Goal: Task Accomplishment & Management: Use online tool/utility

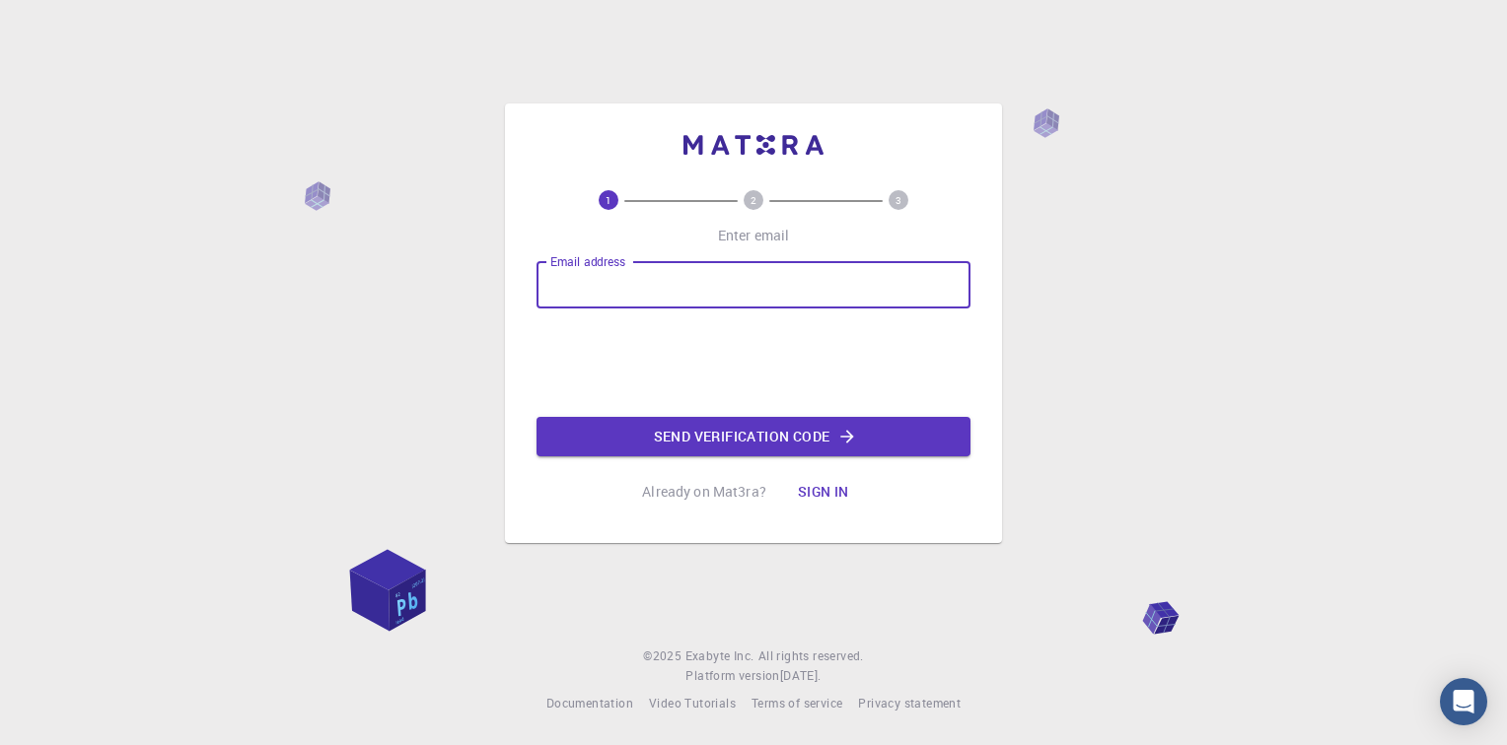
type input "sreejit@nyroindia.org"
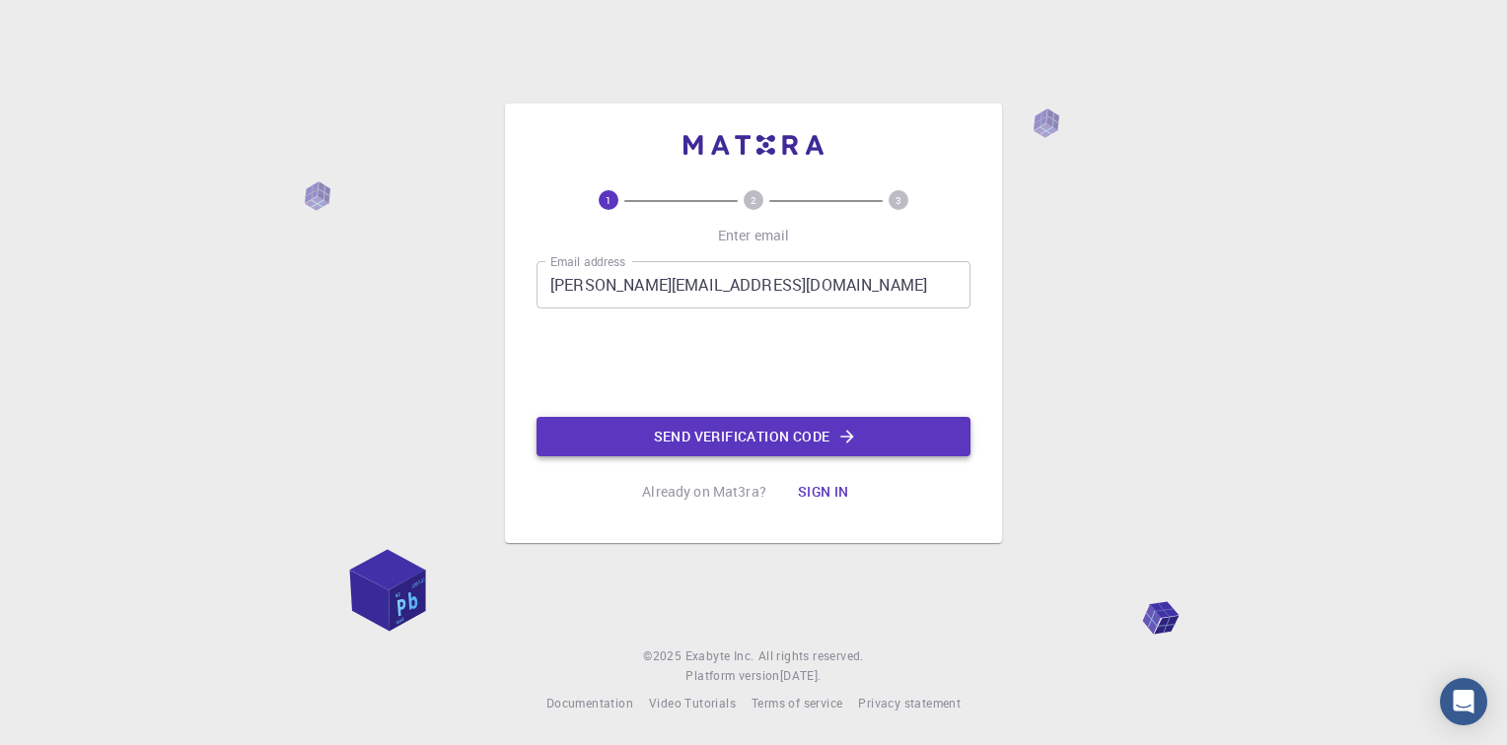
click at [752, 444] on button "Send verification code" at bounding box center [753, 436] width 434 height 39
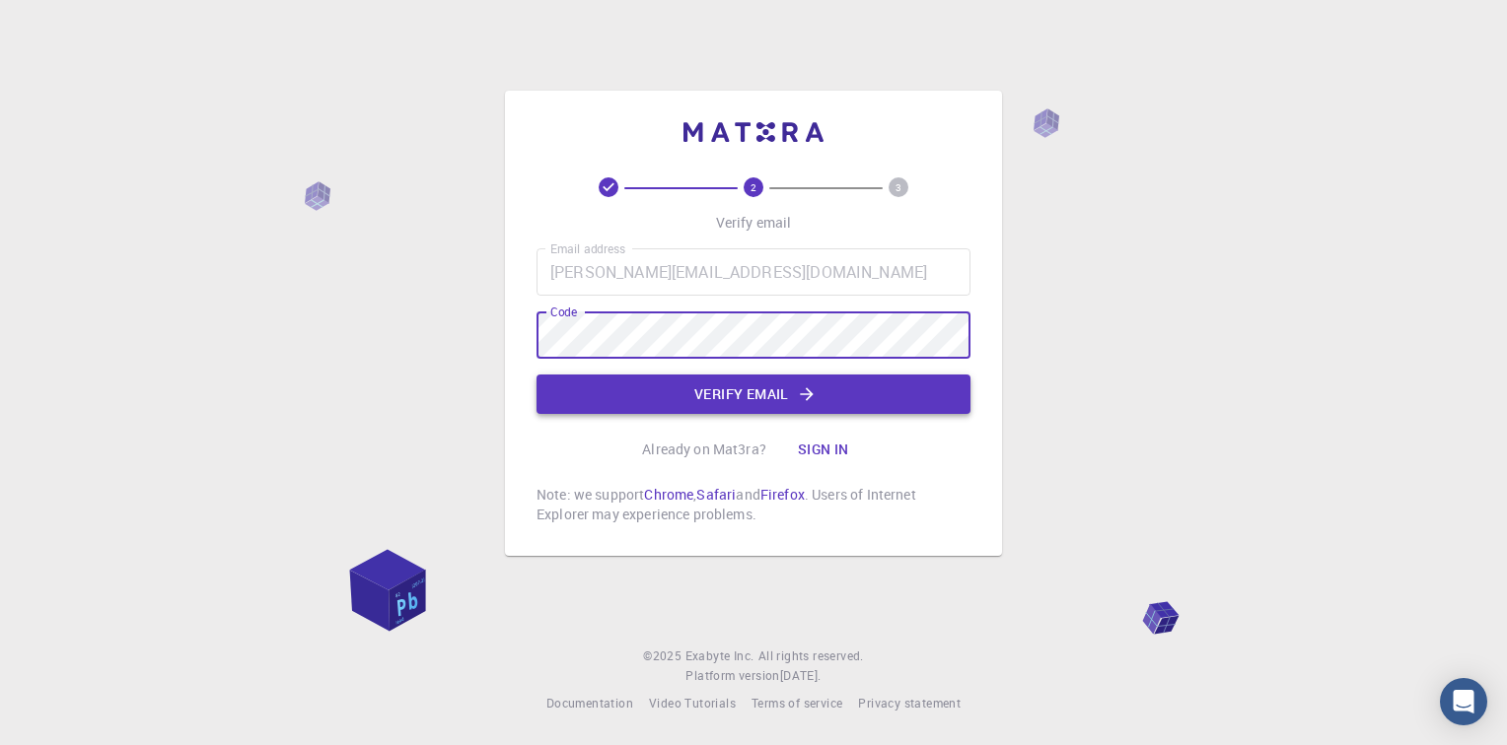
click at [674, 392] on button "Verify email" at bounding box center [753, 394] width 434 height 39
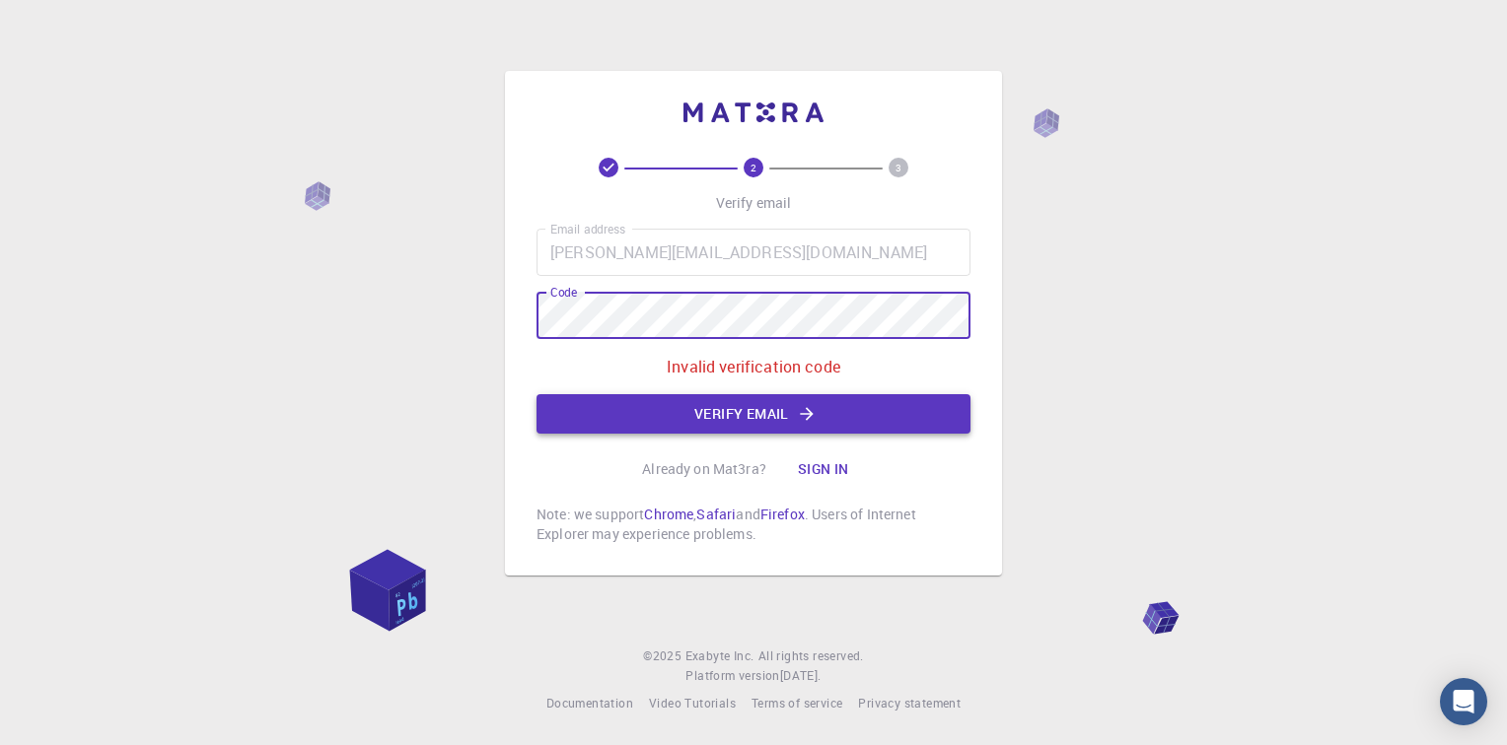
click at [651, 413] on button "Verify email" at bounding box center [753, 413] width 434 height 39
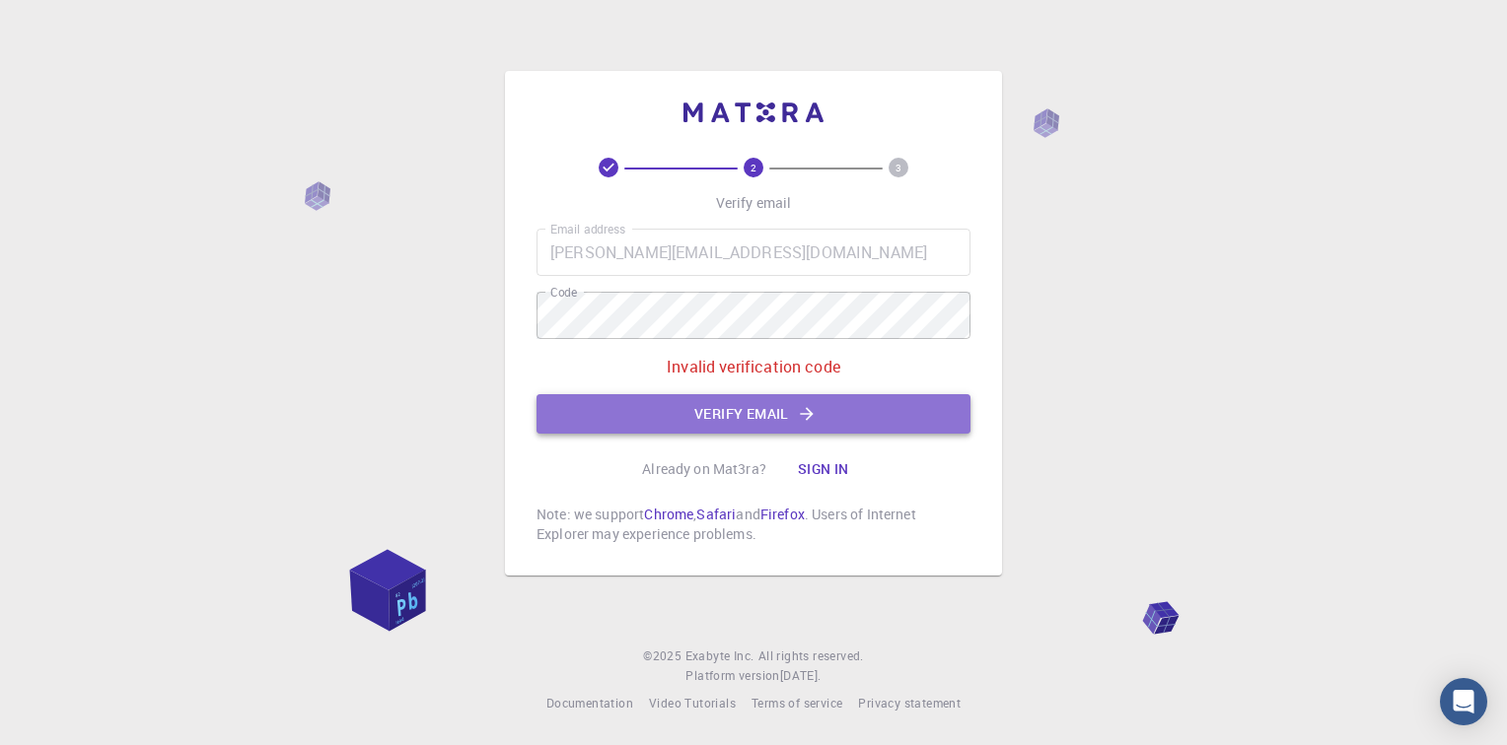
click at [744, 420] on button "Verify email" at bounding box center [753, 413] width 434 height 39
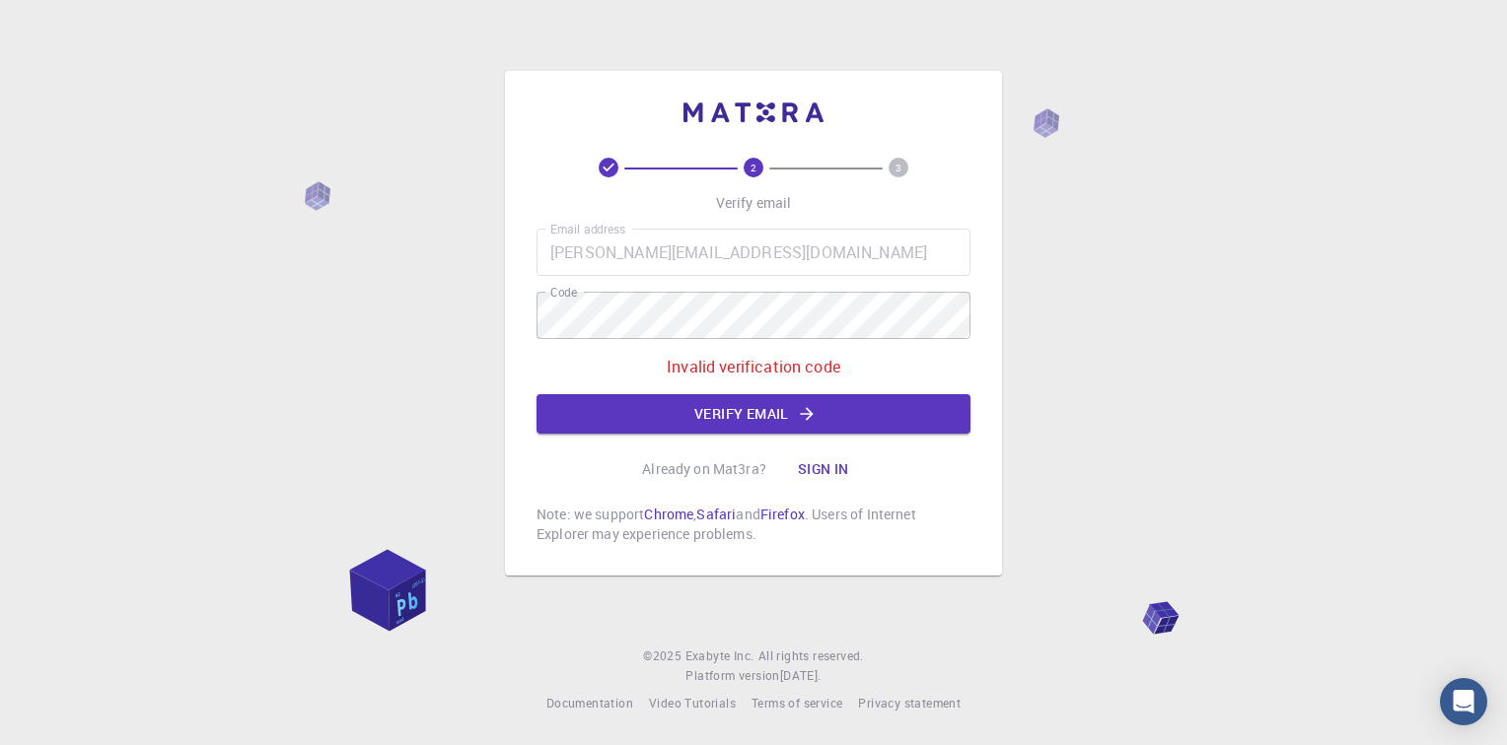
click at [808, 462] on button "Sign in" at bounding box center [823, 469] width 83 height 39
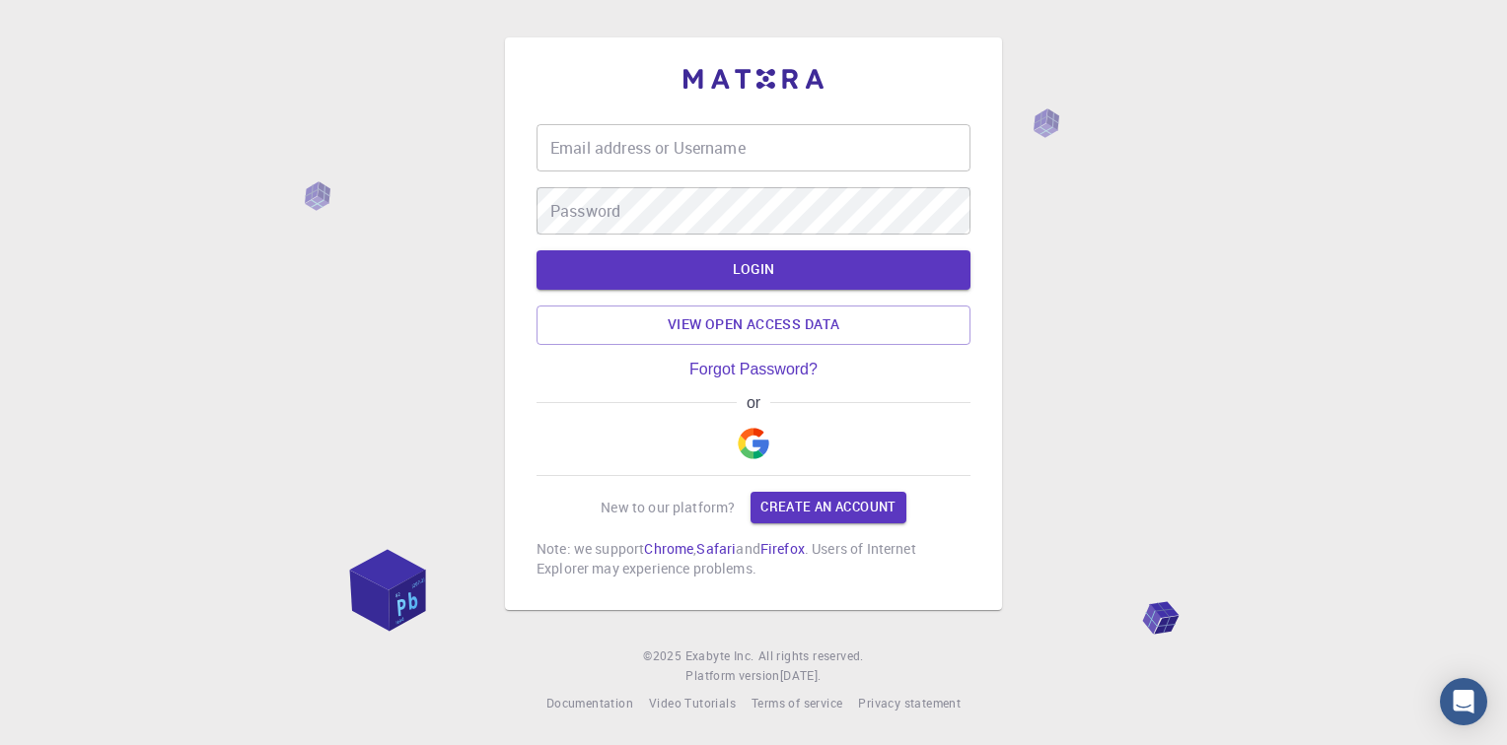
click at [699, 143] on input "Email address or Username" at bounding box center [753, 147] width 434 height 47
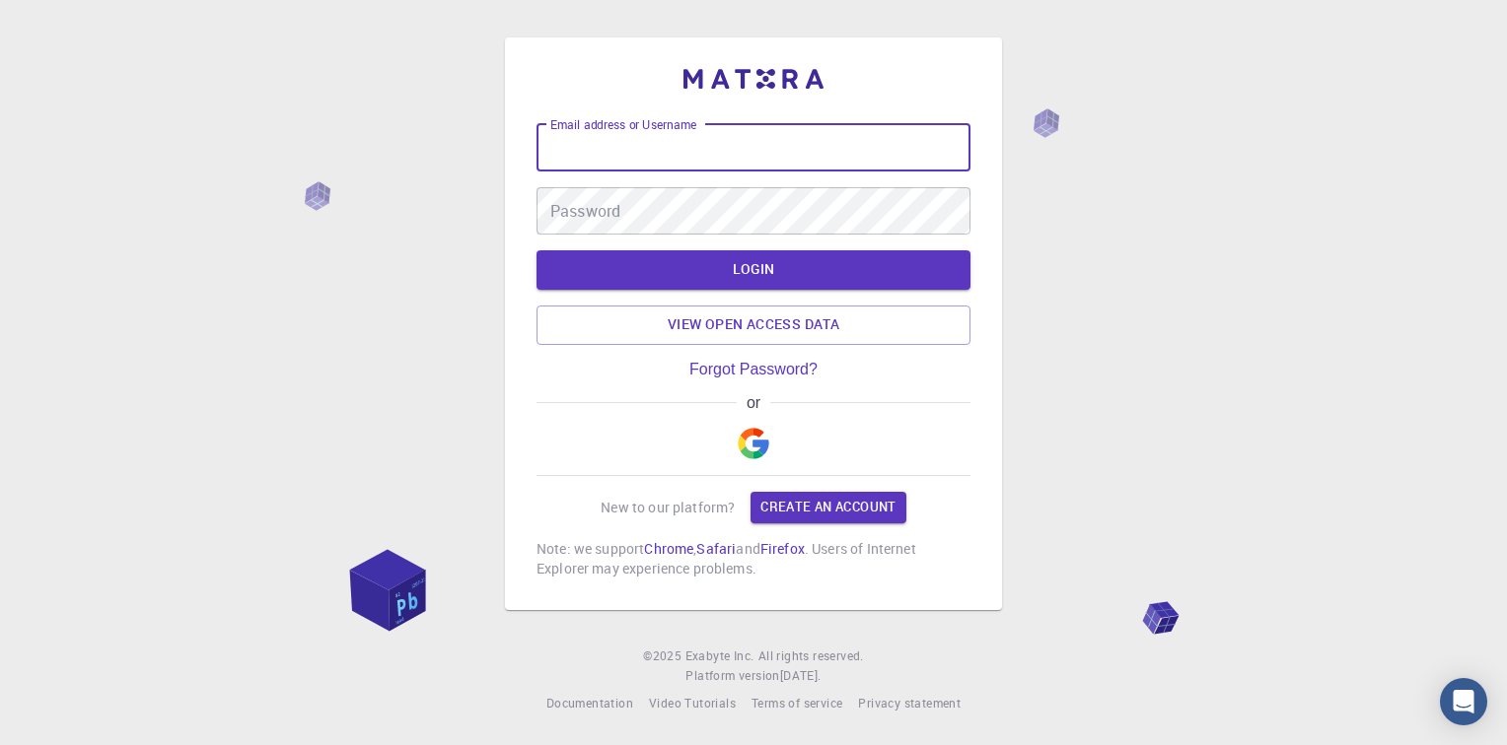
type input "[PERSON_NAME][EMAIL_ADDRESS][DOMAIN_NAME]"
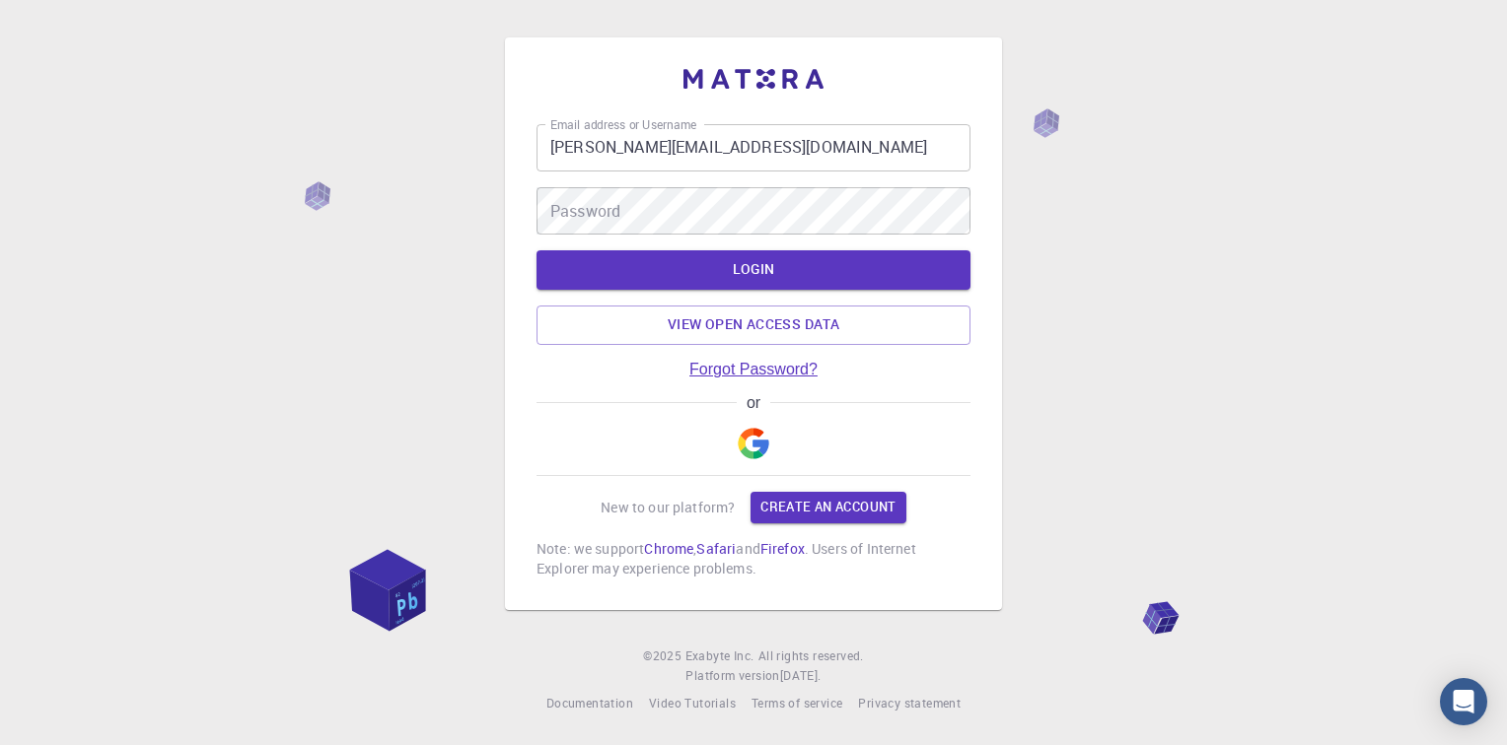
click at [744, 371] on link "Forgot Password?" at bounding box center [753, 370] width 128 height 18
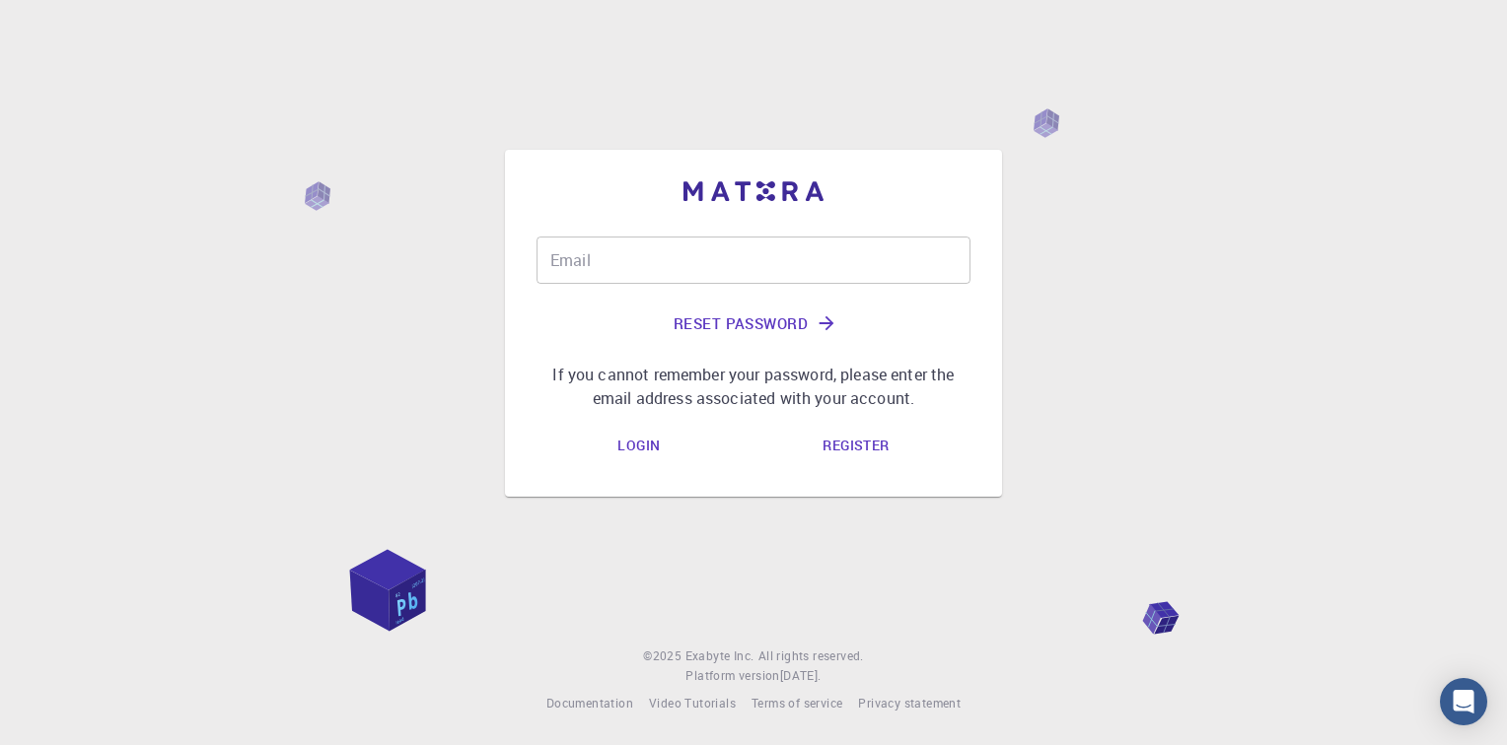
click at [706, 231] on div "Email Email Reset Password If you cannot remember your password, please enter t…" at bounding box center [753, 323] width 434 height 284
click at [694, 268] on input "Email" at bounding box center [753, 260] width 434 height 47
type input "[PERSON_NAME][EMAIL_ADDRESS][DOMAIN_NAME]"
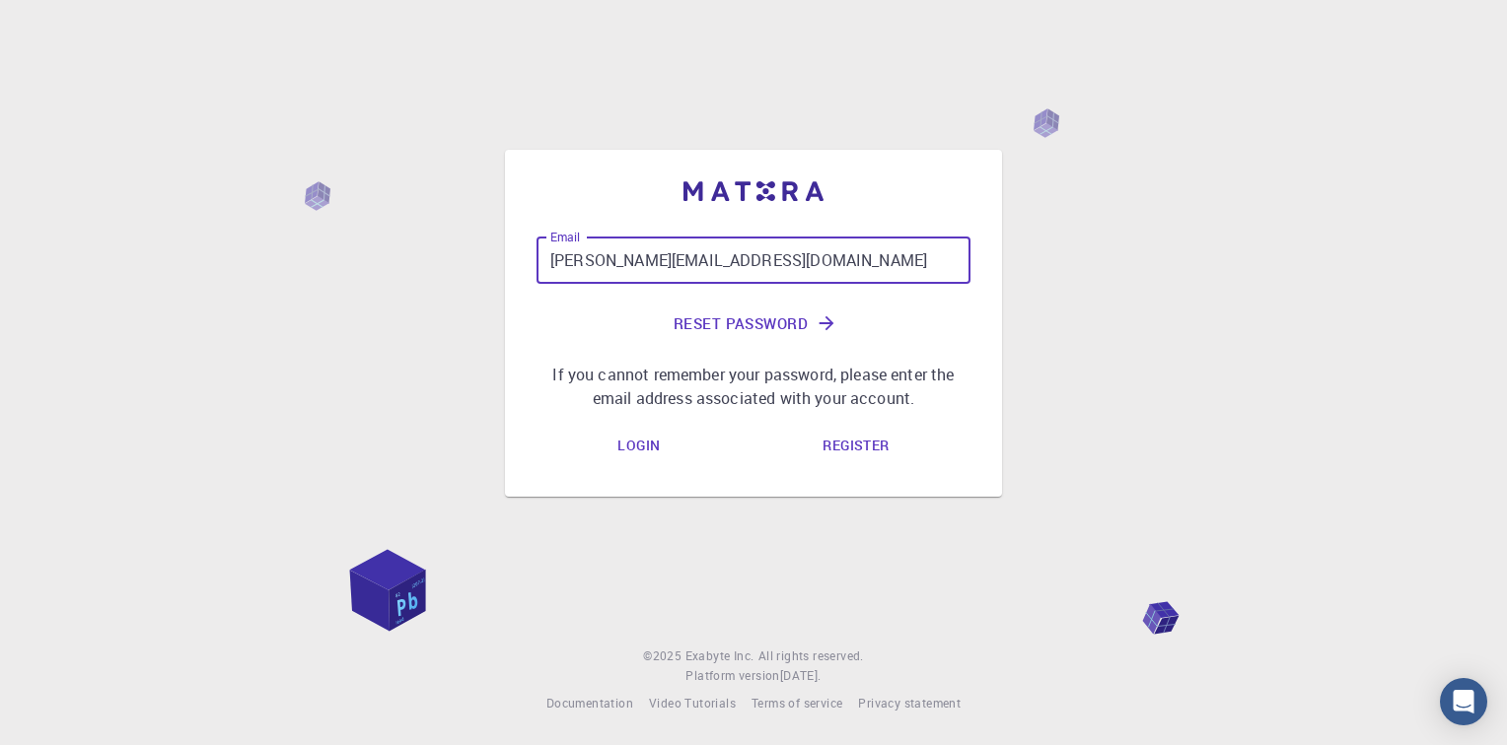
click at [721, 321] on button "Reset Password" at bounding box center [753, 323] width 434 height 47
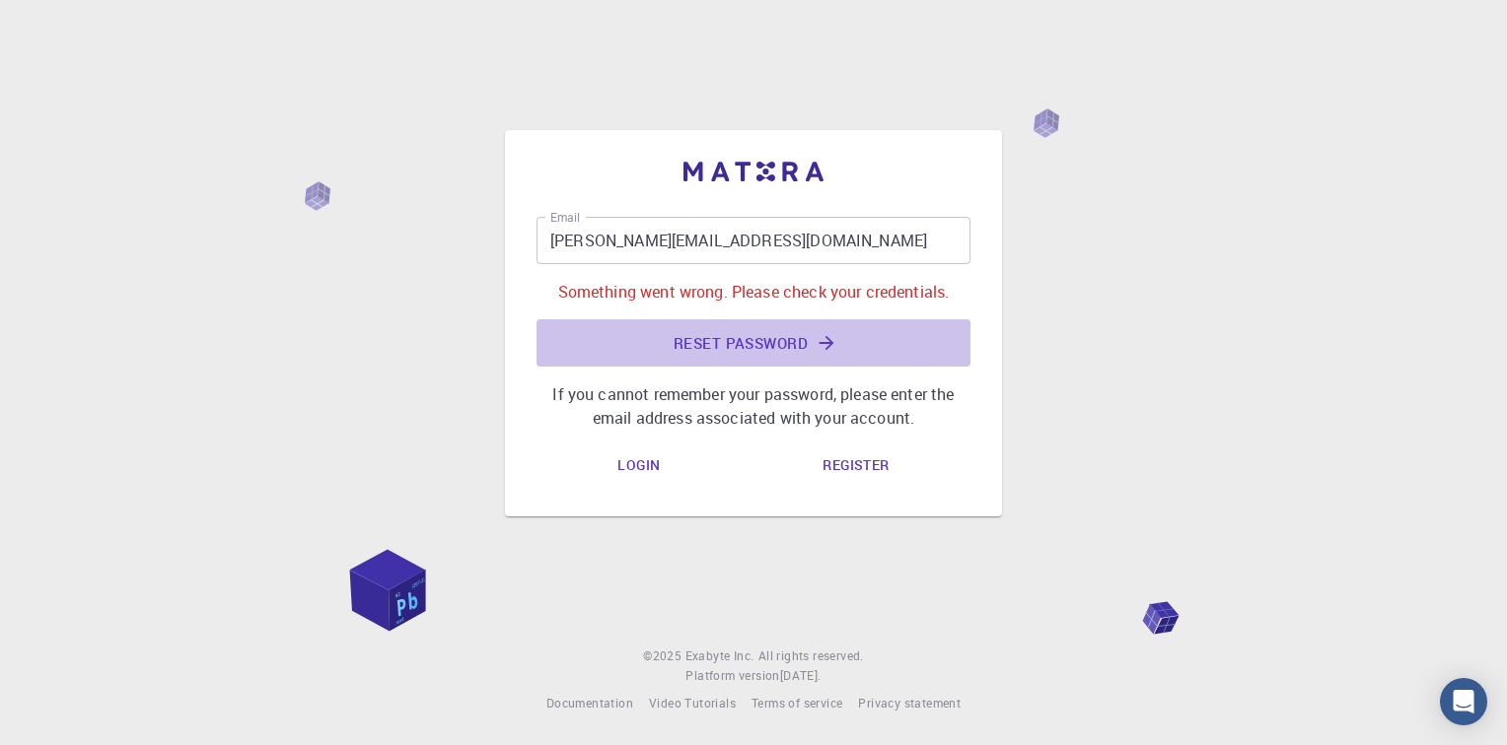
click at [782, 349] on button "Reset Password" at bounding box center [753, 342] width 434 height 47
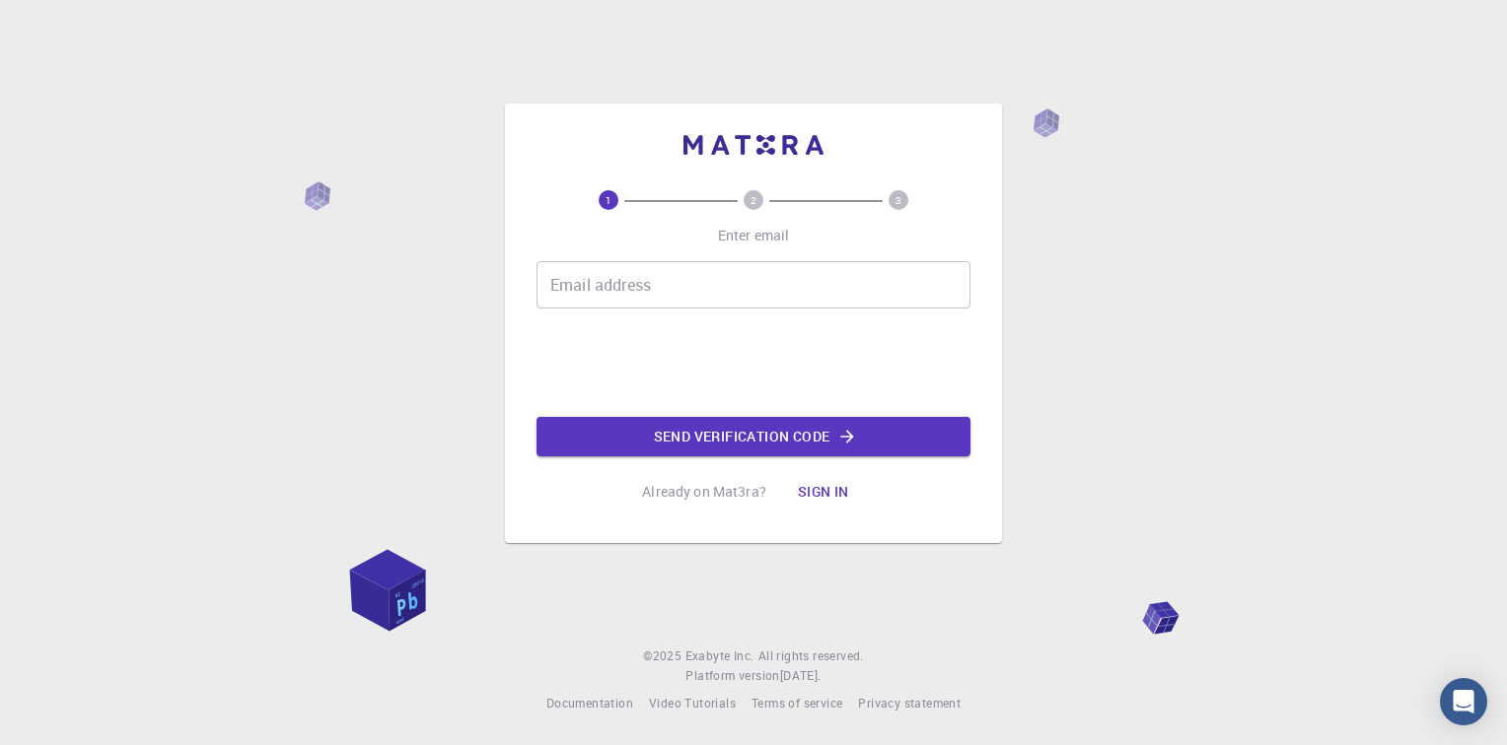
click at [568, 280] on input "Email address" at bounding box center [753, 284] width 434 height 47
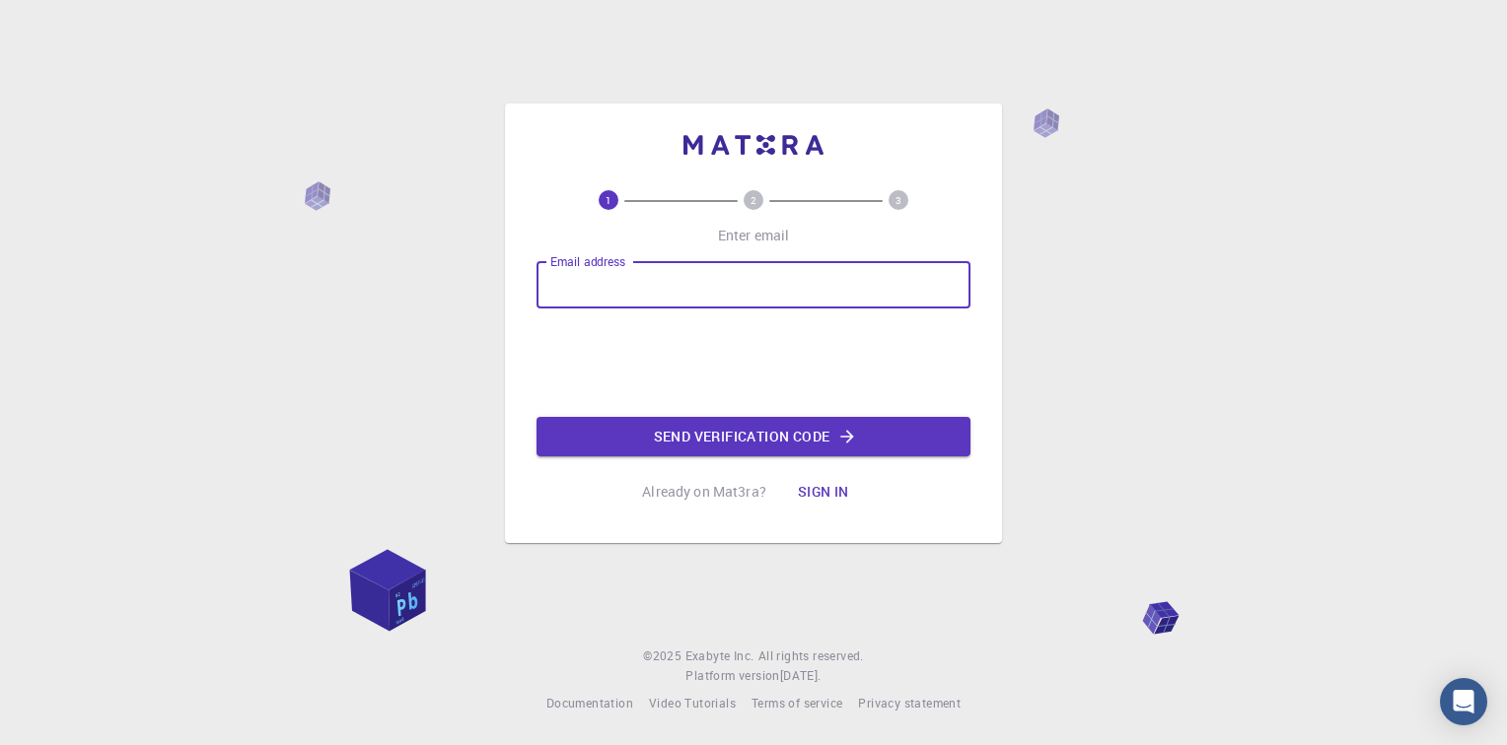
type input "[PERSON_NAME][EMAIL_ADDRESS][DOMAIN_NAME]"
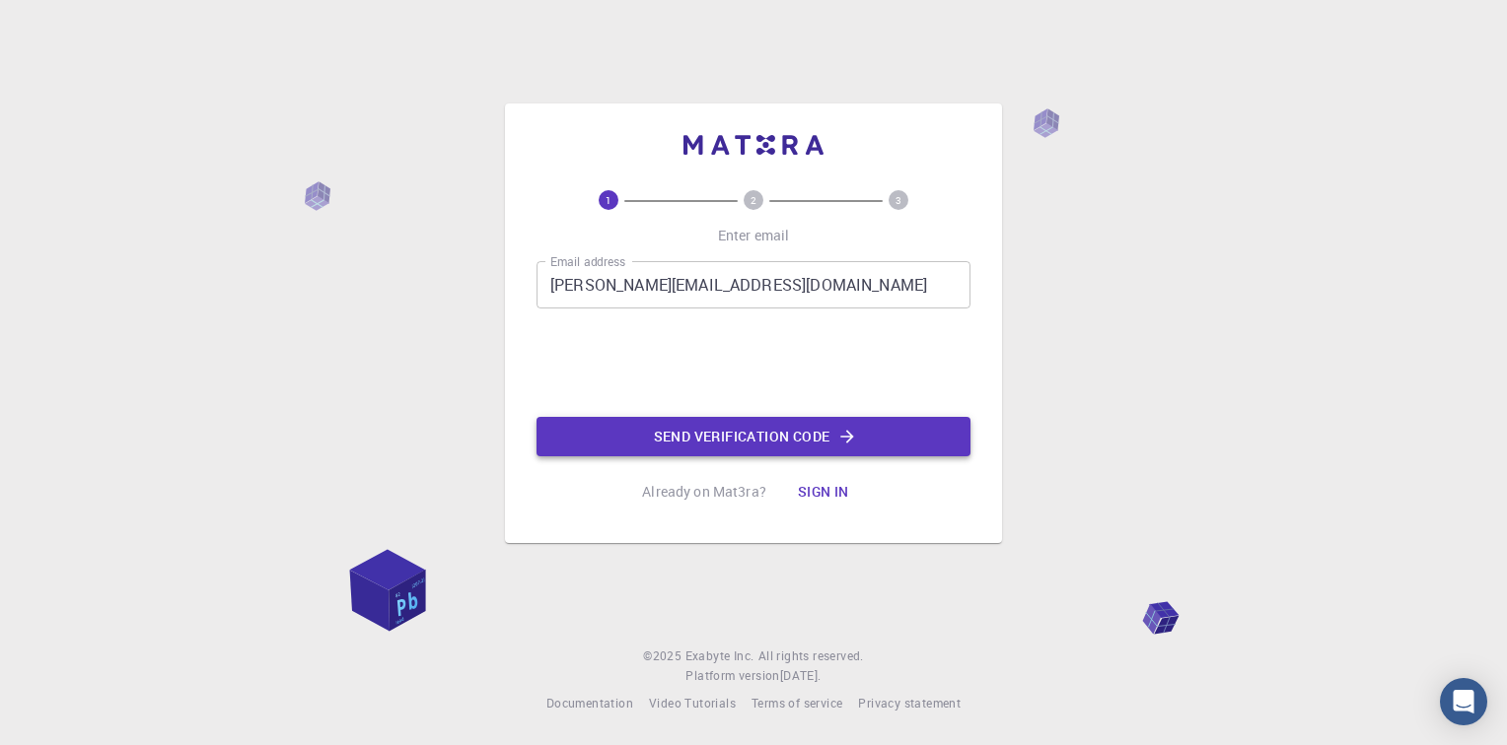
click at [686, 437] on button "Send verification code" at bounding box center [753, 436] width 434 height 39
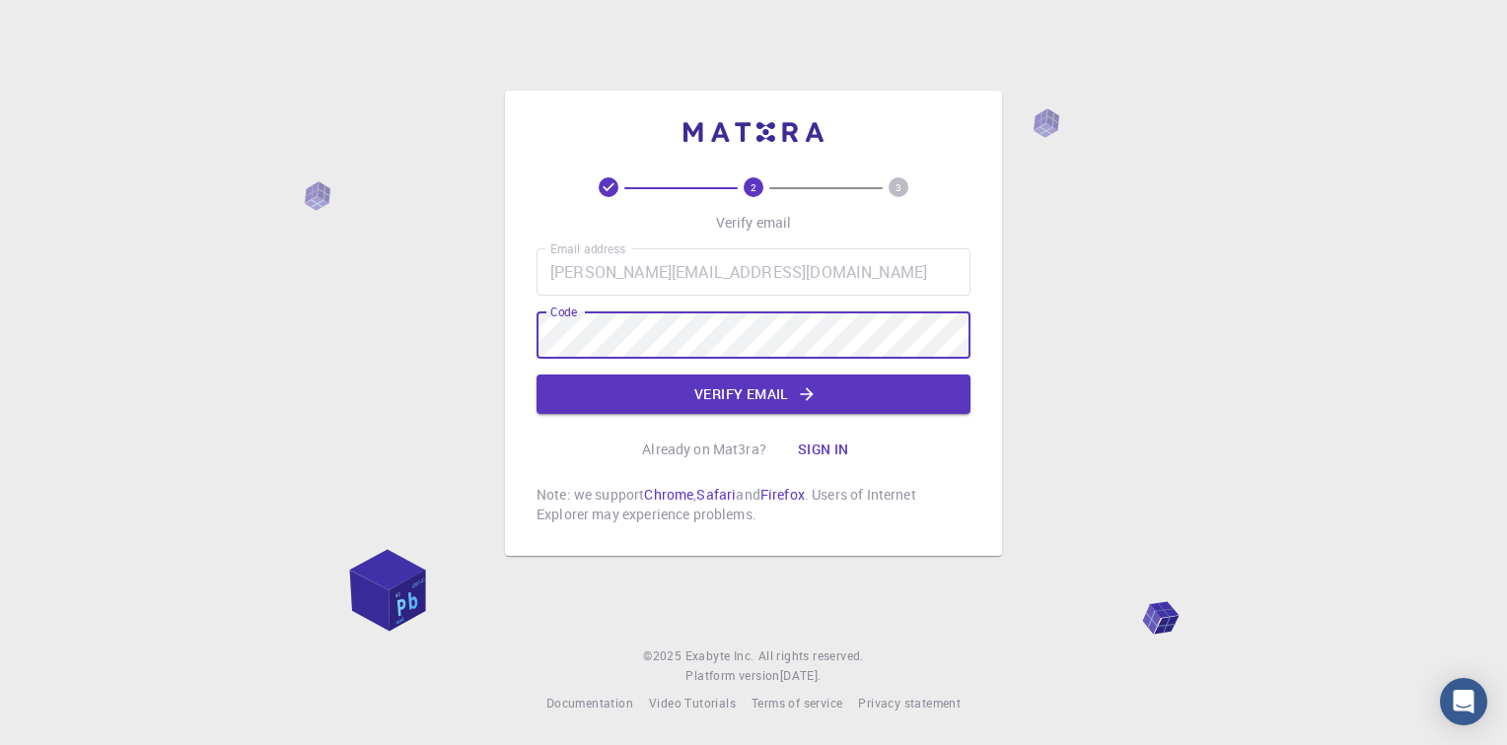
click at [619, 386] on button "Verify email" at bounding box center [753, 394] width 434 height 39
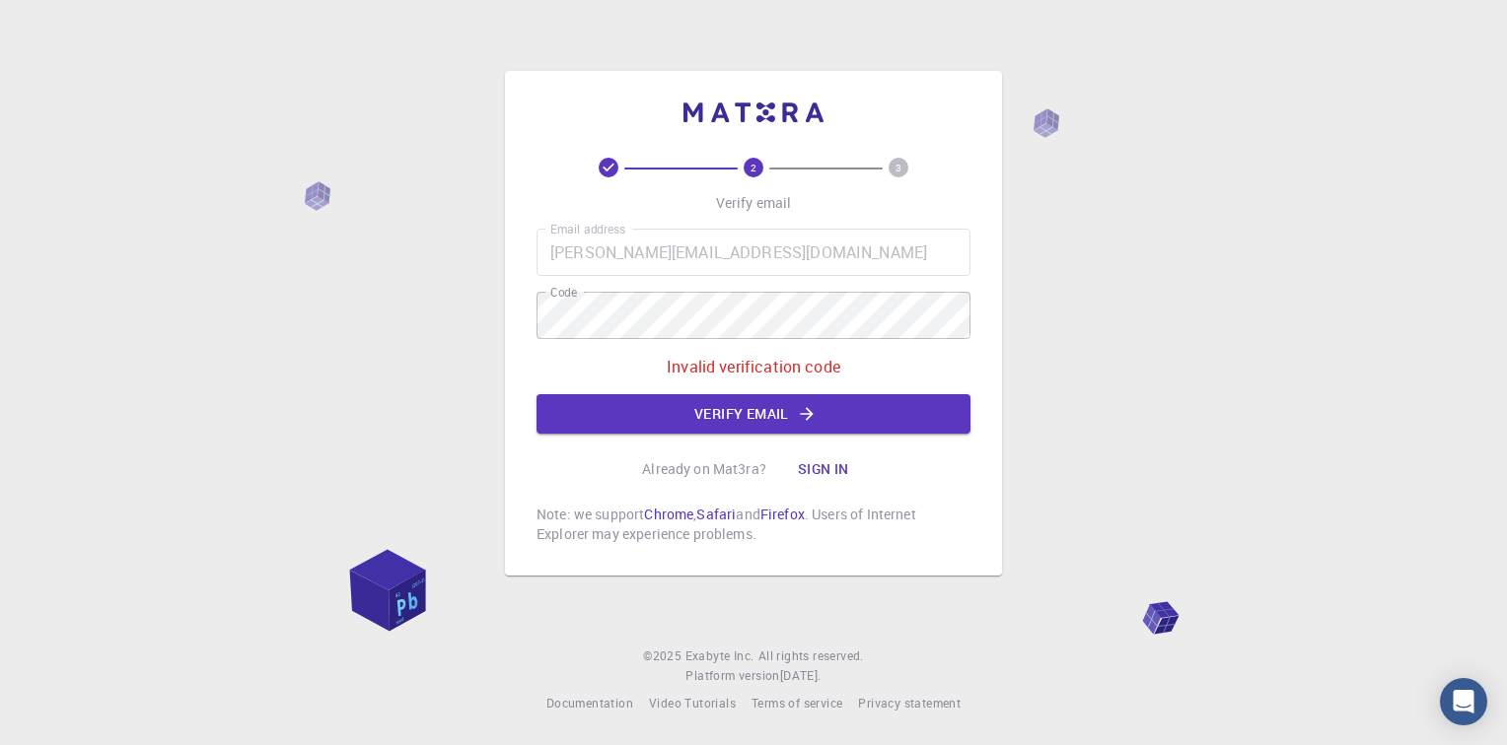
click at [828, 466] on button "Sign in" at bounding box center [823, 469] width 83 height 39
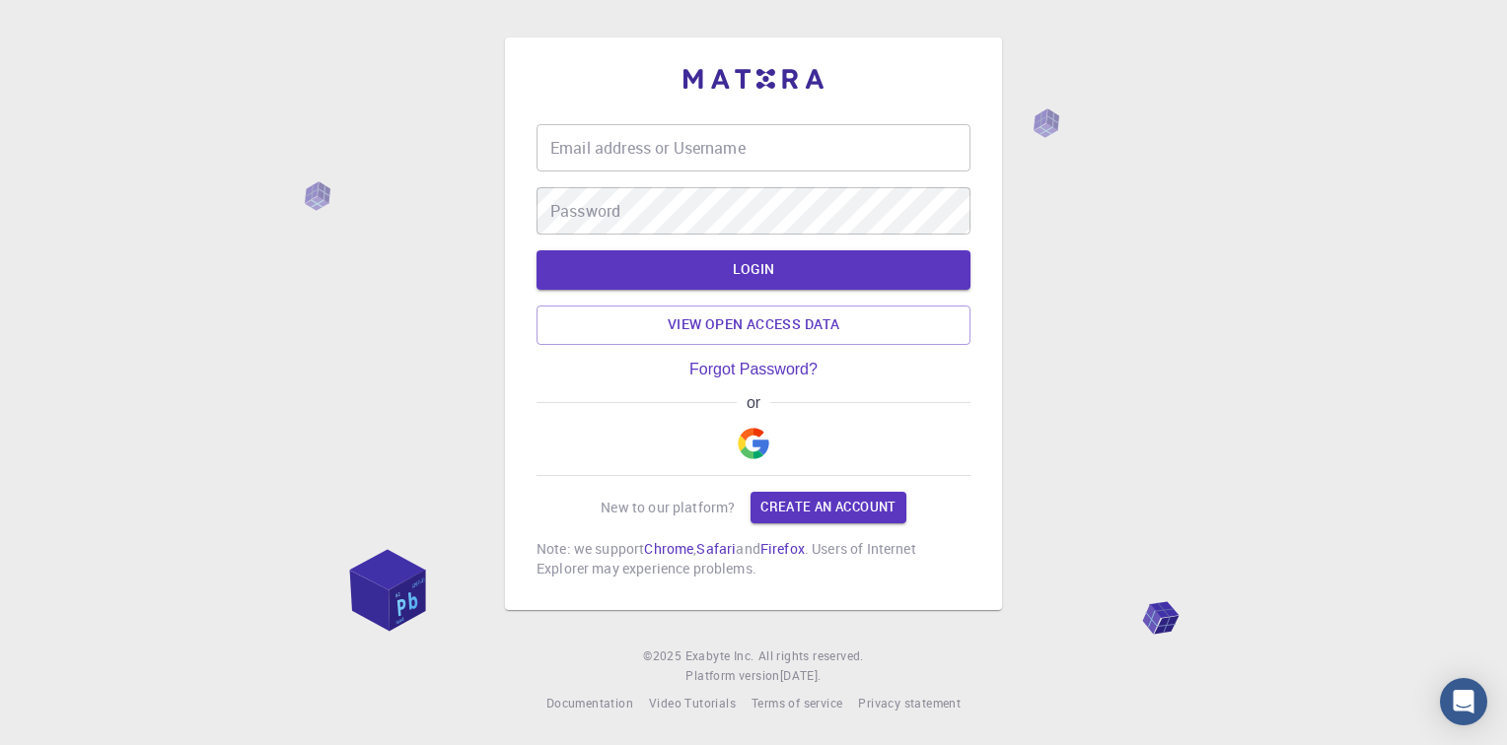
click at [684, 161] on input "Email address or Username" at bounding box center [753, 147] width 434 height 47
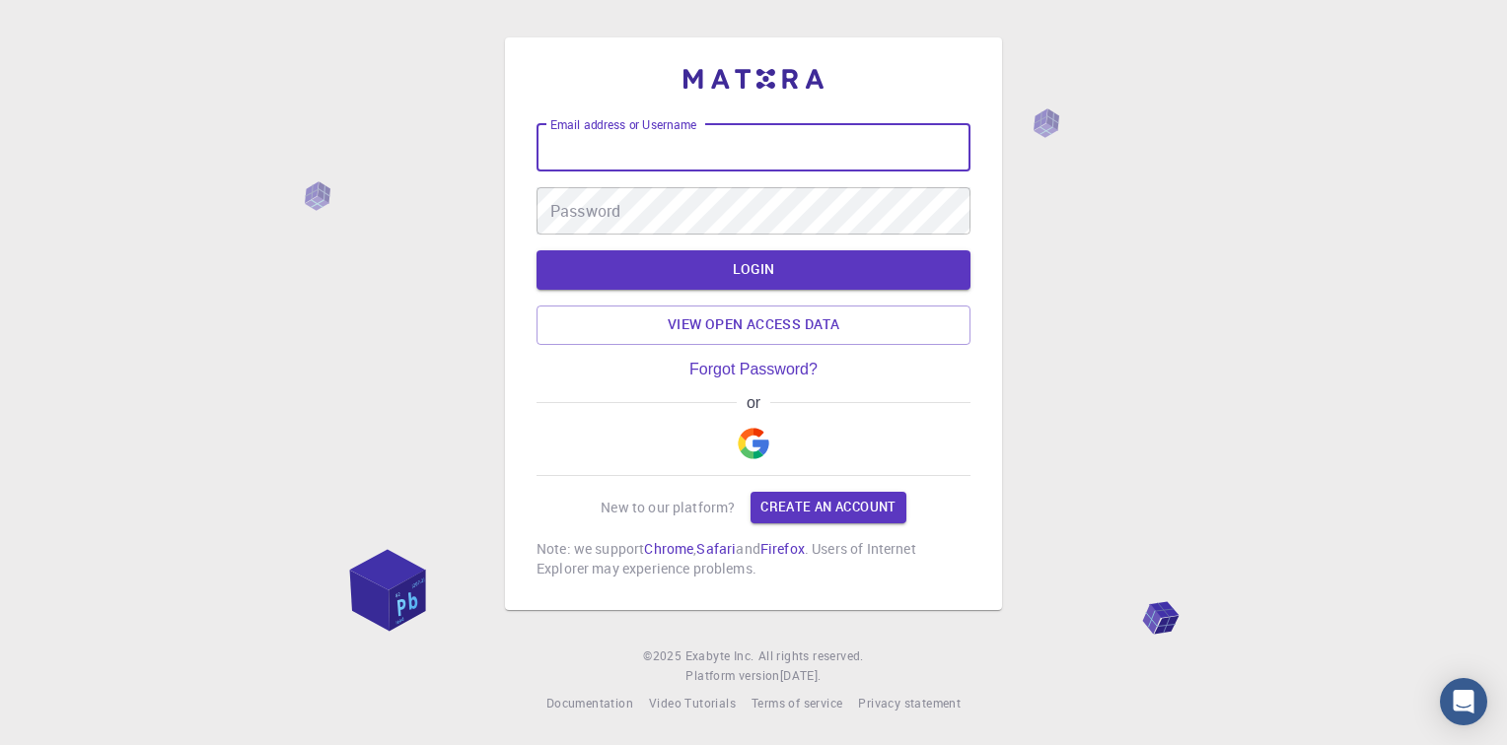
click at [1089, 233] on div "Email address or Username Email address or Username Password Password LOGIN Vie…" at bounding box center [753, 372] width 1507 height 745
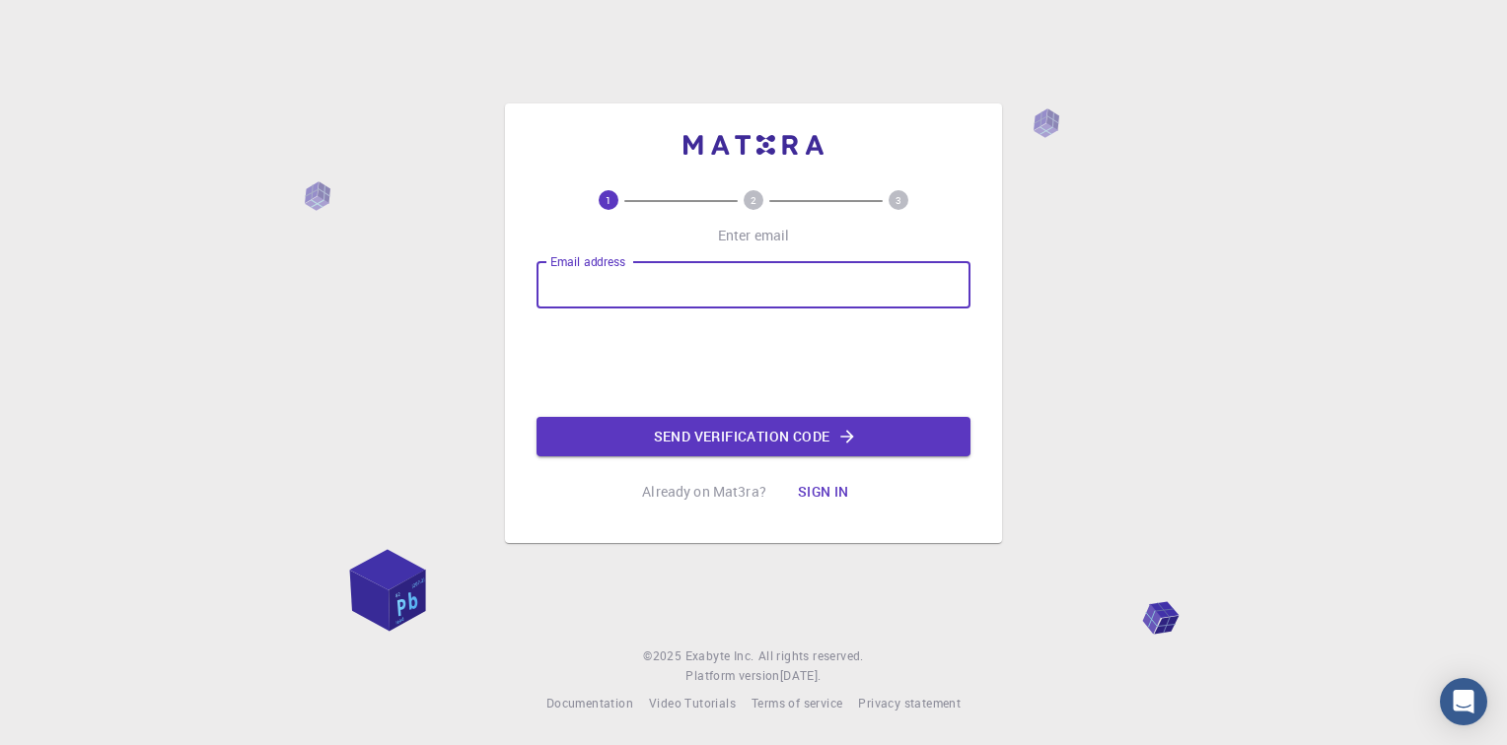
click at [651, 275] on input "Email address" at bounding box center [753, 284] width 434 height 47
click at [536, 360] on div "Email address Email address Send verification code" at bounding box center [753, 358] width 434 height 195
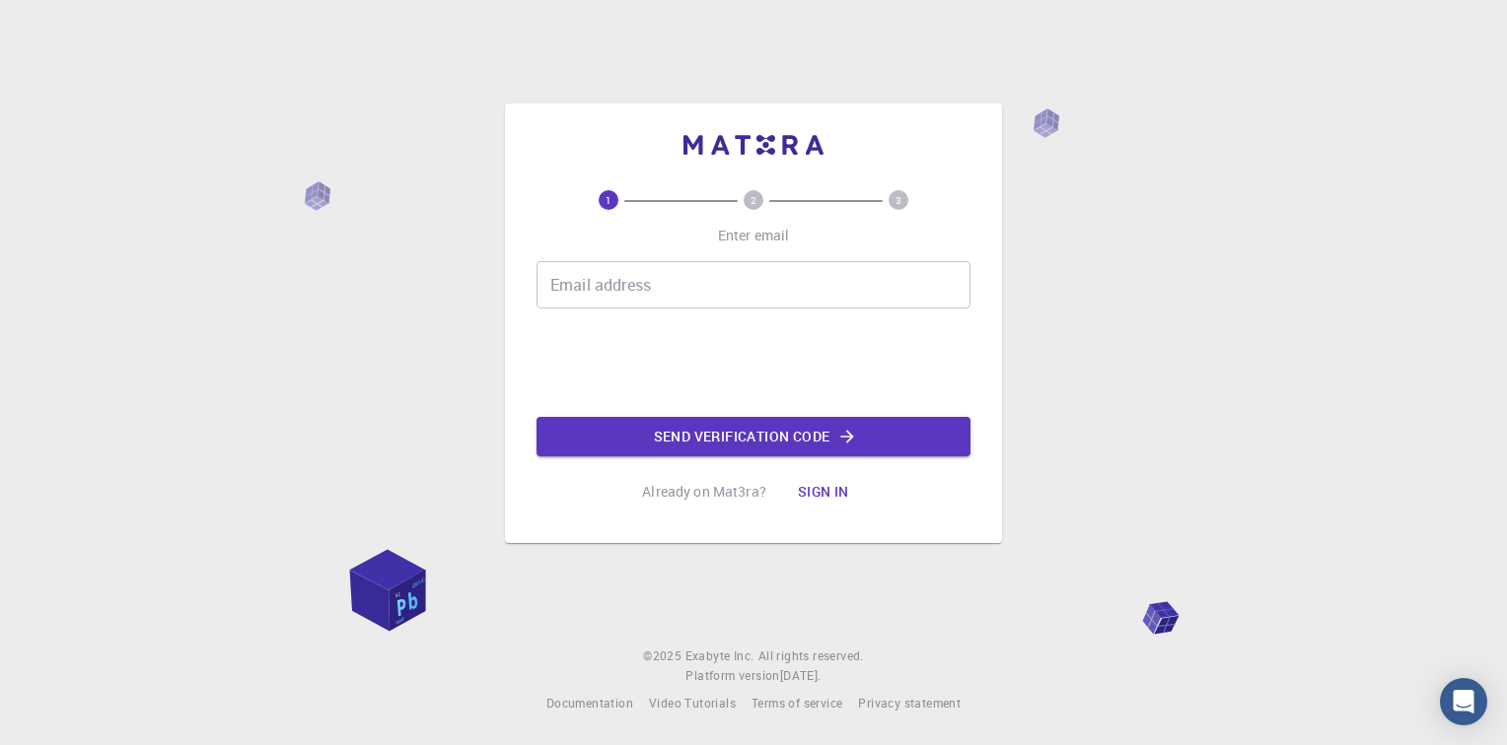
click at [670, 275] on input "Email address" at bounding box center [753, 284] width 434 height 47
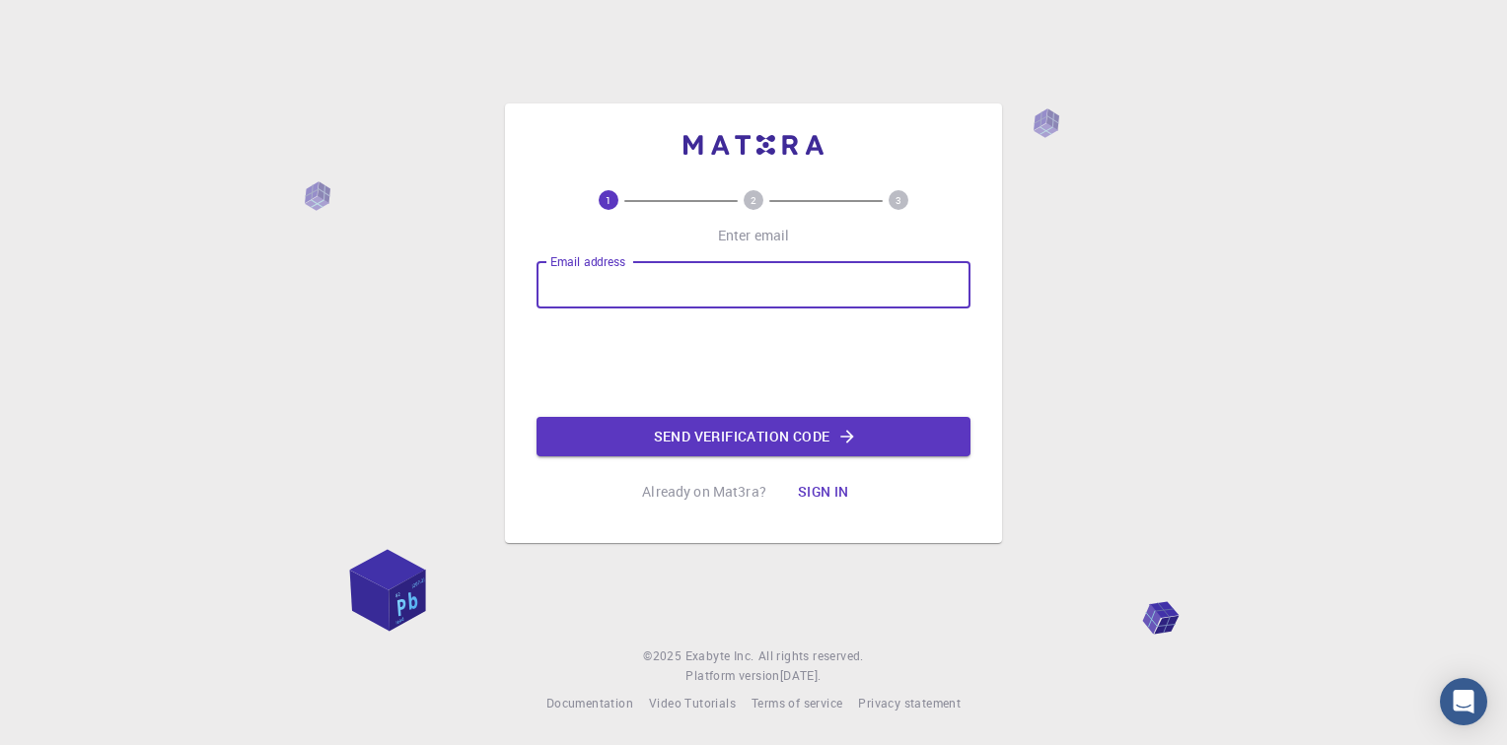
type input "[PERSON_NAME][EMAIL_ADDRESS][DOMAIN_NAME]"
click at [818, 488] on button "Sign in" at bounding box center [823, 491] width 83 height 39
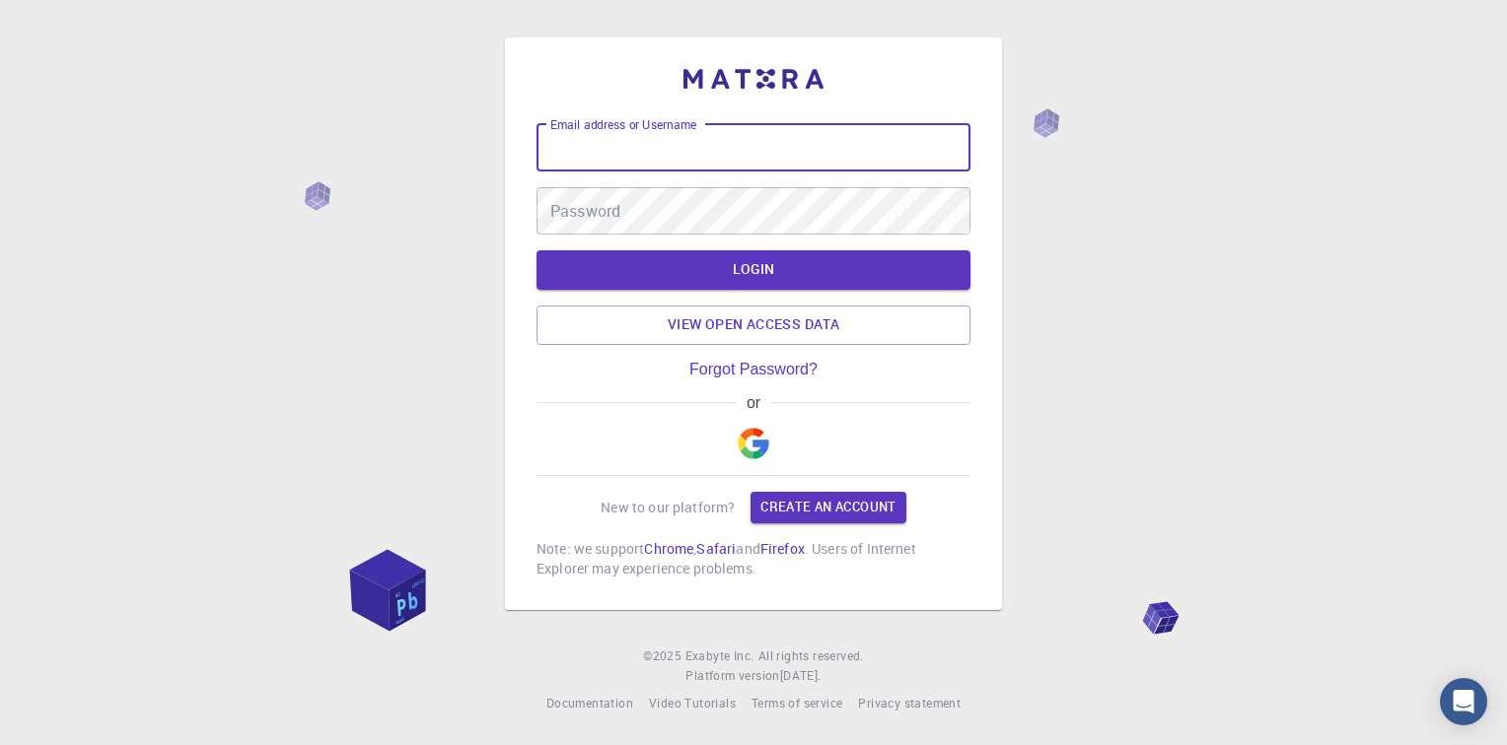
click at [685, 161] on input "Email address or Username" at bounding box center [753, 147] width 434 height 47
type input "[PERSON_NAME]"
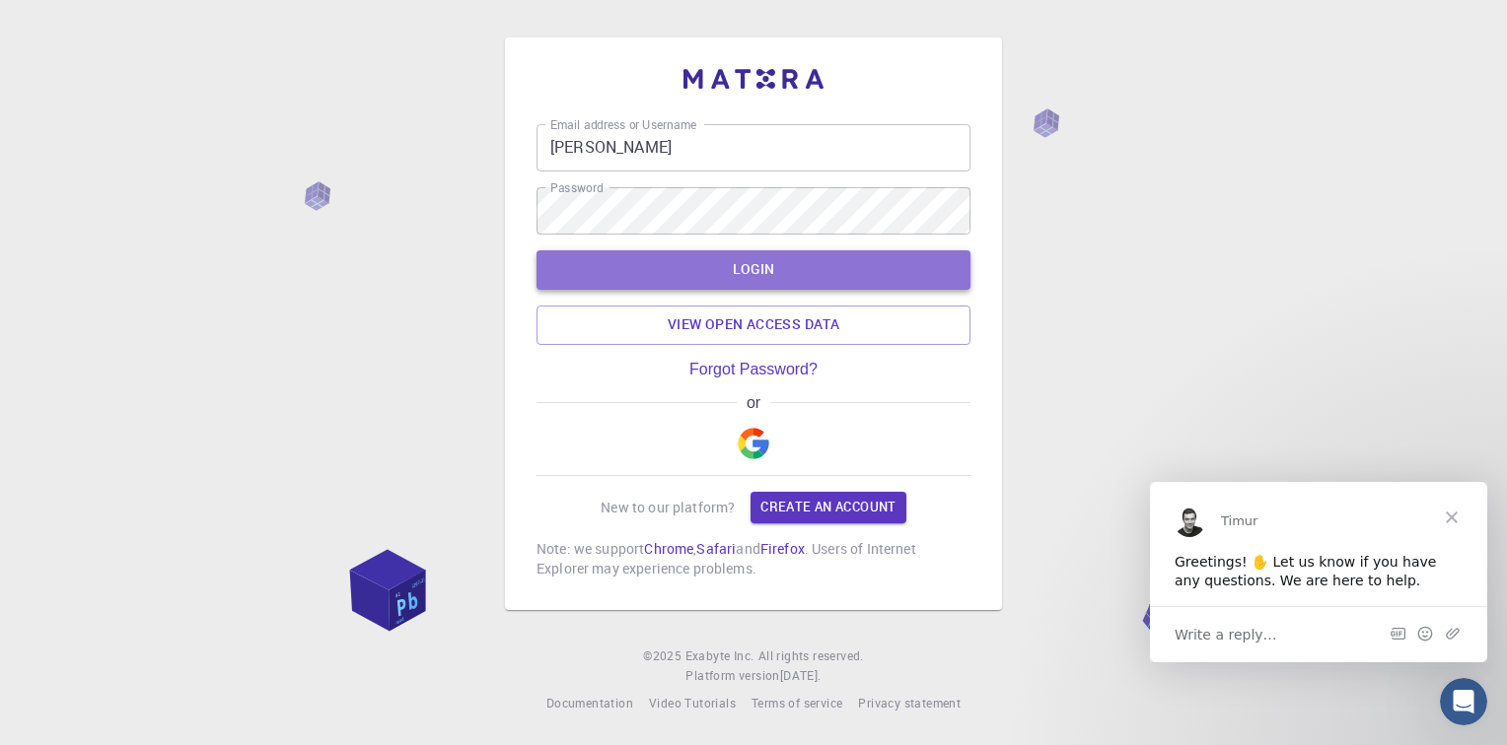
click at [825, 273] on button "LOGIN" at bounding box center [753, 269] width 434 height 39
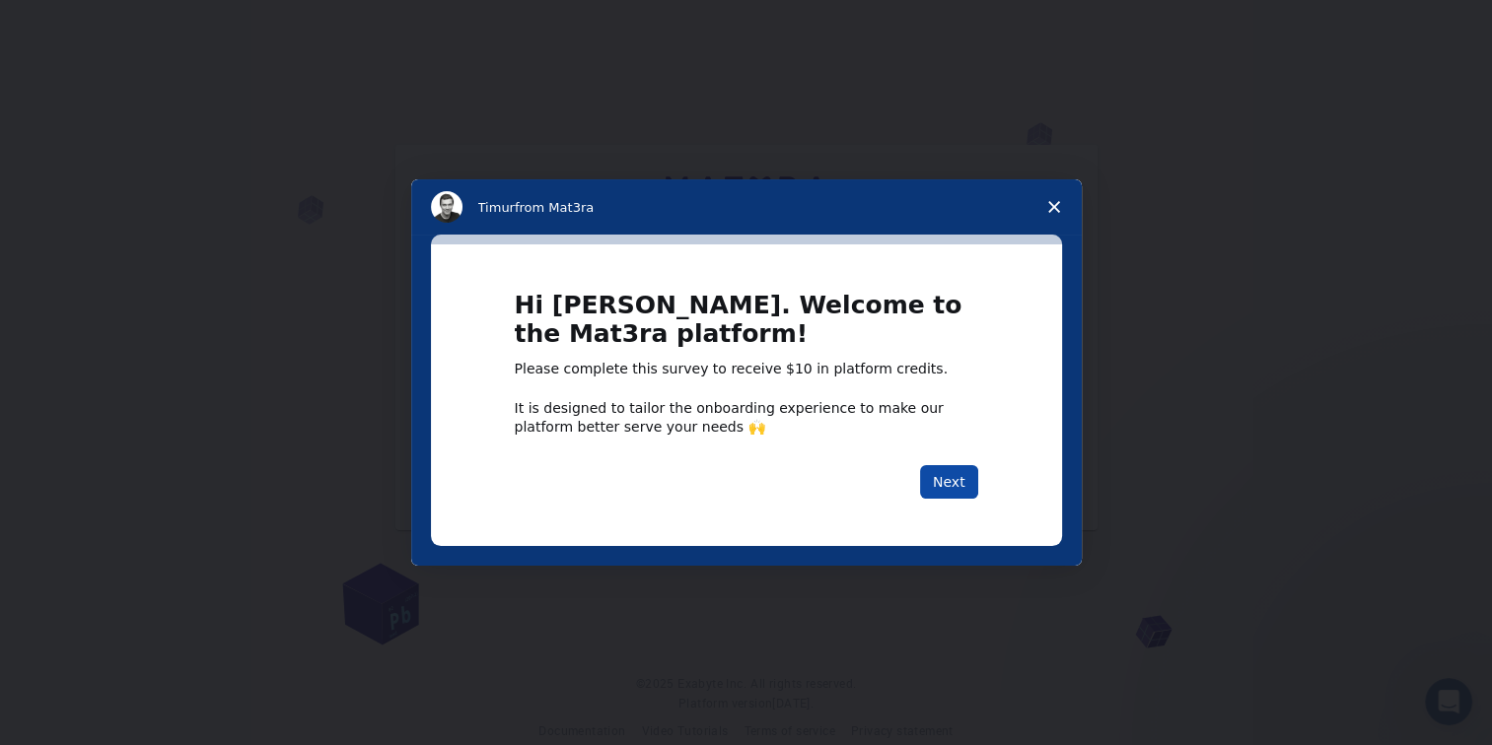
click at [948, 480] on button "Next" at bounding box center [949, 482] width 58 height 34
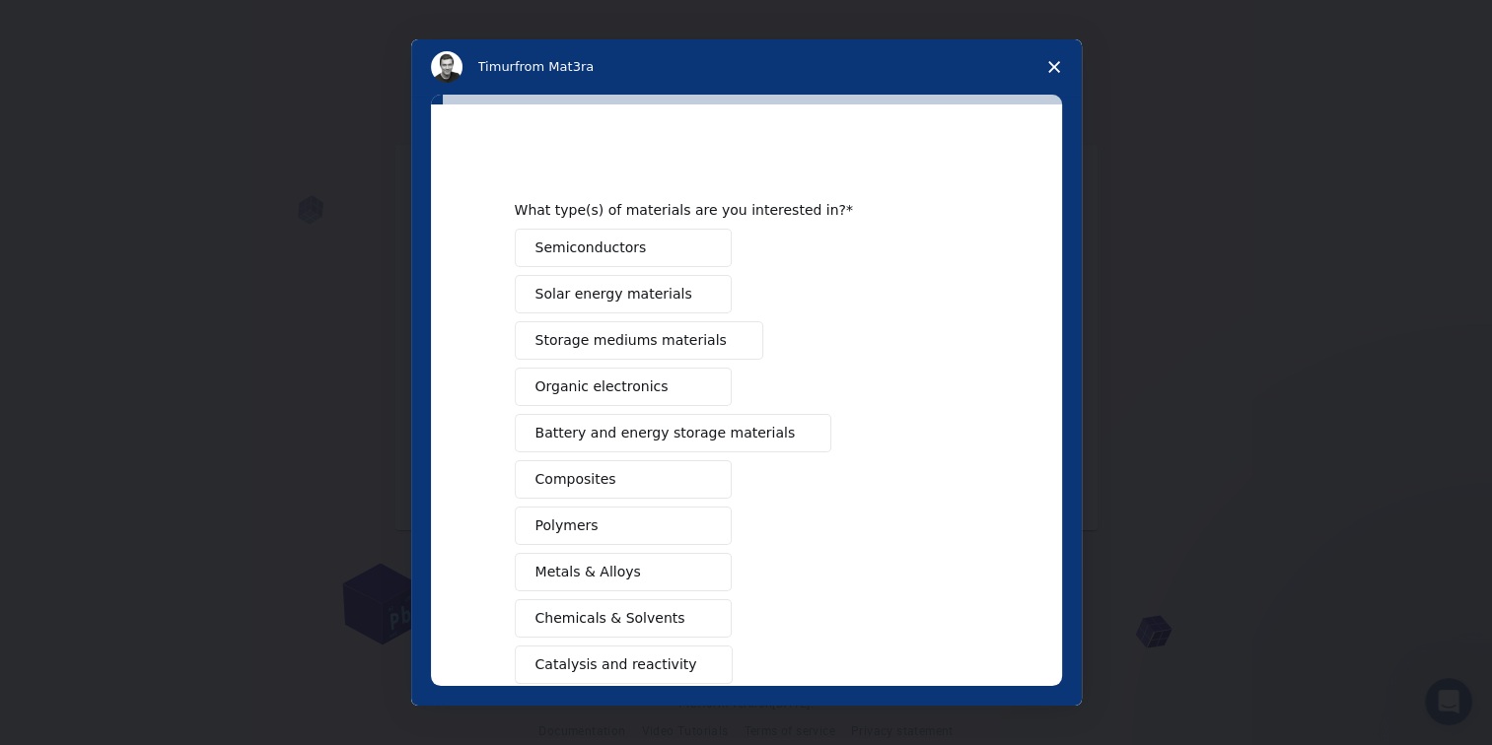
click at [594, 236] on button "Semiconductors" at bounding box center [623, 248] width 217 height 38
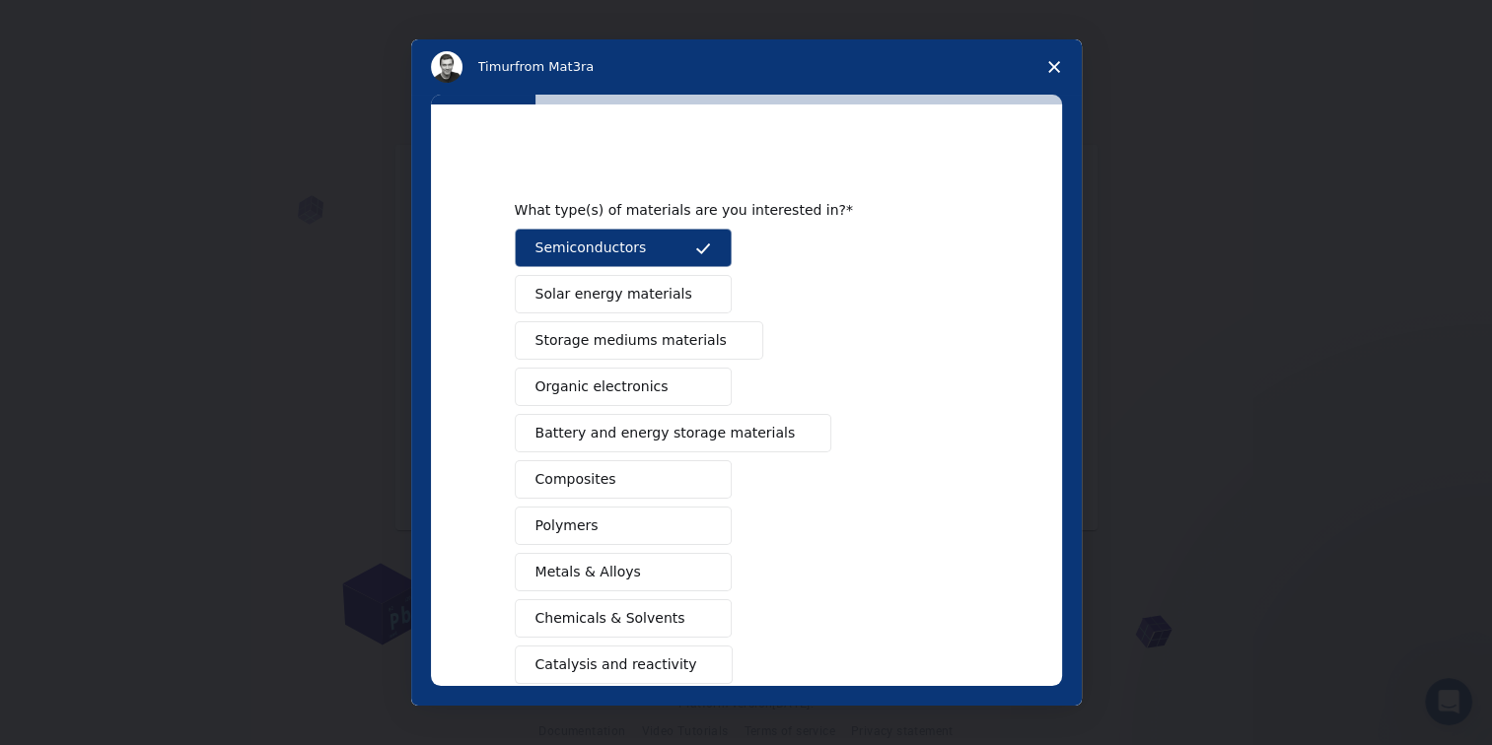
click at [585, 291] on span "Solar energy materials" at bounding box center [613, 294] width 157 height 21
click at [580, 386] on span "Organic electronics" at bounding box center [601, 387] width 133 height 21
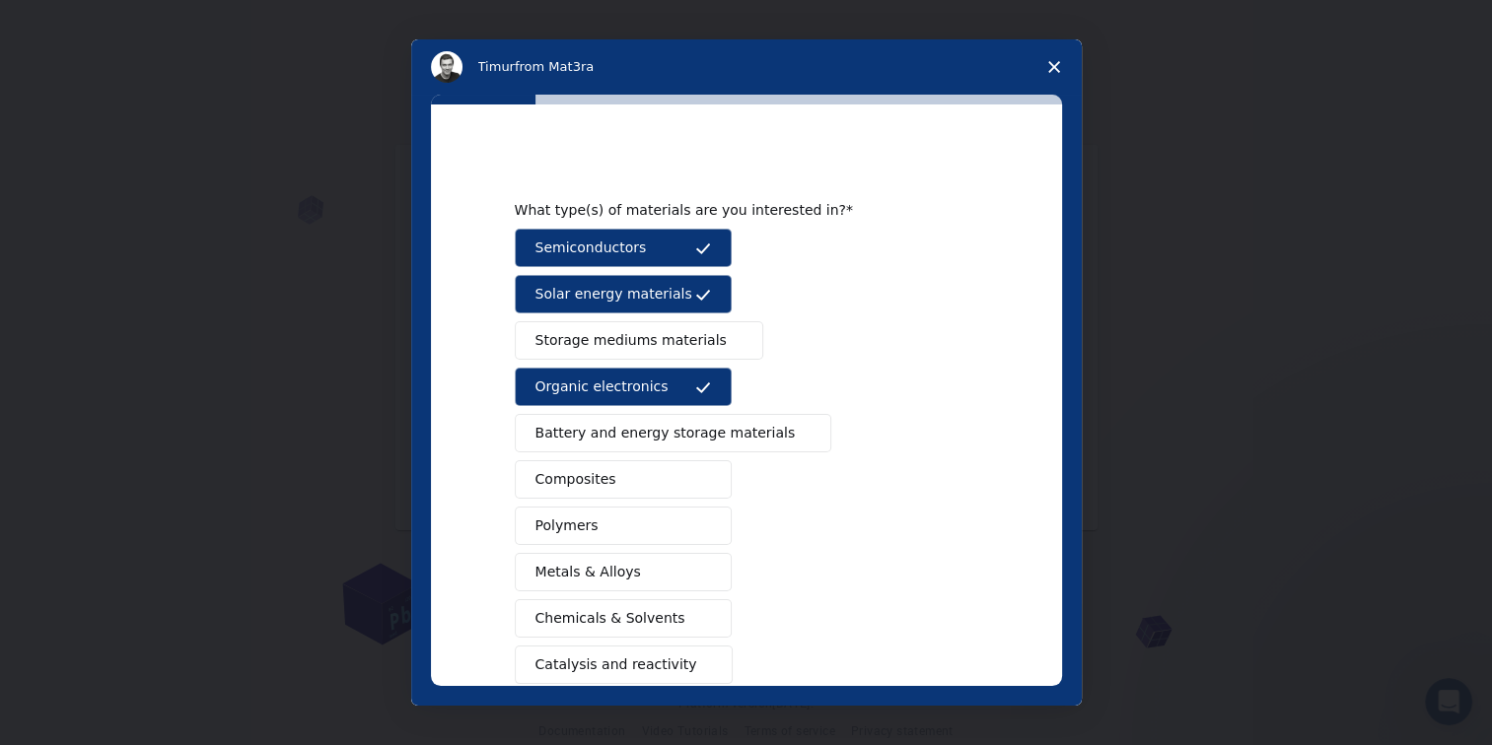
click at [579, 487] on span "Composites" at bounding box center [575, 479] width 81 height 21
click at [599, 438] on span "Battery and energy storage materials" at bounding box center [665, 433] width 260 height 21
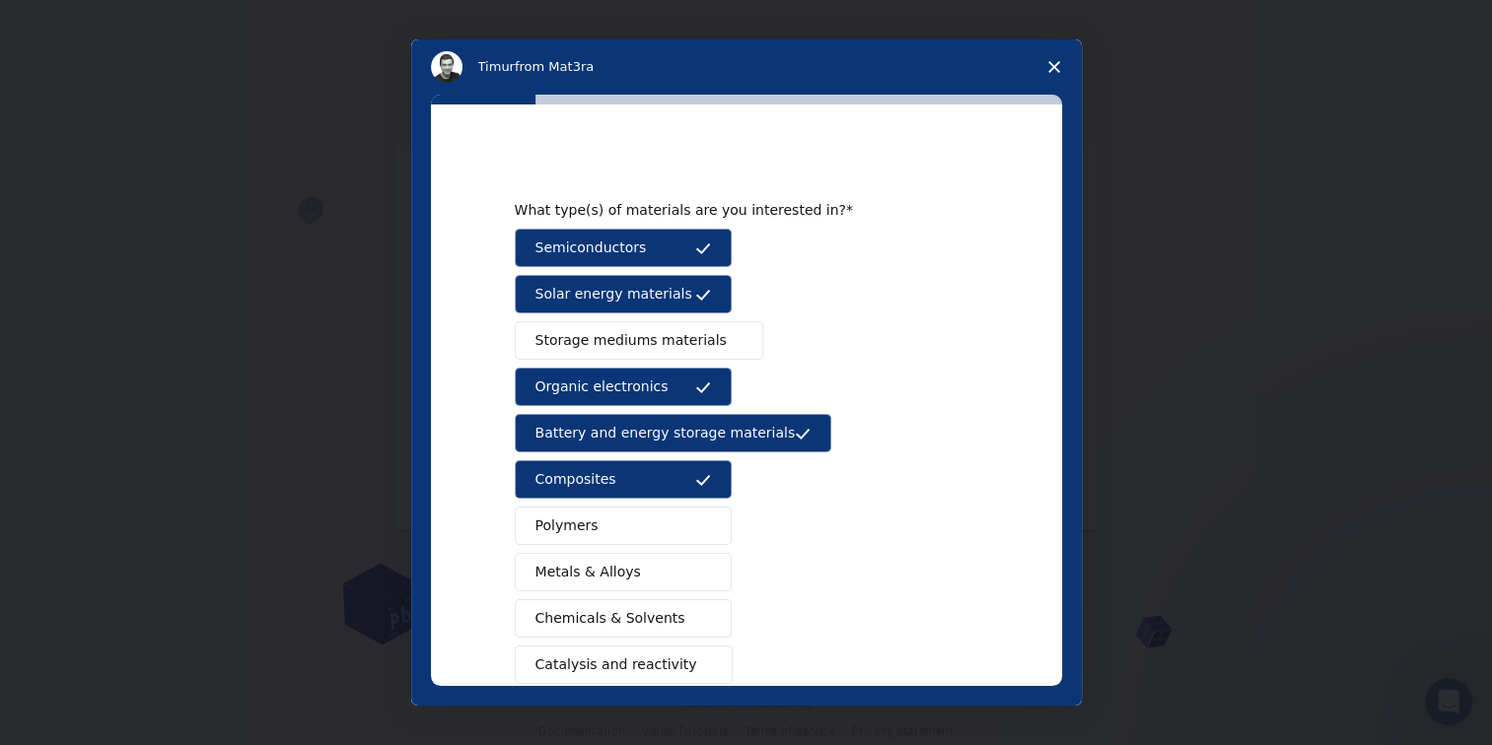
click at [585, 523] on button "Polymers" at bounding box center [623, 526] width 217 height 38
click at [580, 577] on span "Metals & Alloys" at bounding box center [587, 572] width 105 height 21
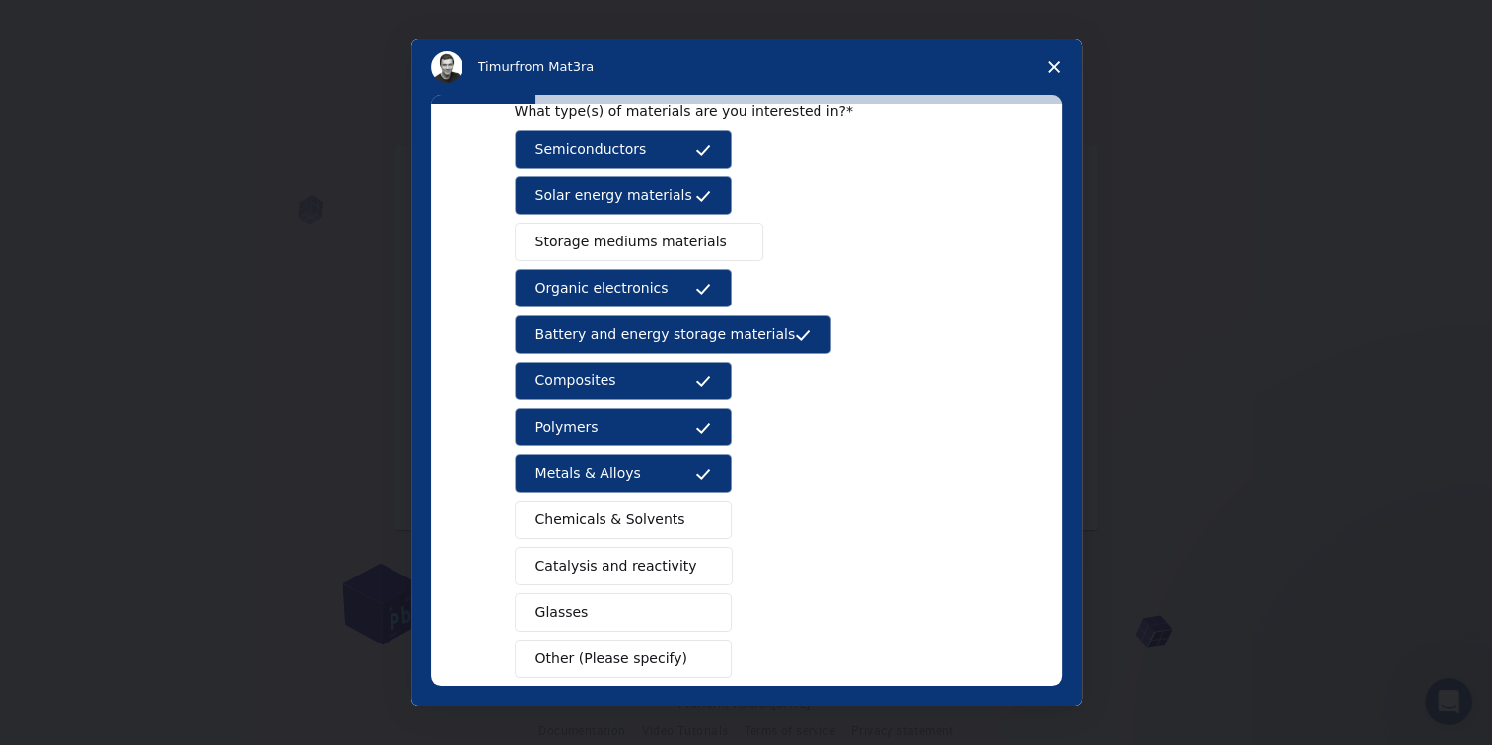
scroll to position [197, 0]
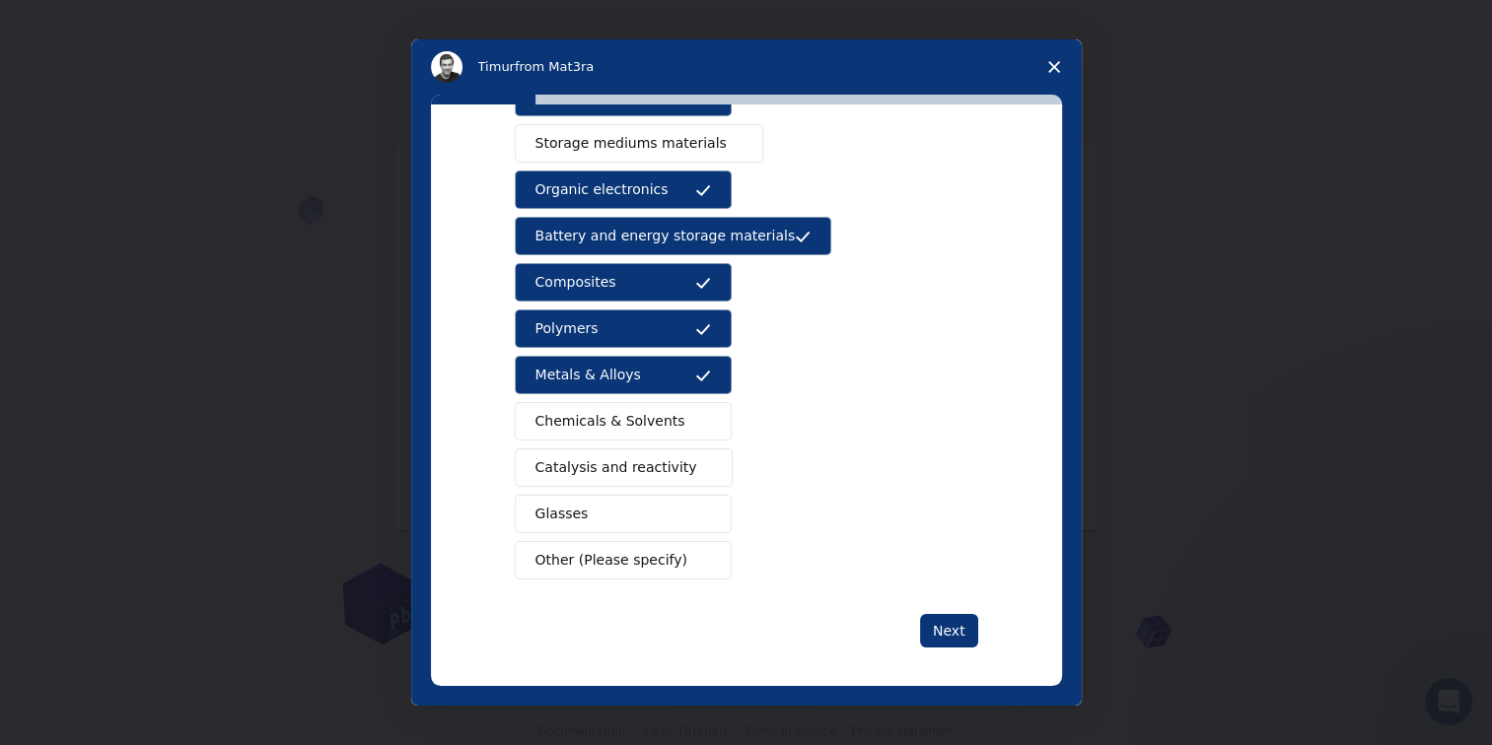
click at [602, 424] on span "Chemicals & Solvents" at bounding box center [610, 421] width 150 height 21
click at [597, 507] on button "Glasses" at bounding box center [623, 514] width 217 height 38
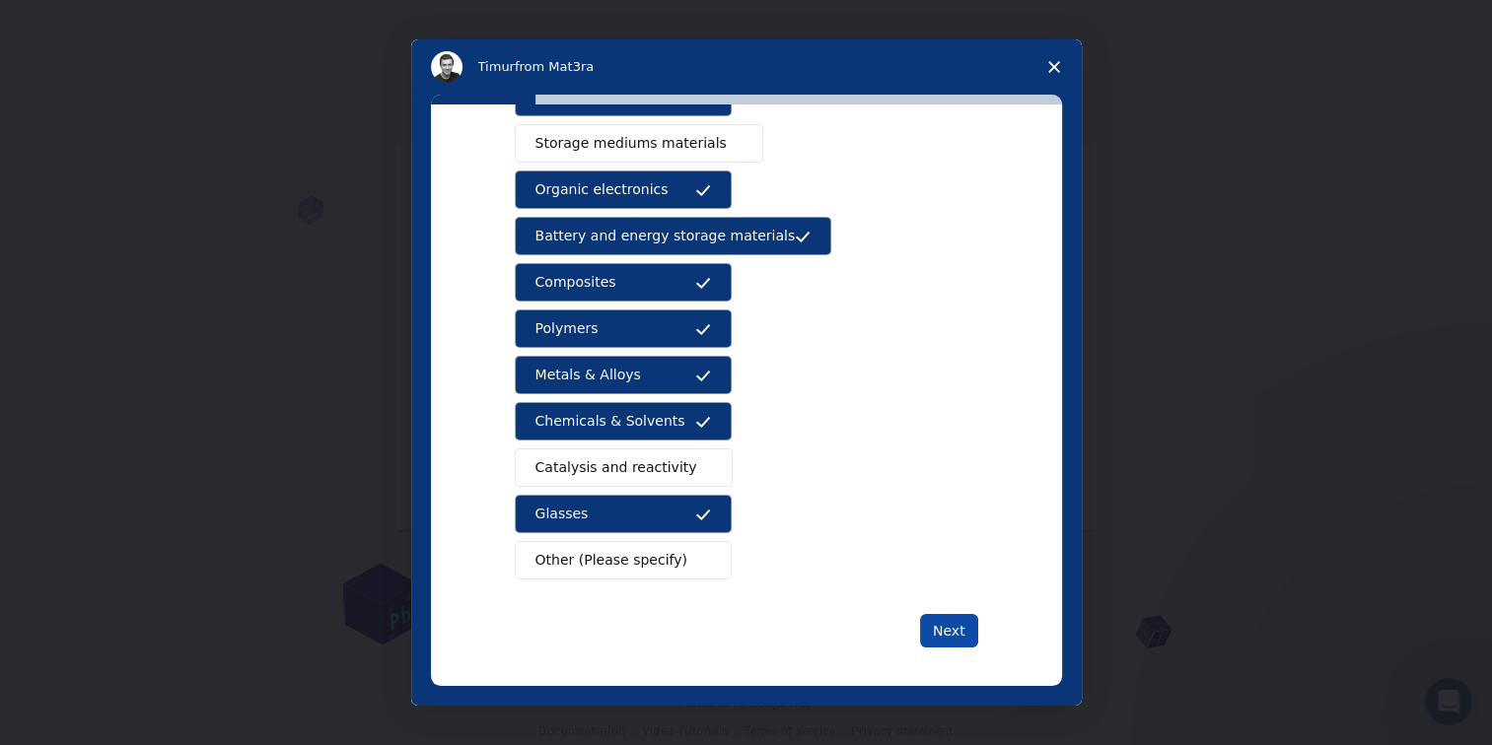
click at [936, 621] on button "Next" at bounding box center [949, 631] width 58 height 34
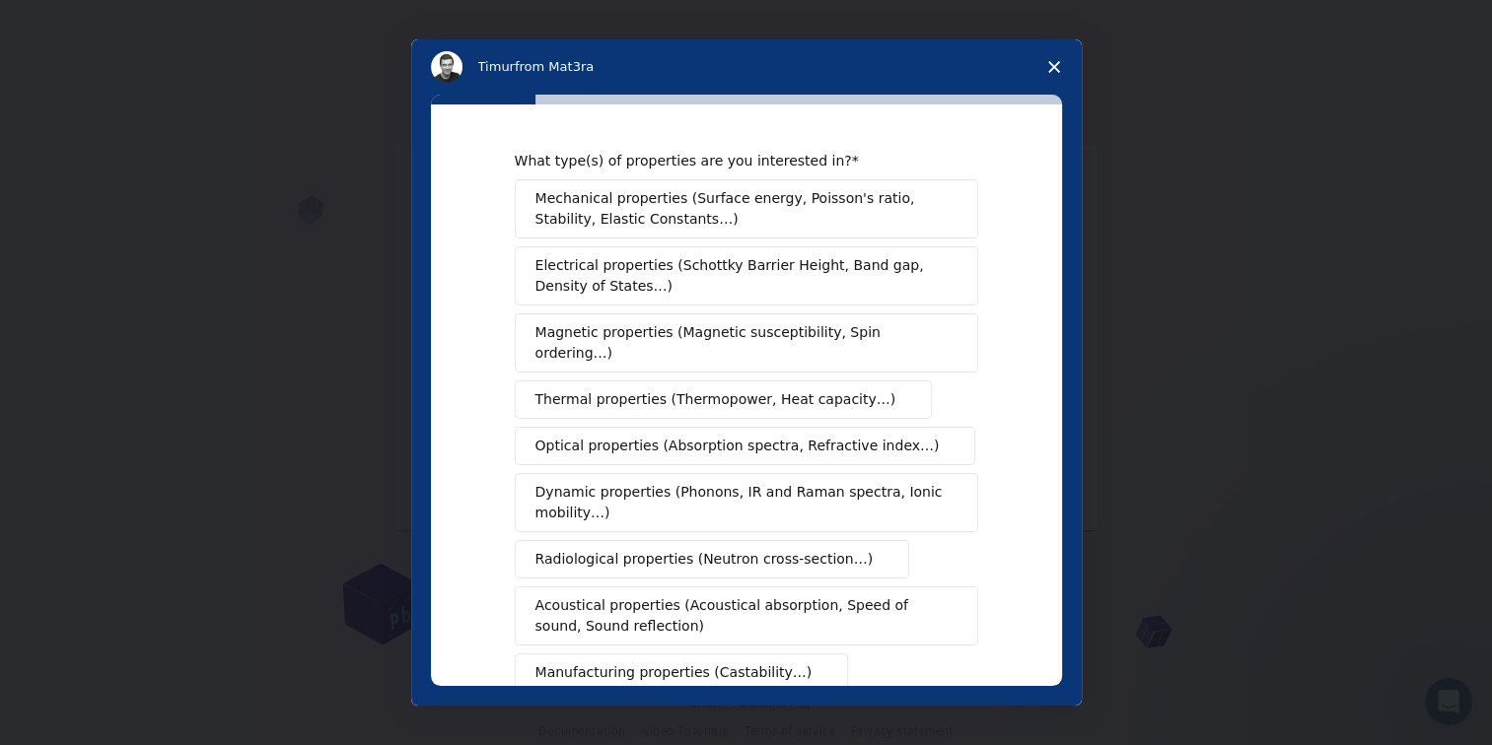
click at [734, 199] on span "Mechanical properties (Surface energy, Poisson's ratio, Stability, Elastic Cons…" at bounding box center [740, 208] width 411 height 41
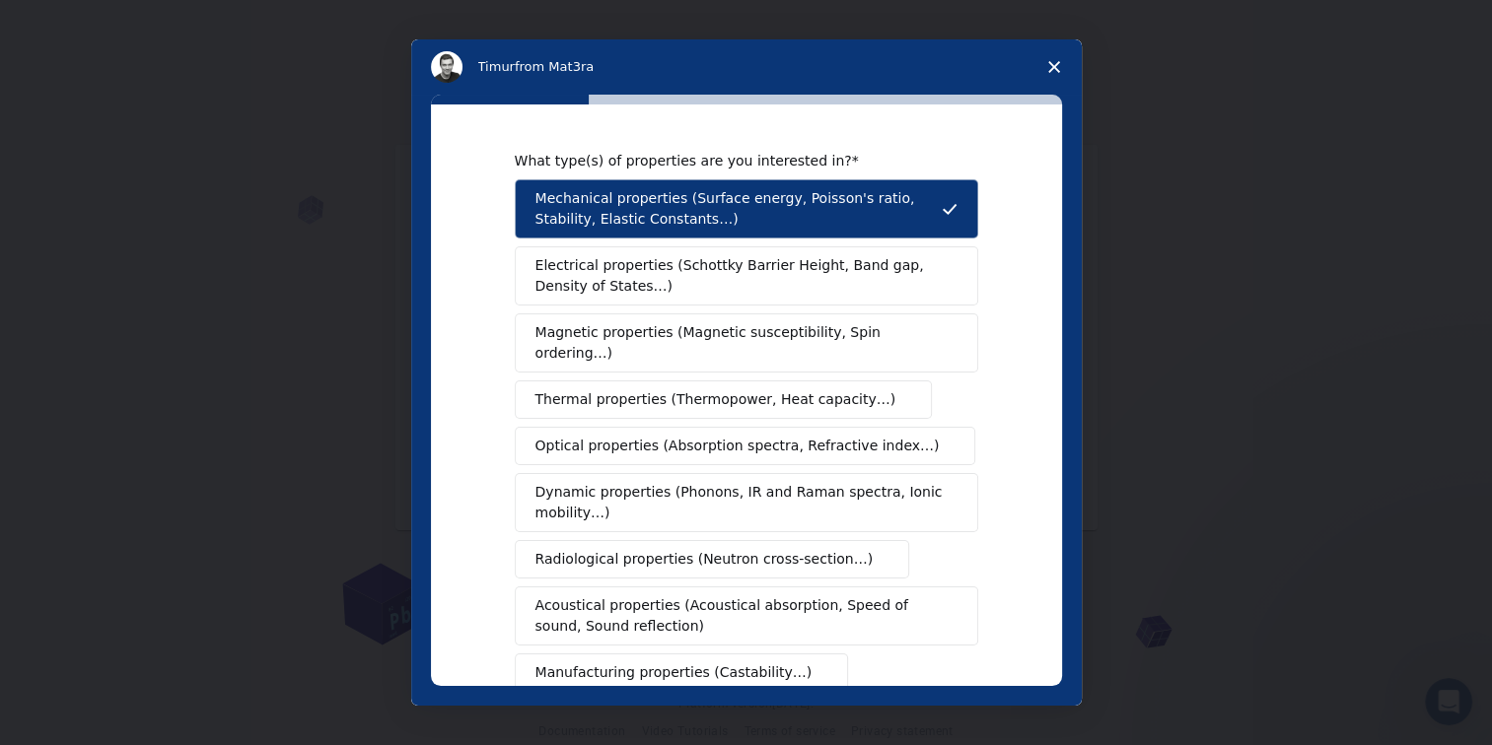
click at [708, 273] on span "Electrical properties (Schottky Barrier Height, Band gap, Density of States…)" at bounding box center [740, 275] width 410 height 41
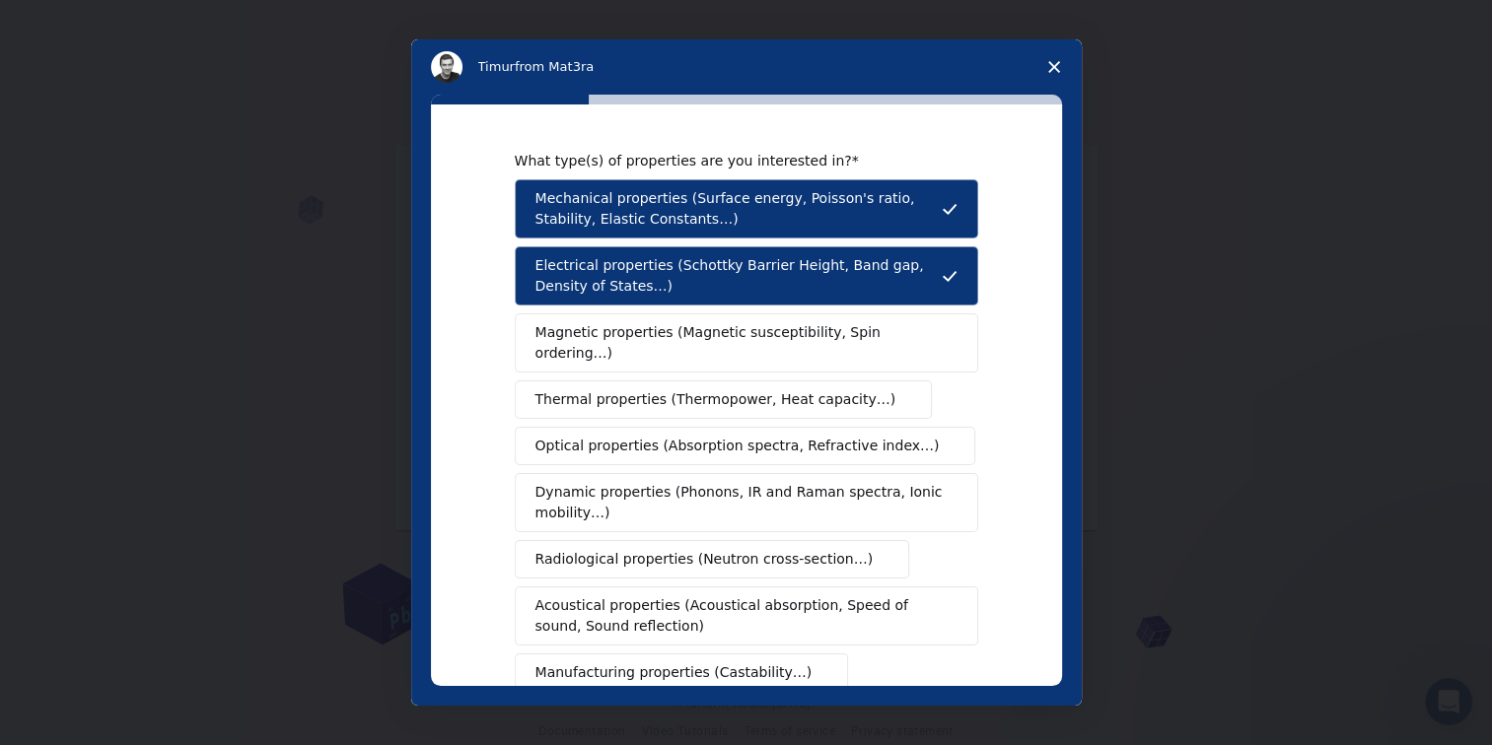
click at [678, 325] on span "Magnetic properties (Magnetic susceptibility, Spin ordering…)" at bounding box center [738, 342] width 407 height 41
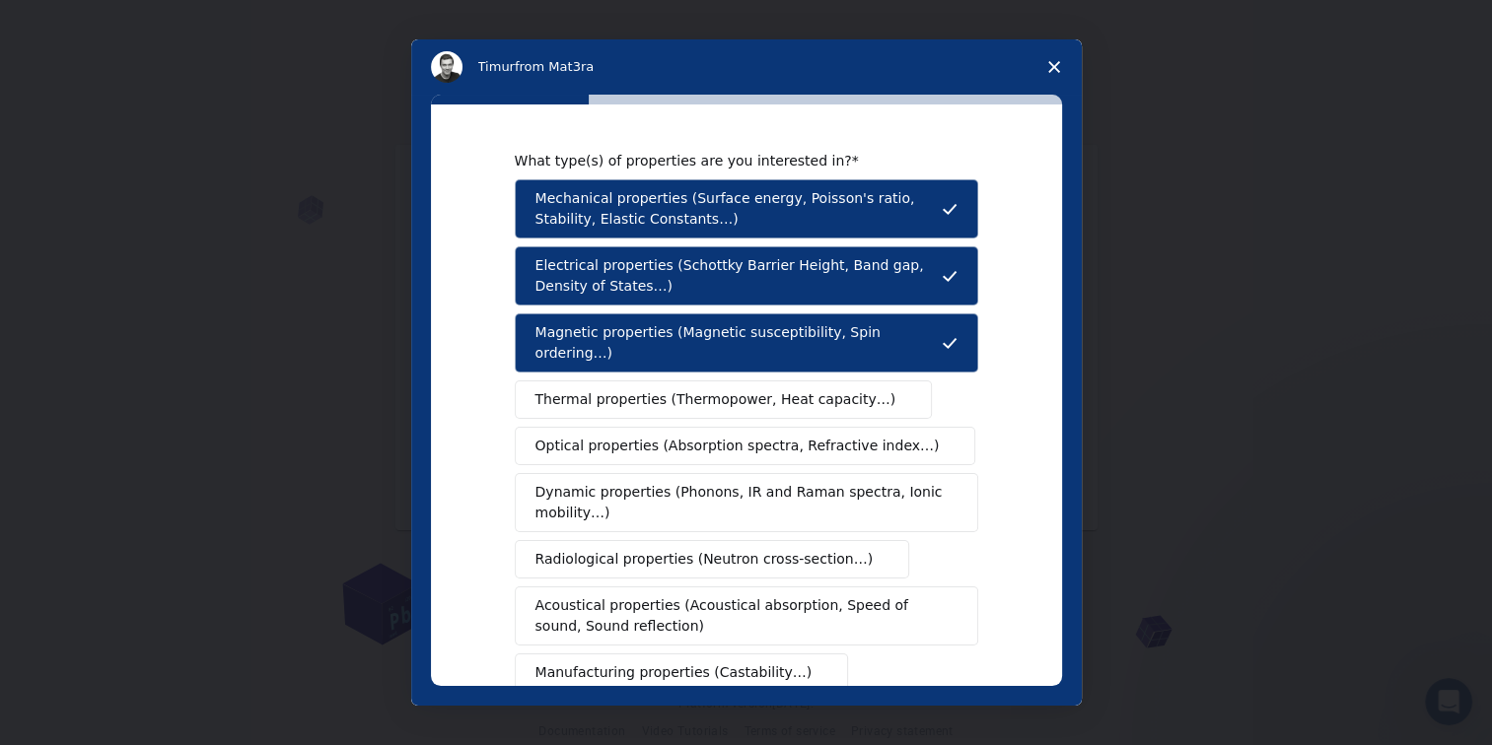
click at [648, 389] on span "Thermal properties (Thermopower, Heat capacity…)" at bounding box center [715, 399] width 361 height 21
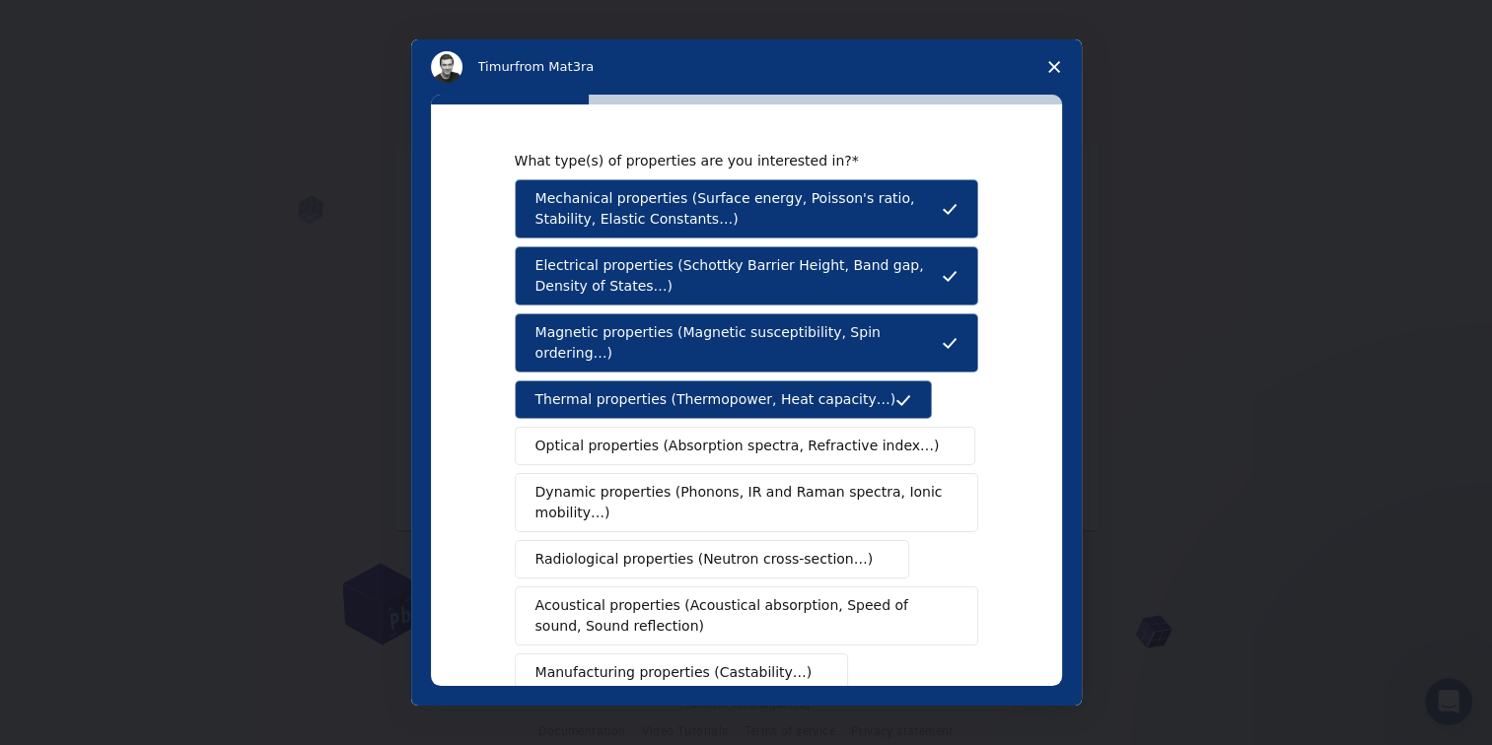
click at [607, 436] on span "Optical properties (Absorption spectra, Refractive index…)" at bounding box center [737, 446] width 404 height 21
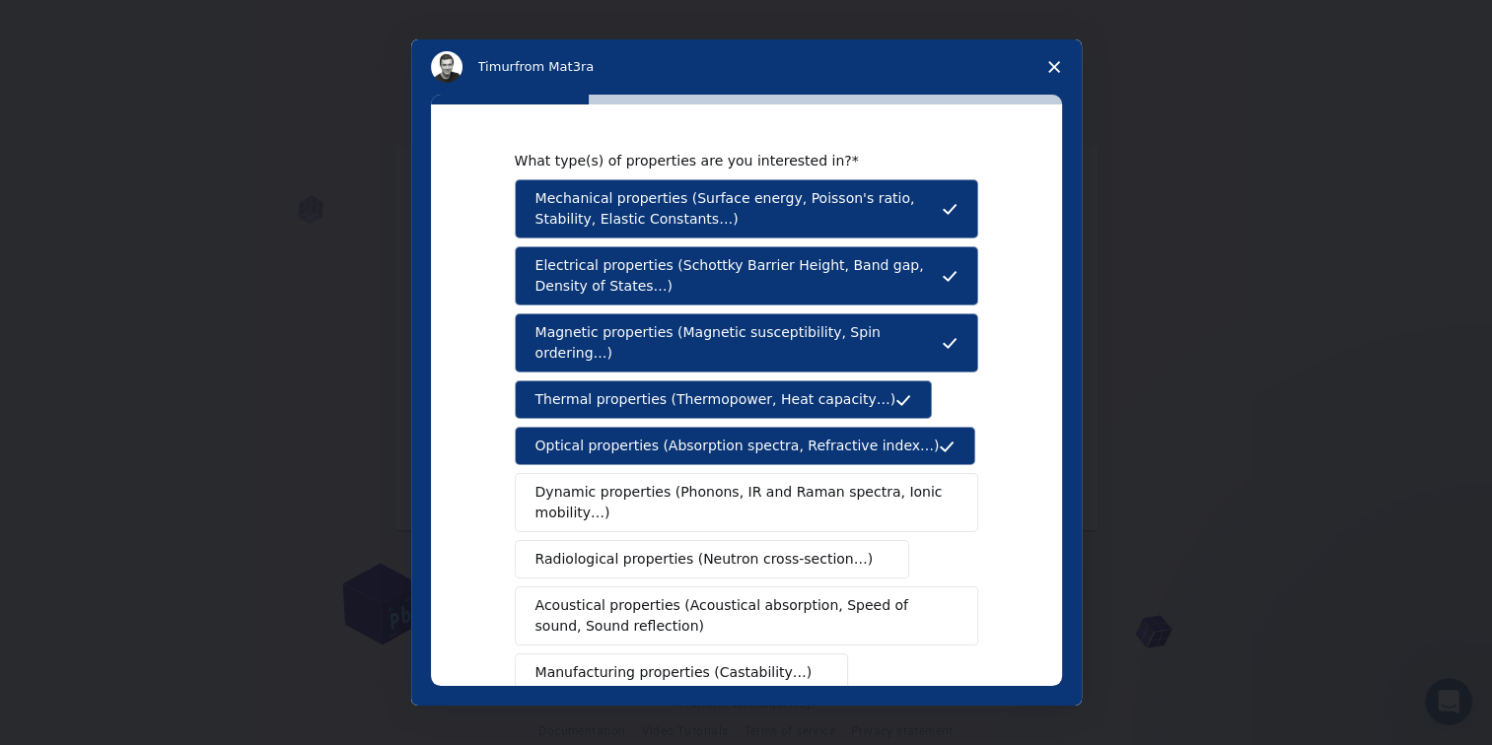
click at [576, 485] on span "Dynamic properties (Phonons, IR and Raman spectra, Ionic mobility…)" at bounding box center [739, 502] width 409 height 41
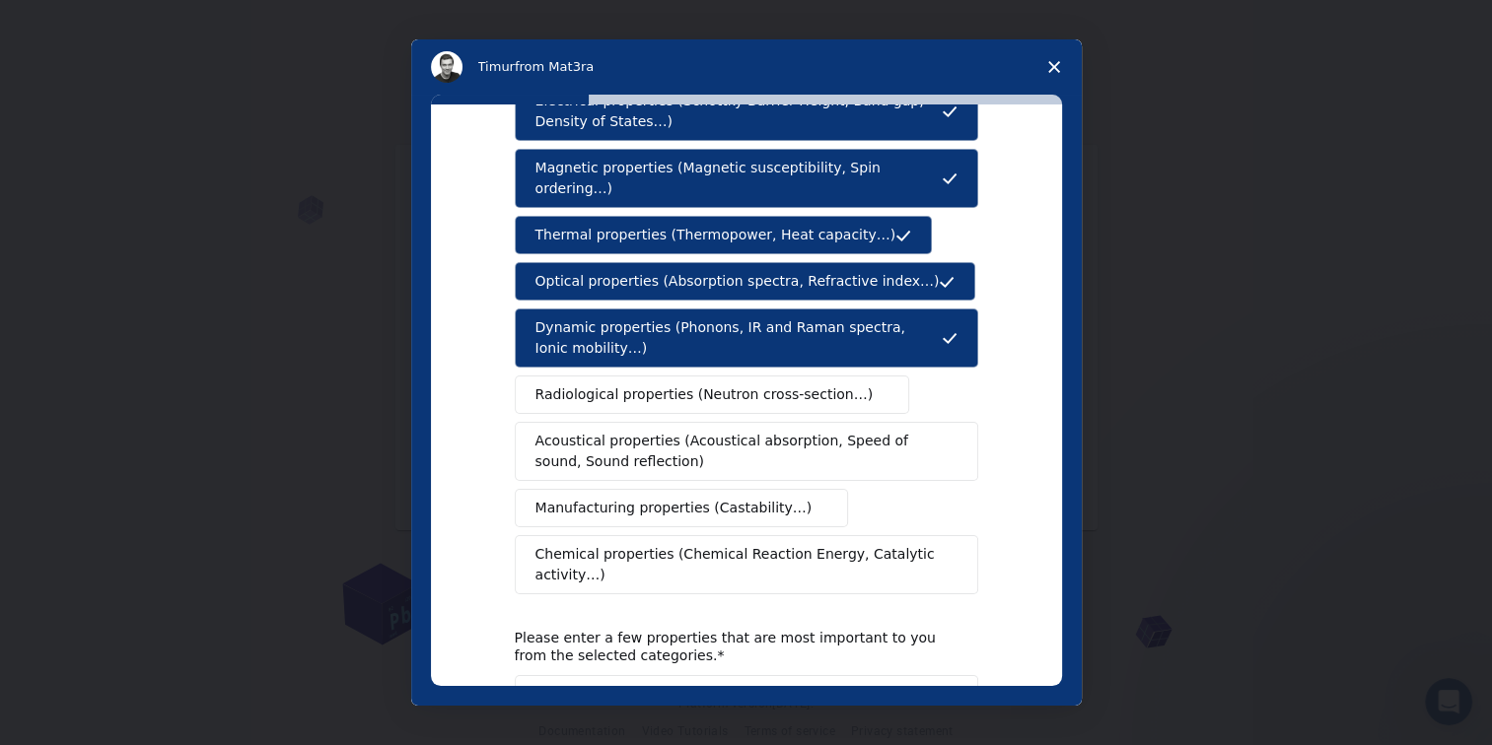
scroll to position [197, 0]
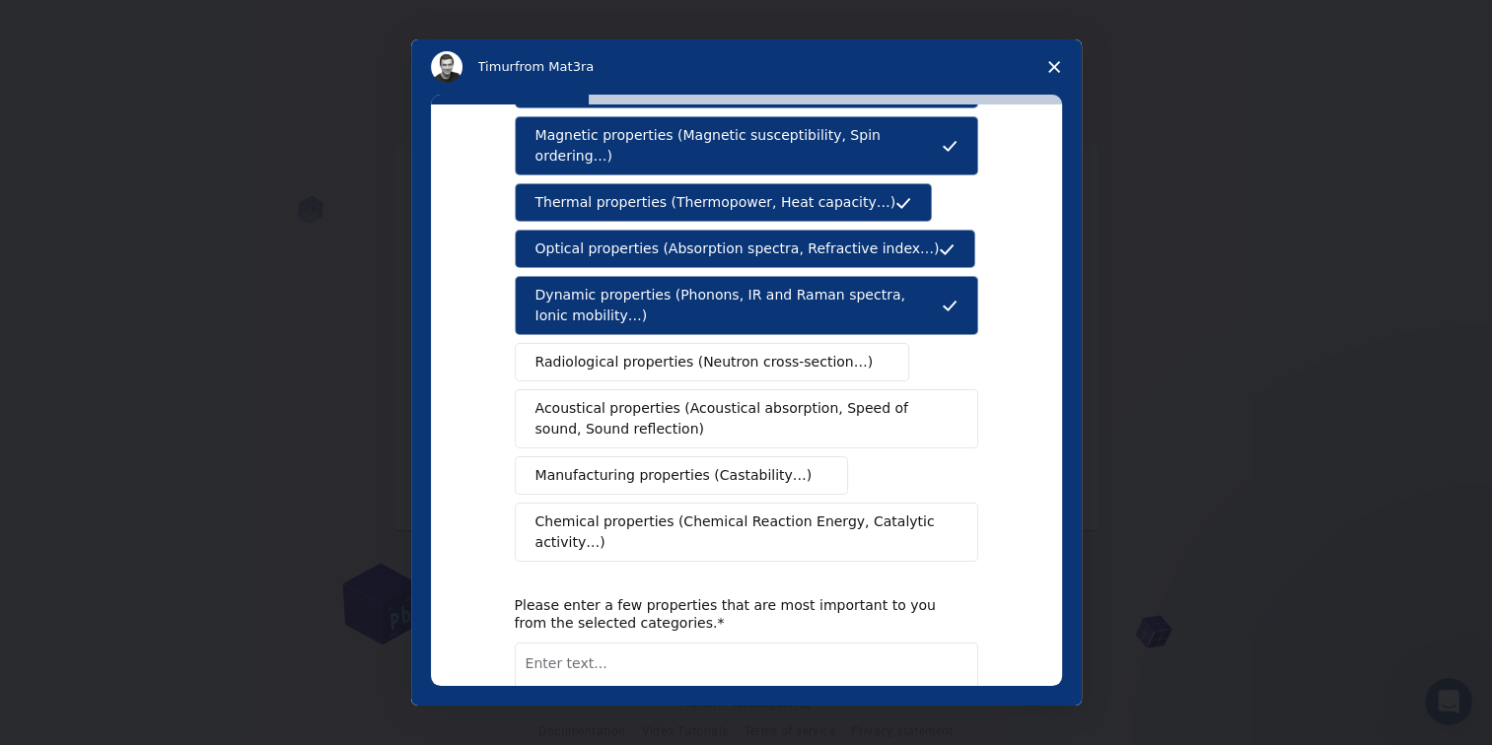
click at [584, 398] on span "Acoustical properties (Acoustical absorption, Speed of sound, Sound reflection)" at bounding box center [740, 418] width 410 height 41
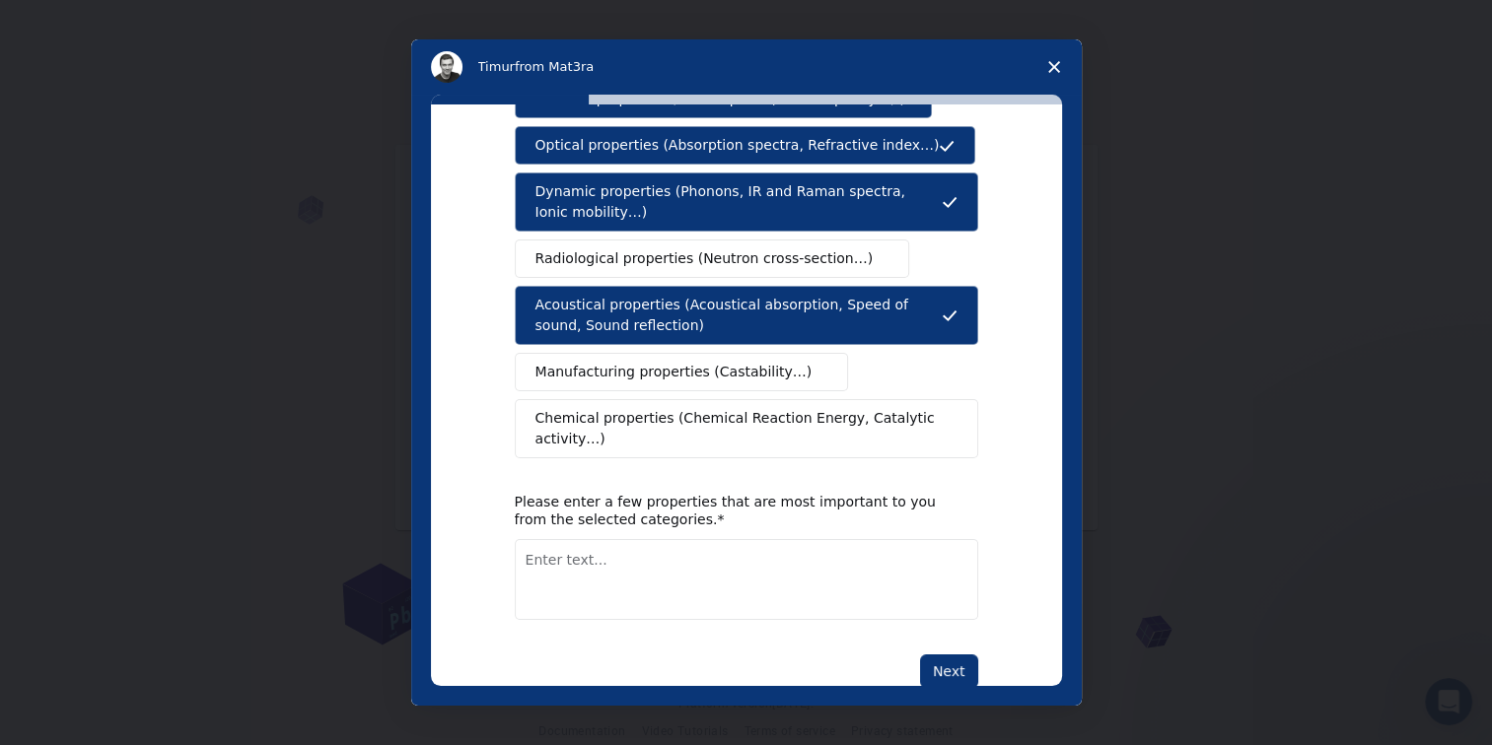
scroll to position [304, 0]
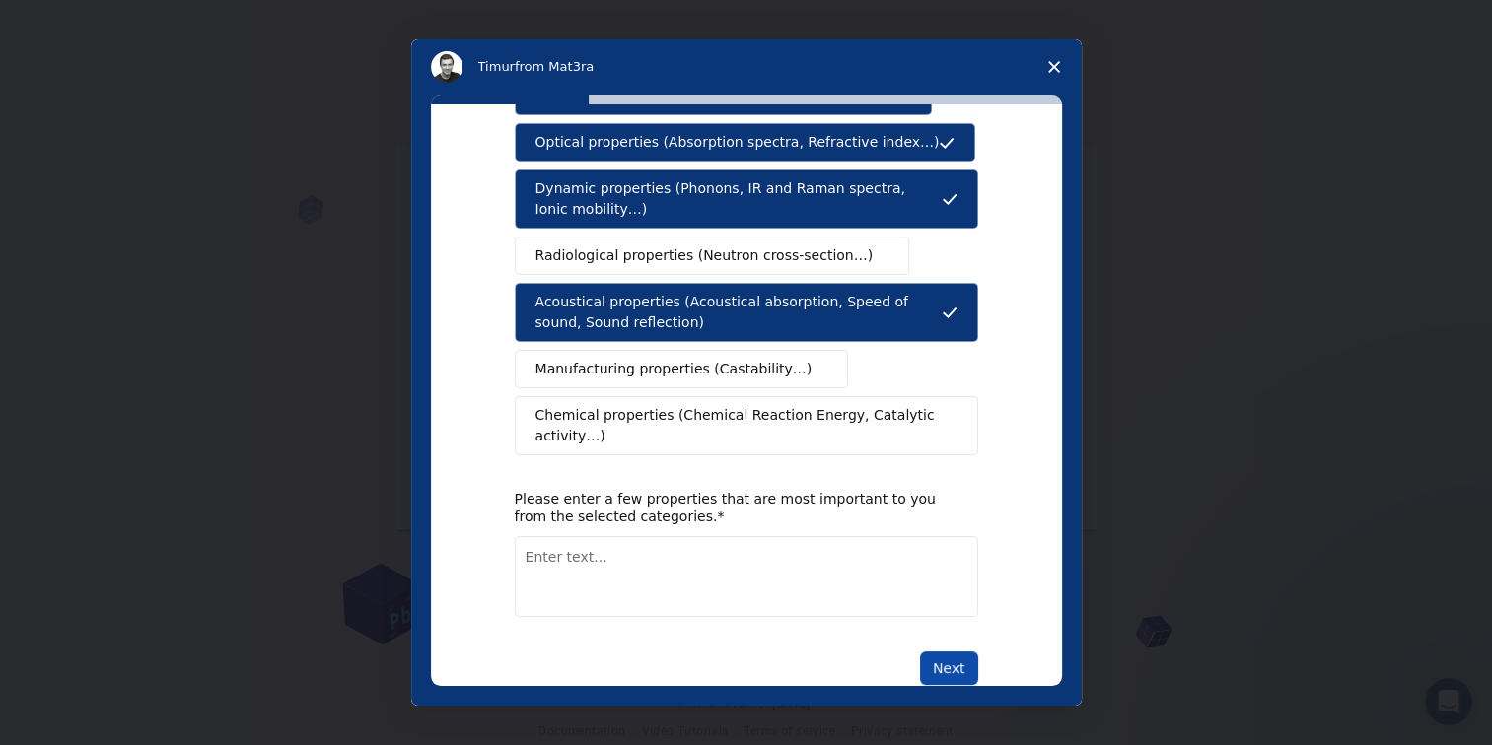
click at [943, 652] on button "Next" at bounding box center [949, 669] width 58 height 34
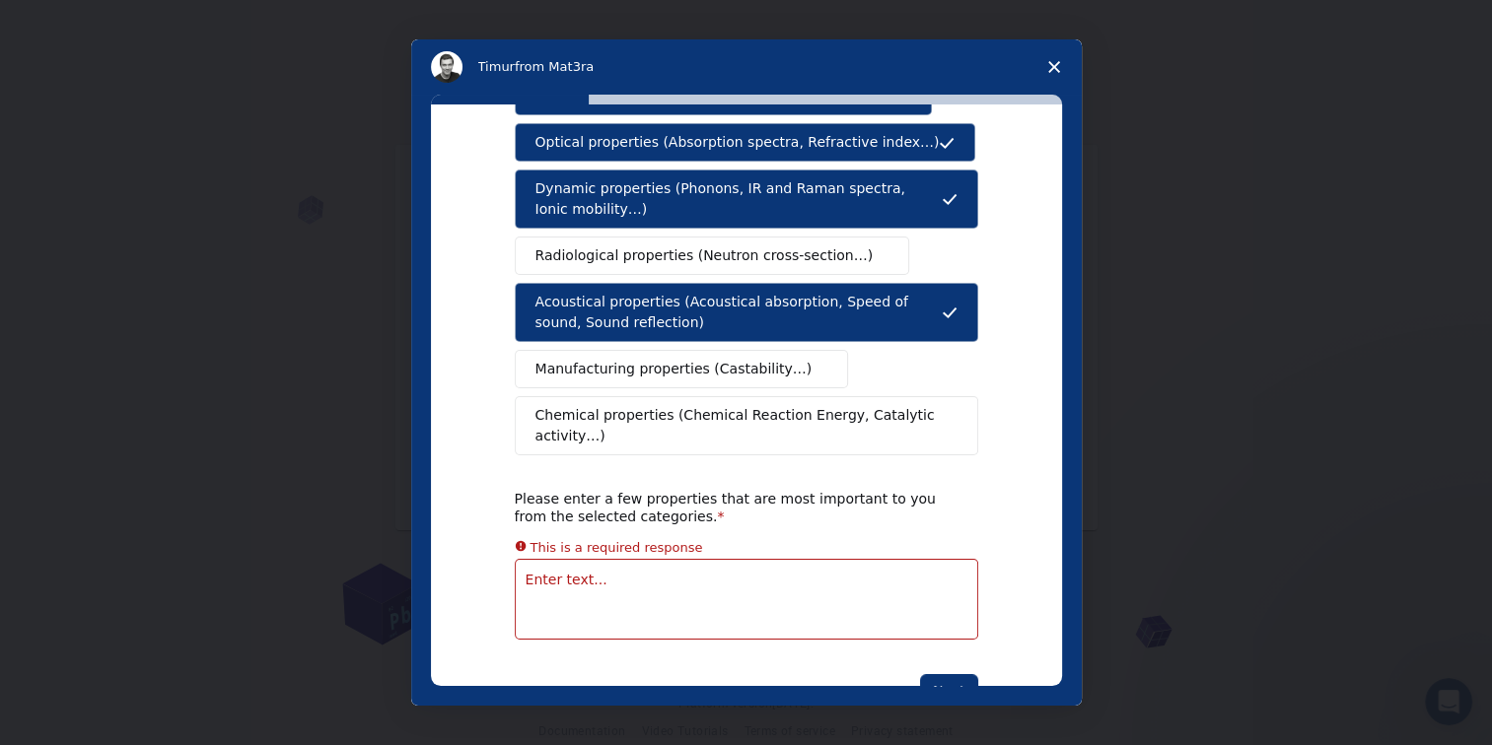
click at [635, 559] on textarea "Enter text..." at bounding box center [746, 599] width 463 height 81
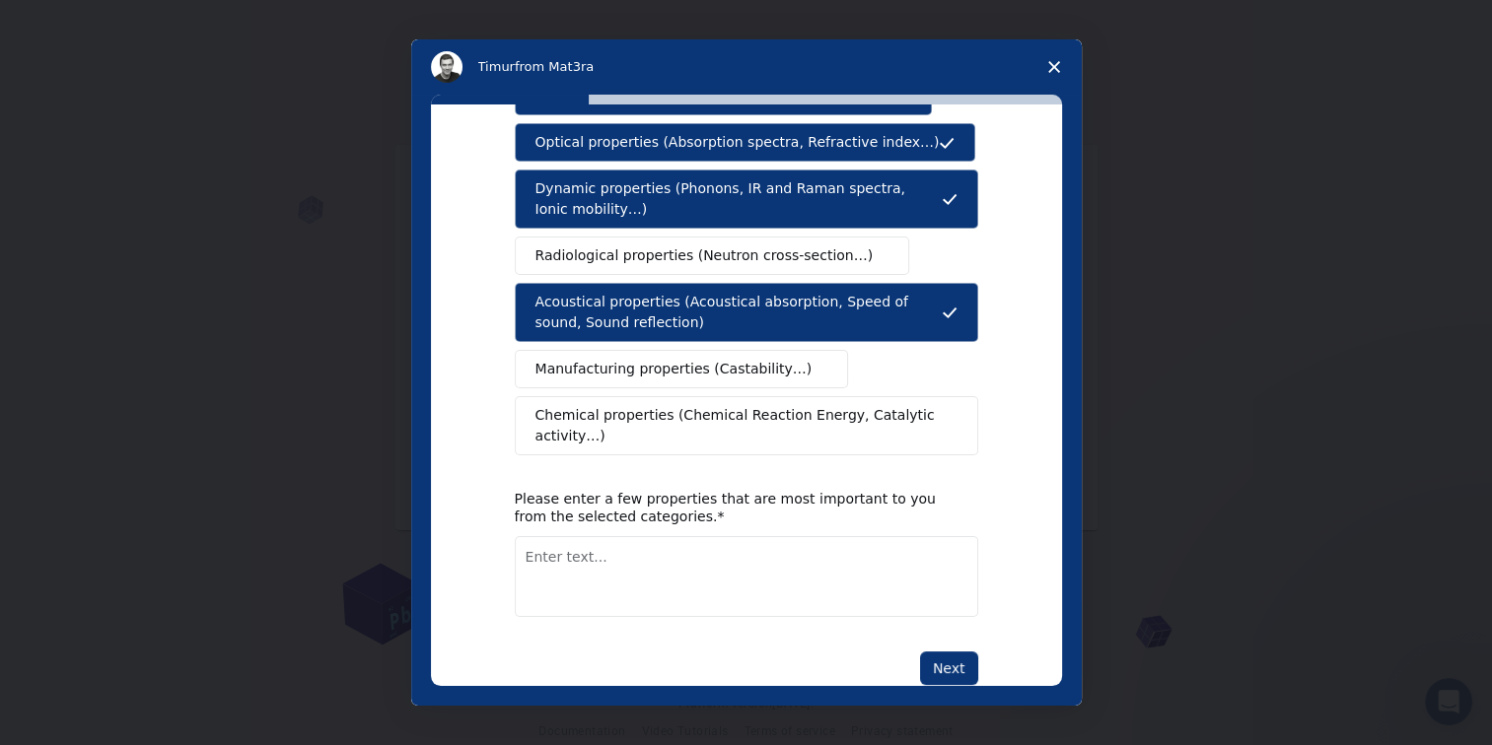
click at [649, 537] on textarea "Enter text..." at bounding box center [746, 576] width 463 height 81
type textarea "Spectral Properties Amorphous Crystalls"
click at [935, 652] on button "Next" at bounding box center [949, 669] width 58 height 34
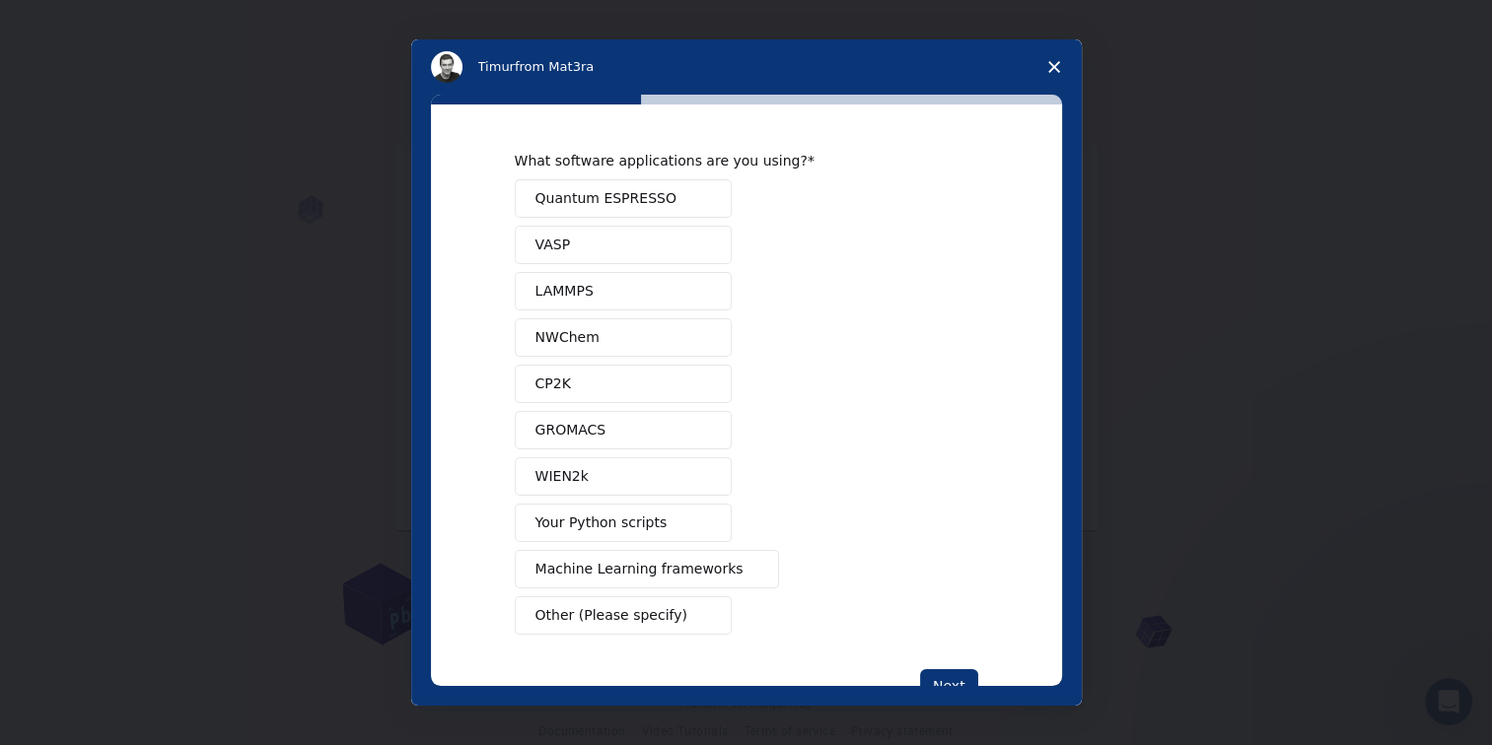
click at [598, 207] on span "Quantum ESPRESSO" at bounding box center [605, 198] width 141 height 21
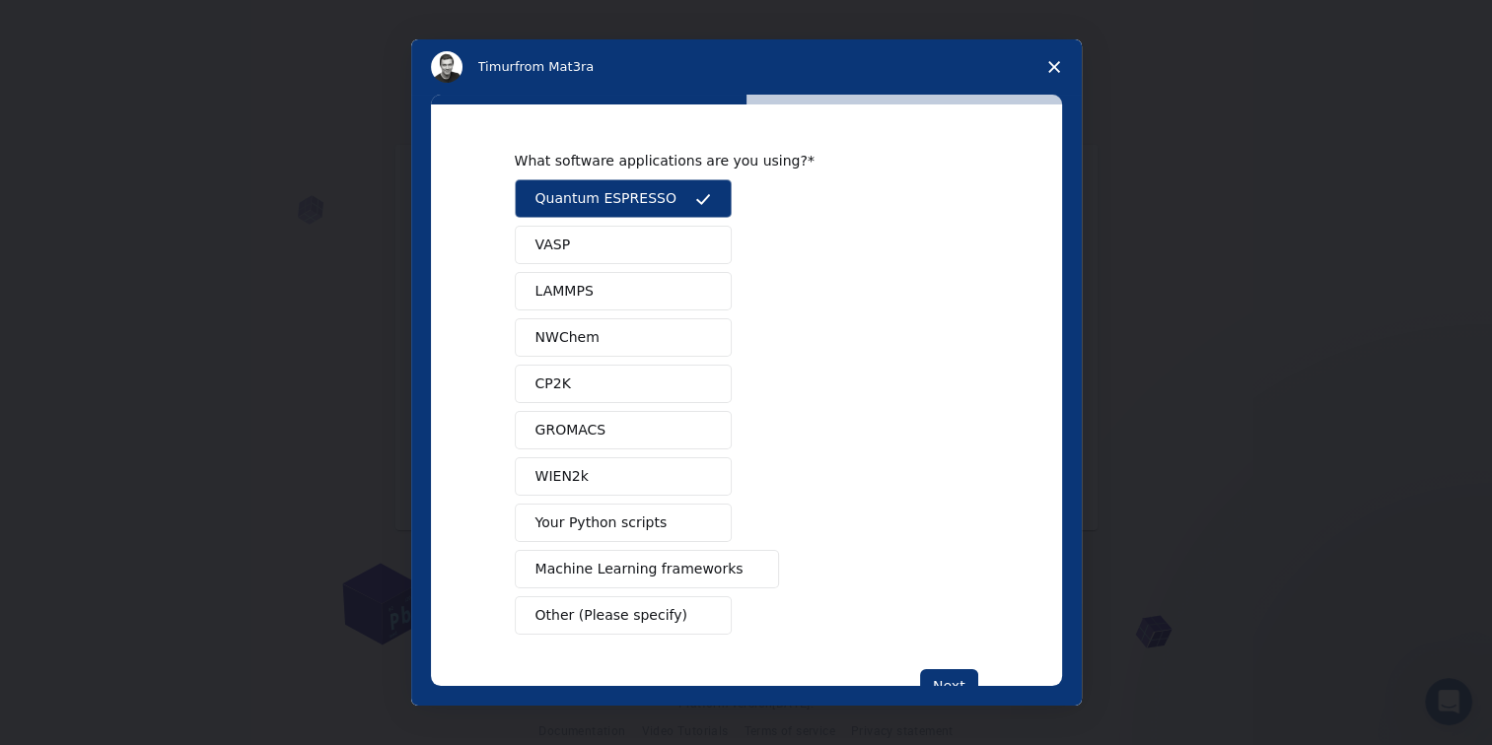
click at [581, 246] on button "VASP" at bounding box center [623, 245] width 217 height 38
click at [578, 288] on span "LAMMPS" at bounding box center [564, 291] width 58 height 21
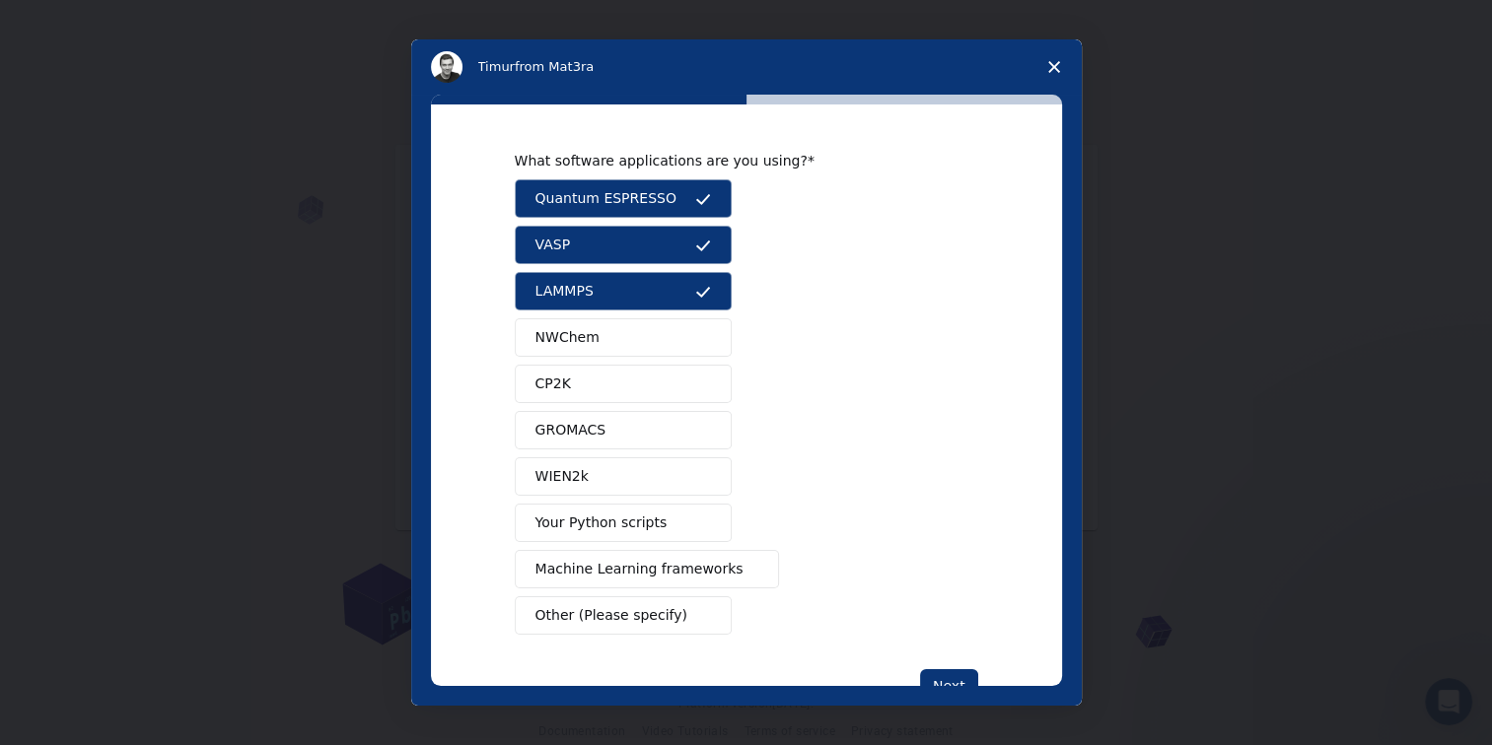
click at [573, 335] on span "NWChem" at bounding box center [567, 337] width 64 height 21
click at [564, 376] on button "CP2K" at bounding box center [623, 384] width 217 height 38
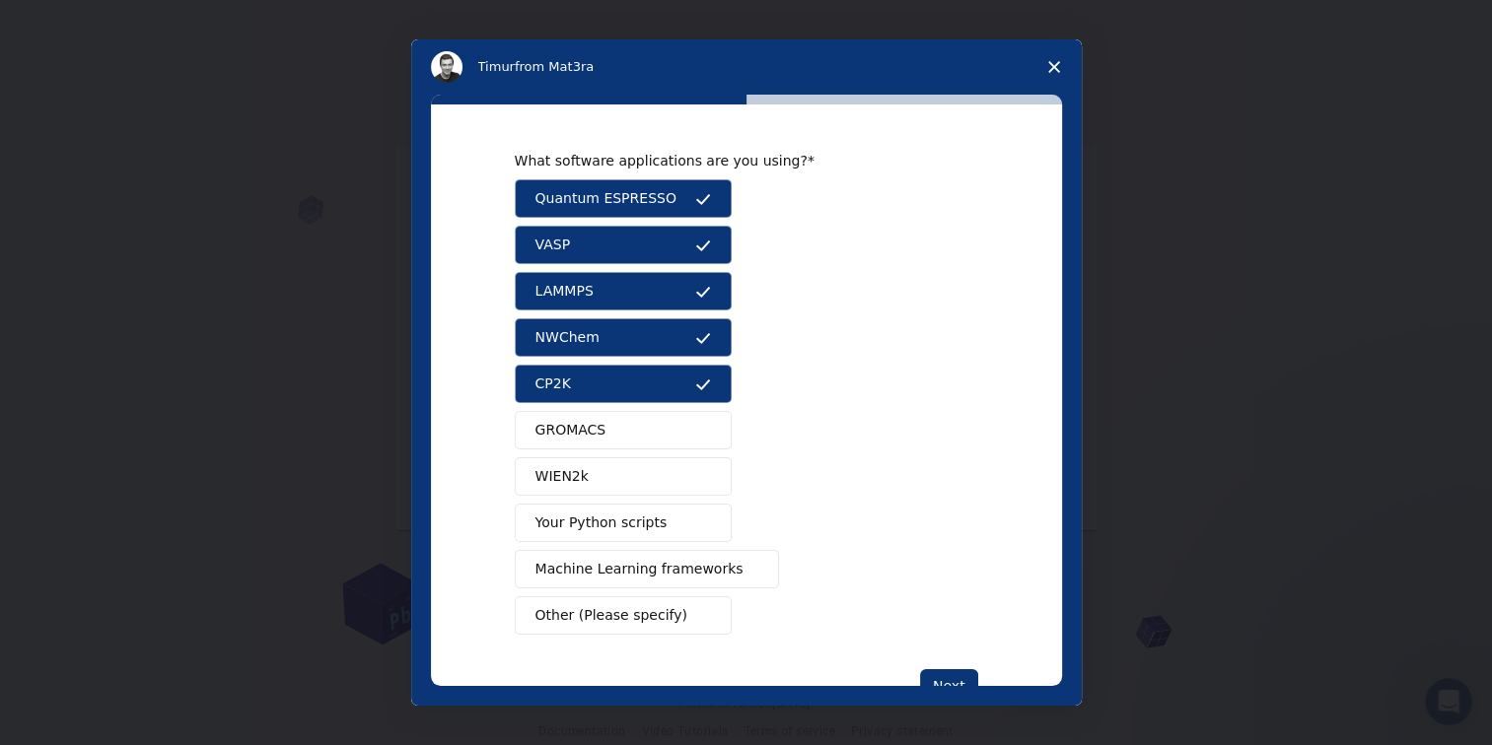
click at [564, 431] on span "GROMACS" at bounding box center [570, 430] width 71 height 21
click at [569, 472] on span "WIEN2k" at bounding box center [561, 476] width 53 height 21
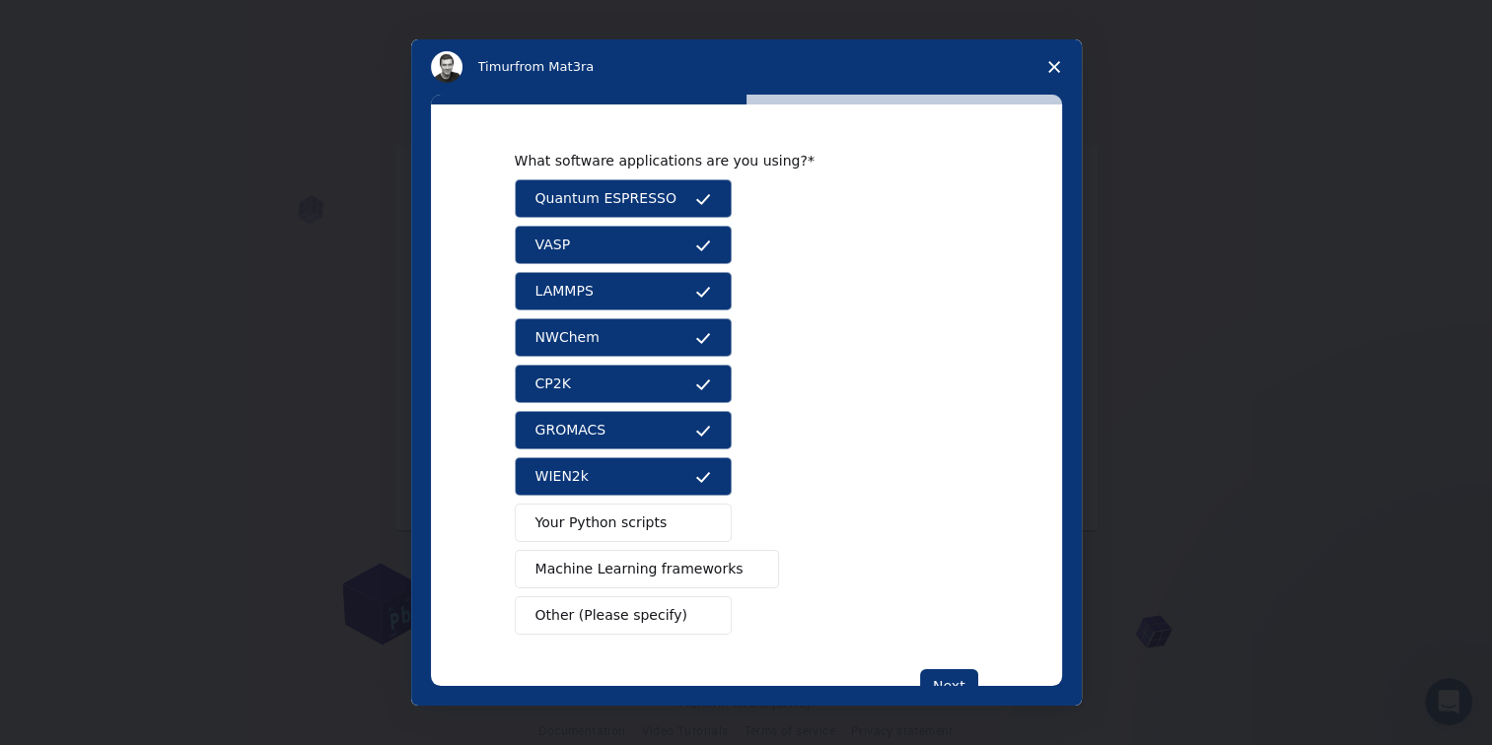
click at [586, 517] on span "Your Python scripts" at bounding box center [601, 523] width 132 height 21
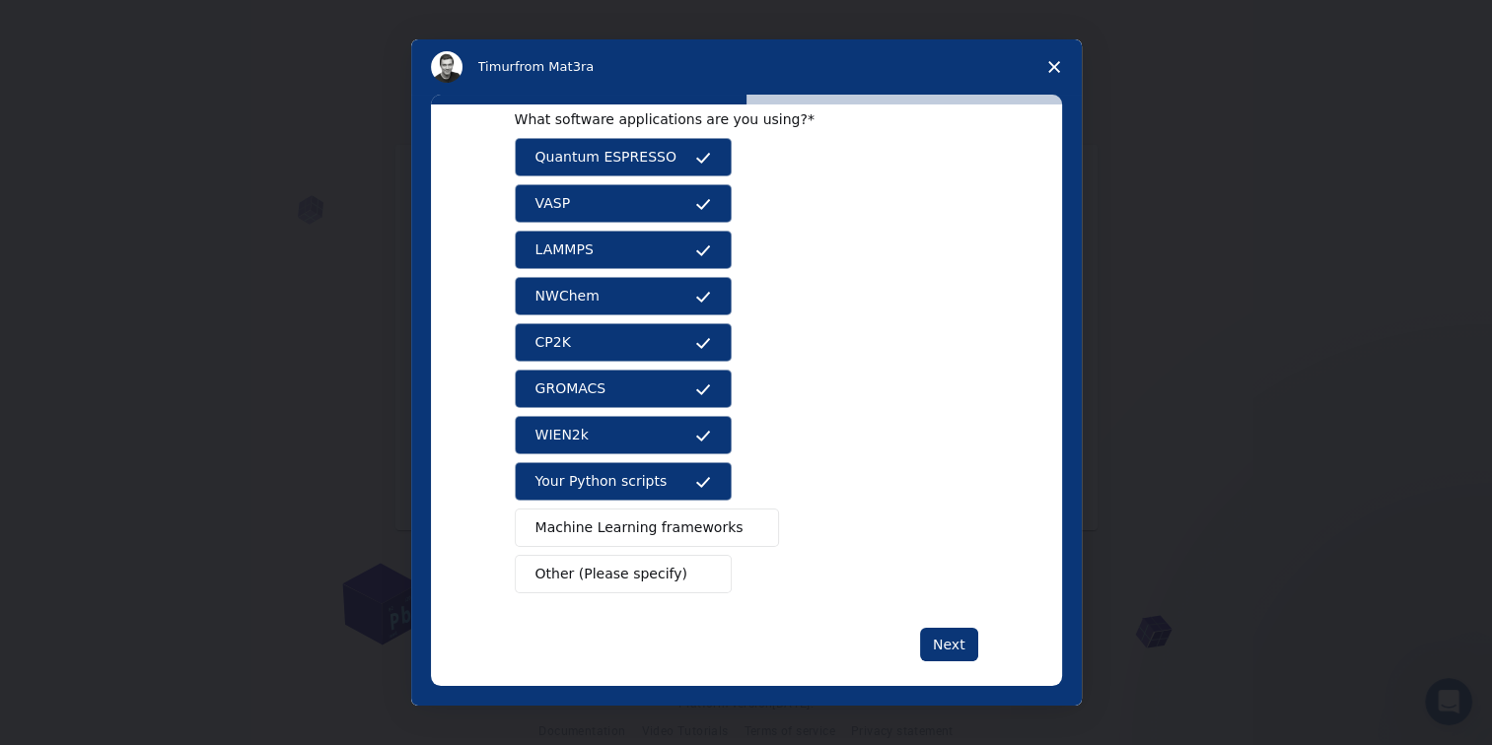
scroll to position [59, 0]
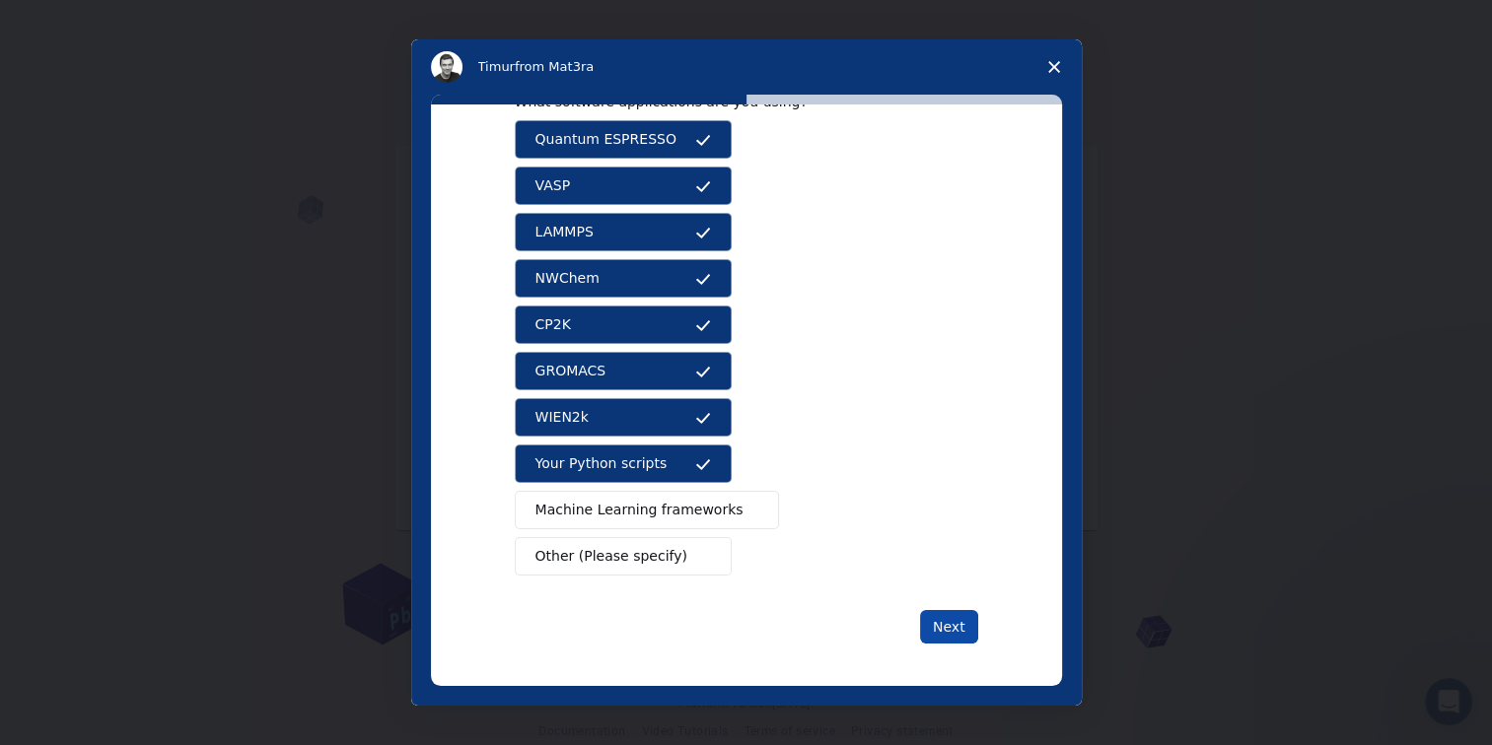
click at [942, 630] on button "Next" at bounding box center [949, 627] width 58 height 34
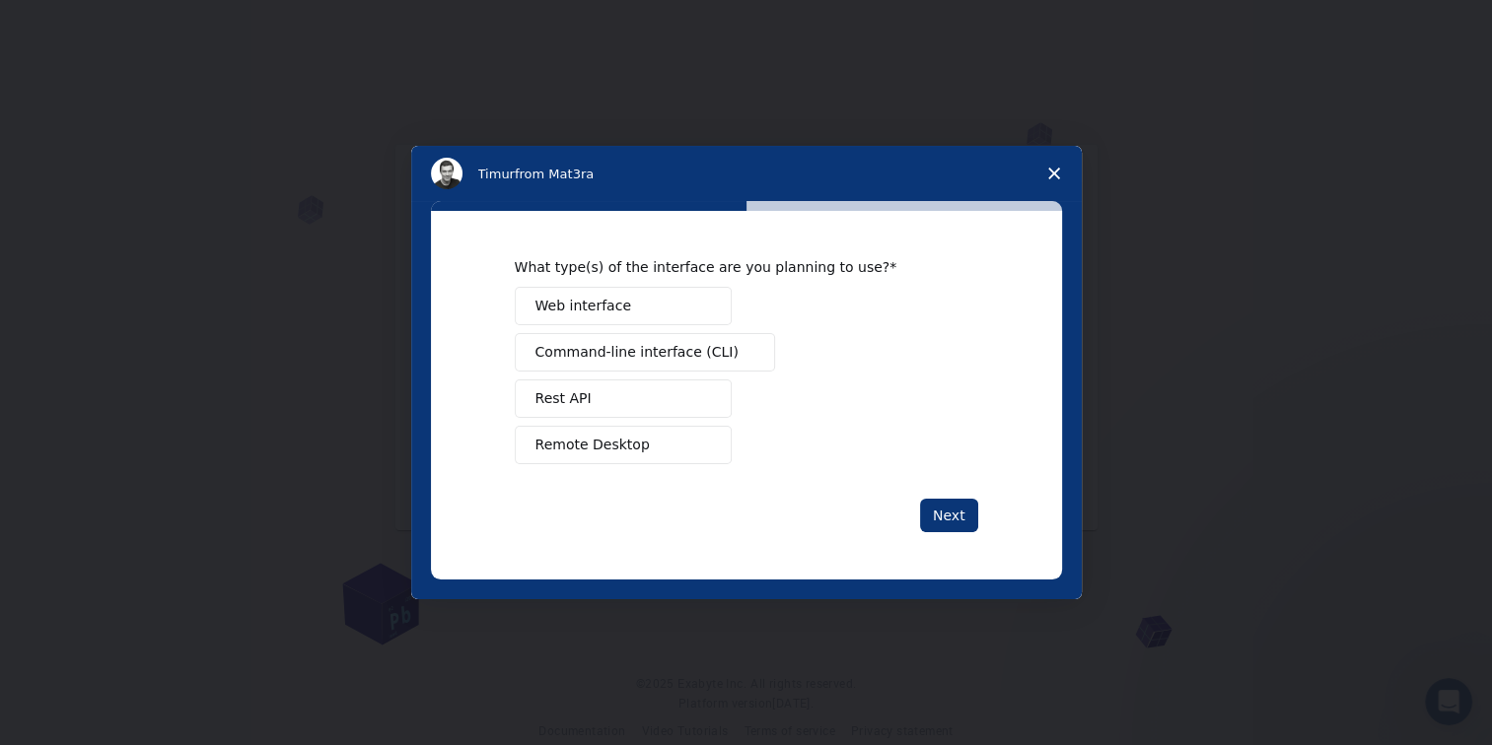
scroll to position [0, 0]
click at [632, 349] on span "Command-line interface (CLI)" at bounding box center [636, 352] width 203 height 21
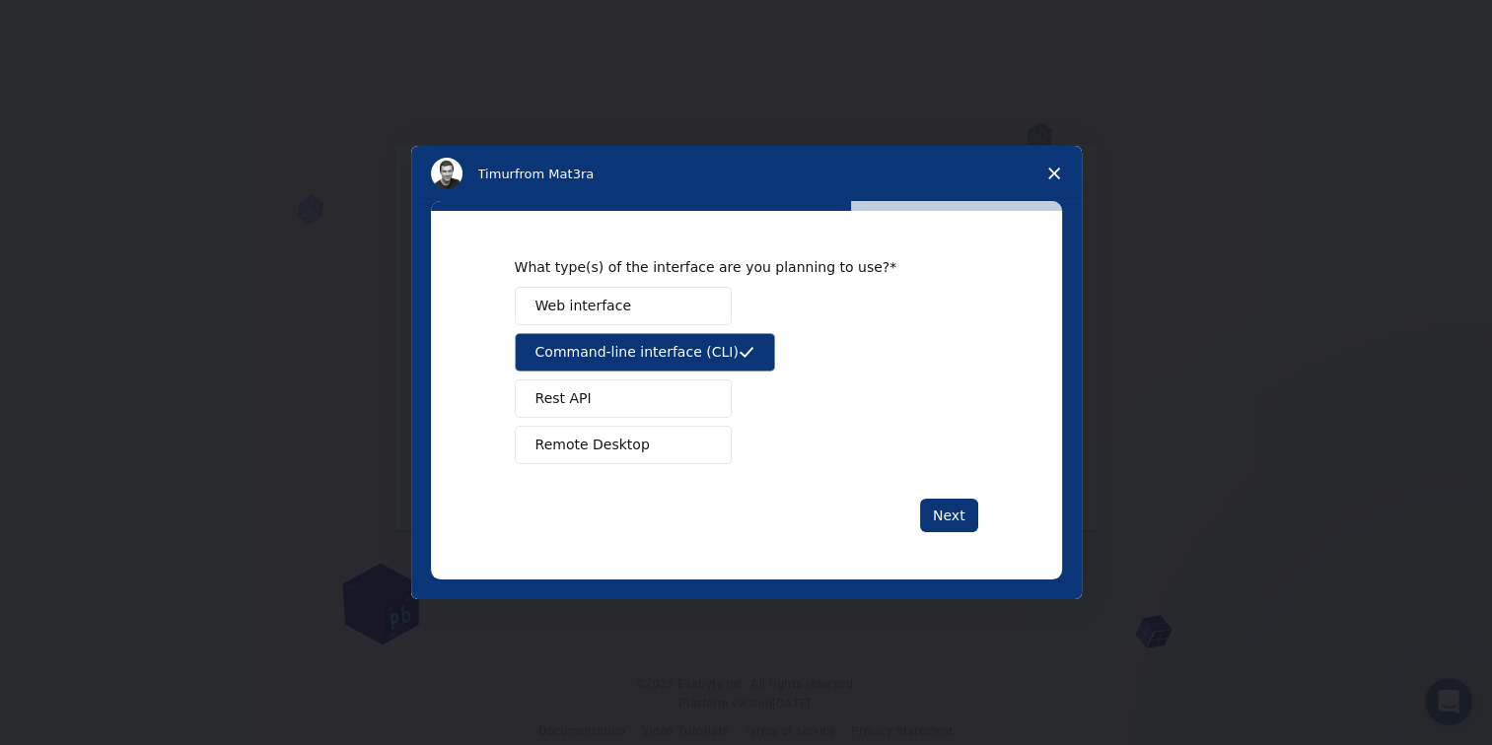
click at [612, 309] on span "Web interface" at bounding box center [583, 306] width 96 height 21
click at [627, 450] on span "Remote Desktop" at bounding box center [592, 445] width 114 height 21
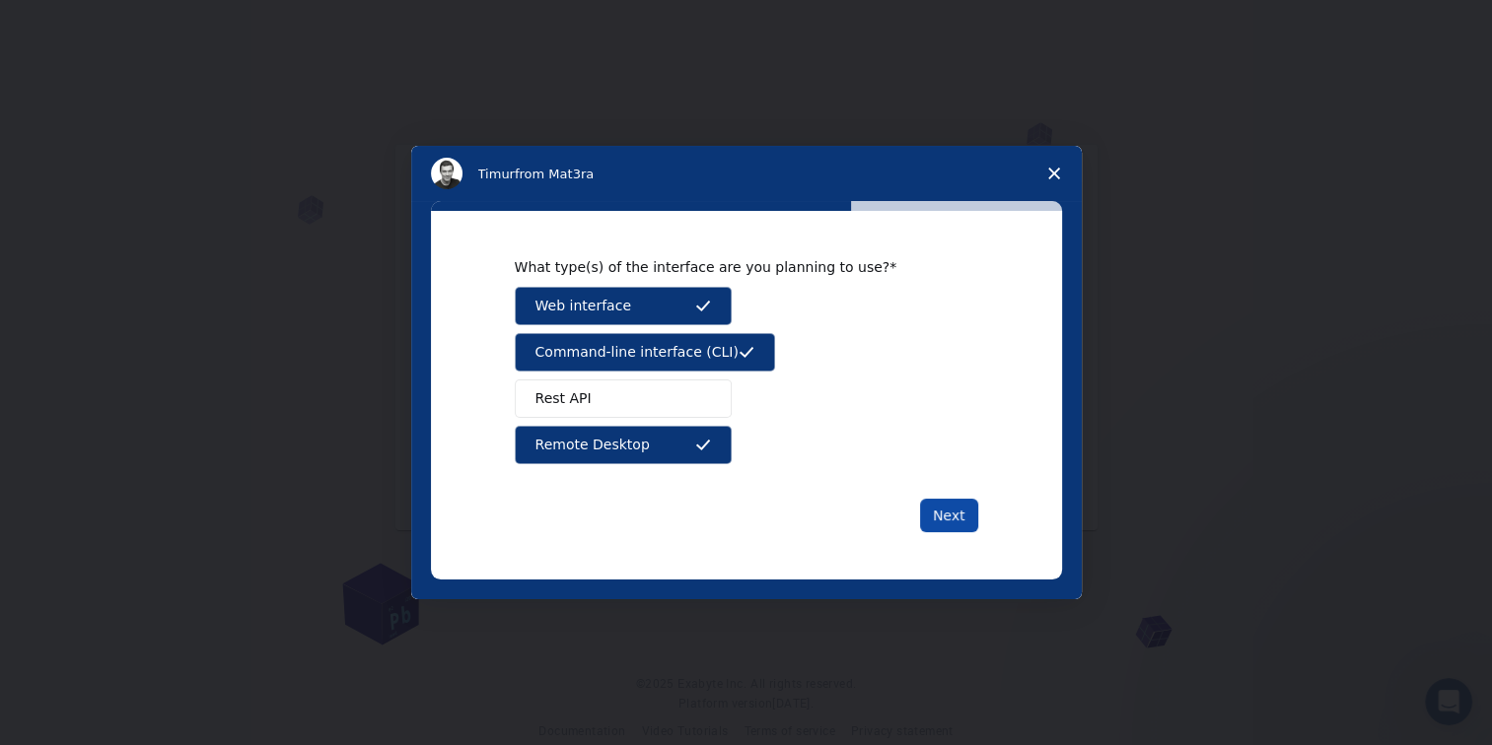
click at [950, 527] on button "Next" at bounding box center [949, 516] width 58 height 34
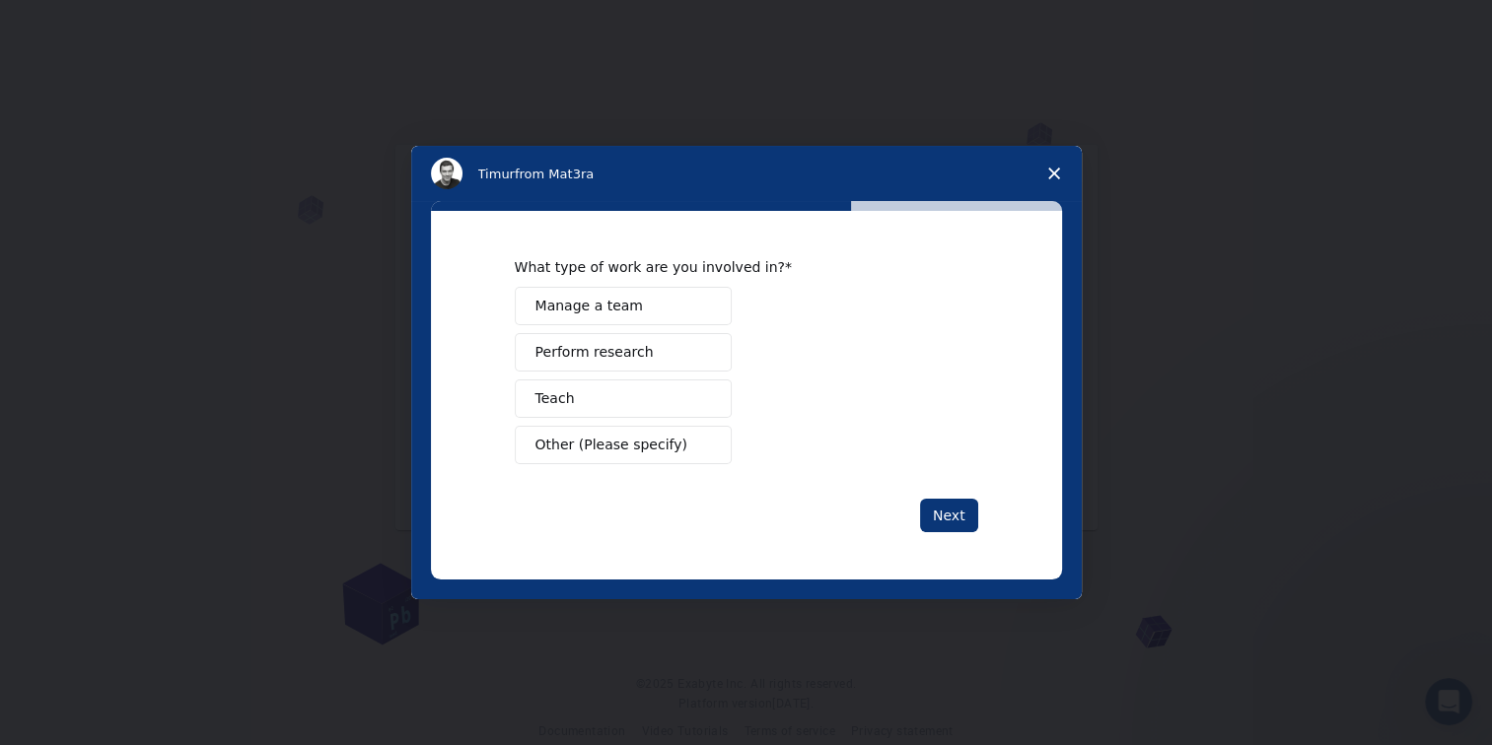
click at [576, 356] on span "Perform research" at bounding box center [594, 352] width 118 height 21
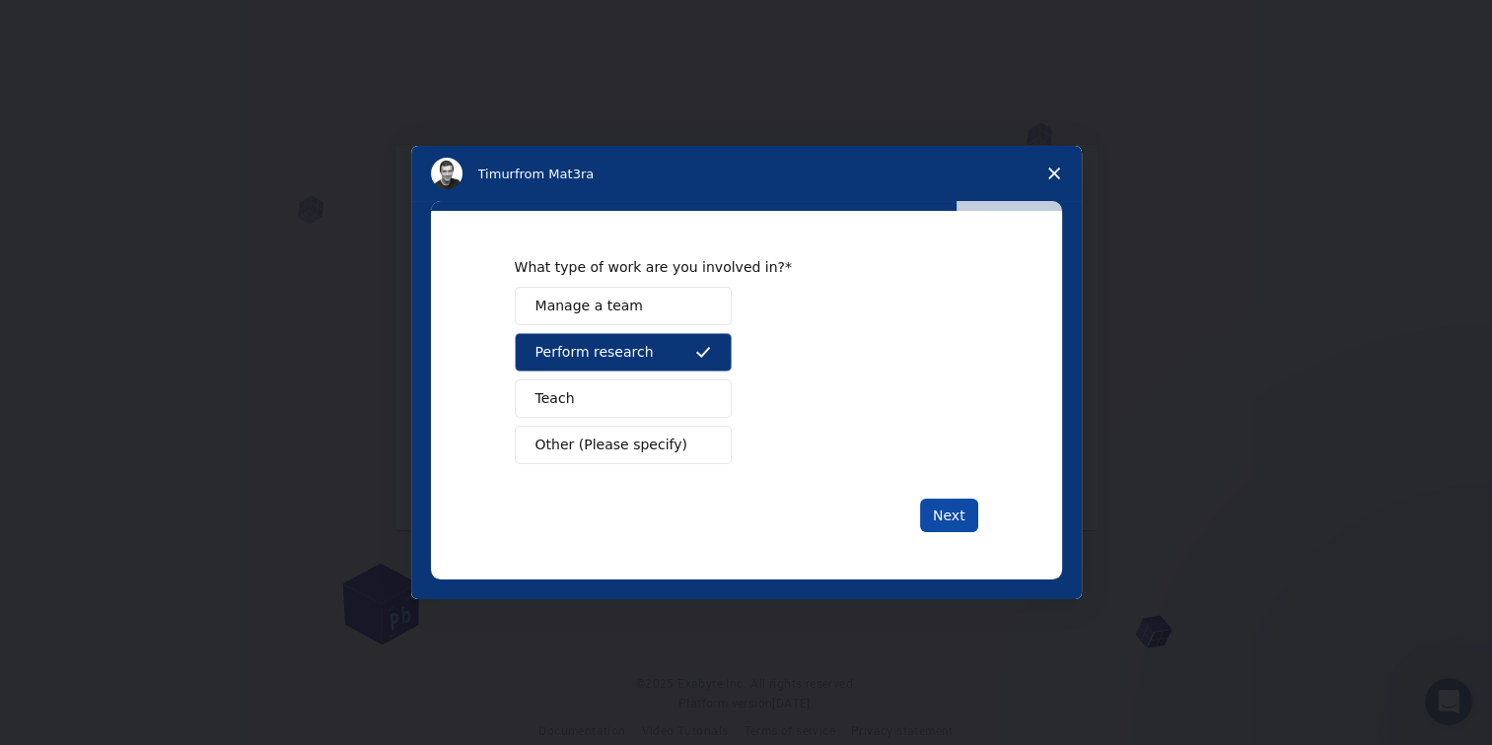
click at [970, 515] on button "Next" at bounding box center [949, 516] width 58 height 34
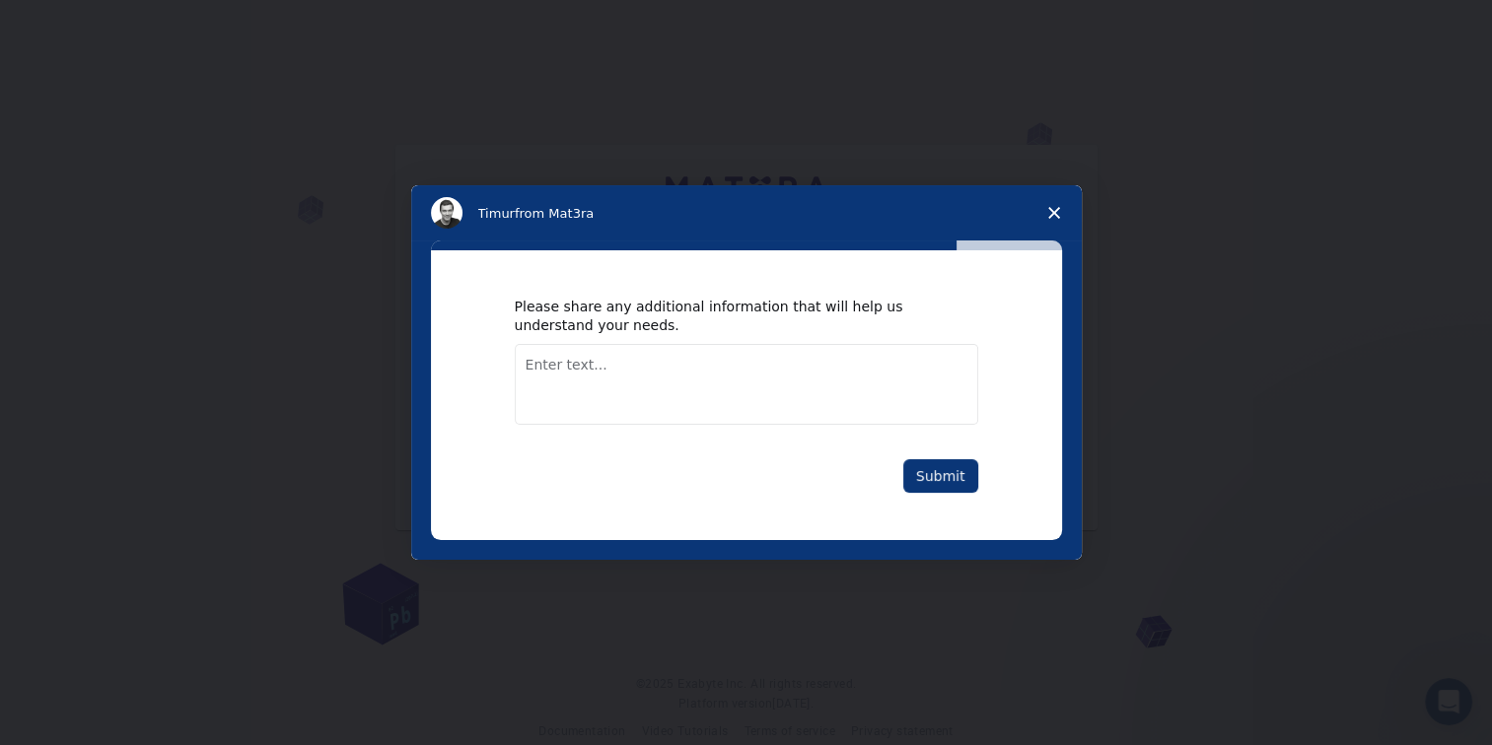
click at [605, 371] on textarea "Enter text..." at bounding box center [746, 384] width 463 height 81
type textarea "Nothing specific"
click at [927, 487] on button "Submit" at bounding box center [940, 476] width 75 height 34
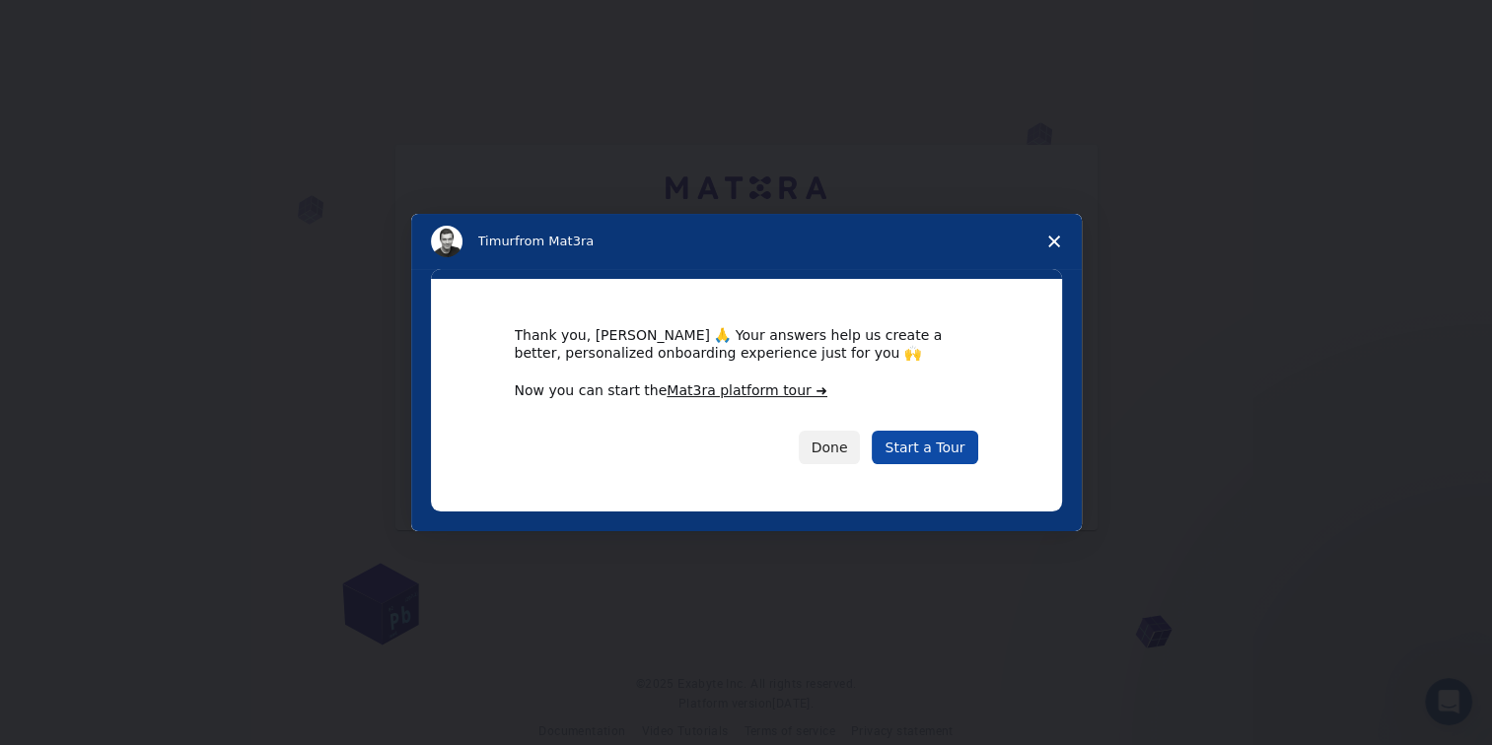
click at [928, 454] on link "Start a Tour" at bounding box center [924, 448] width 105 height 34
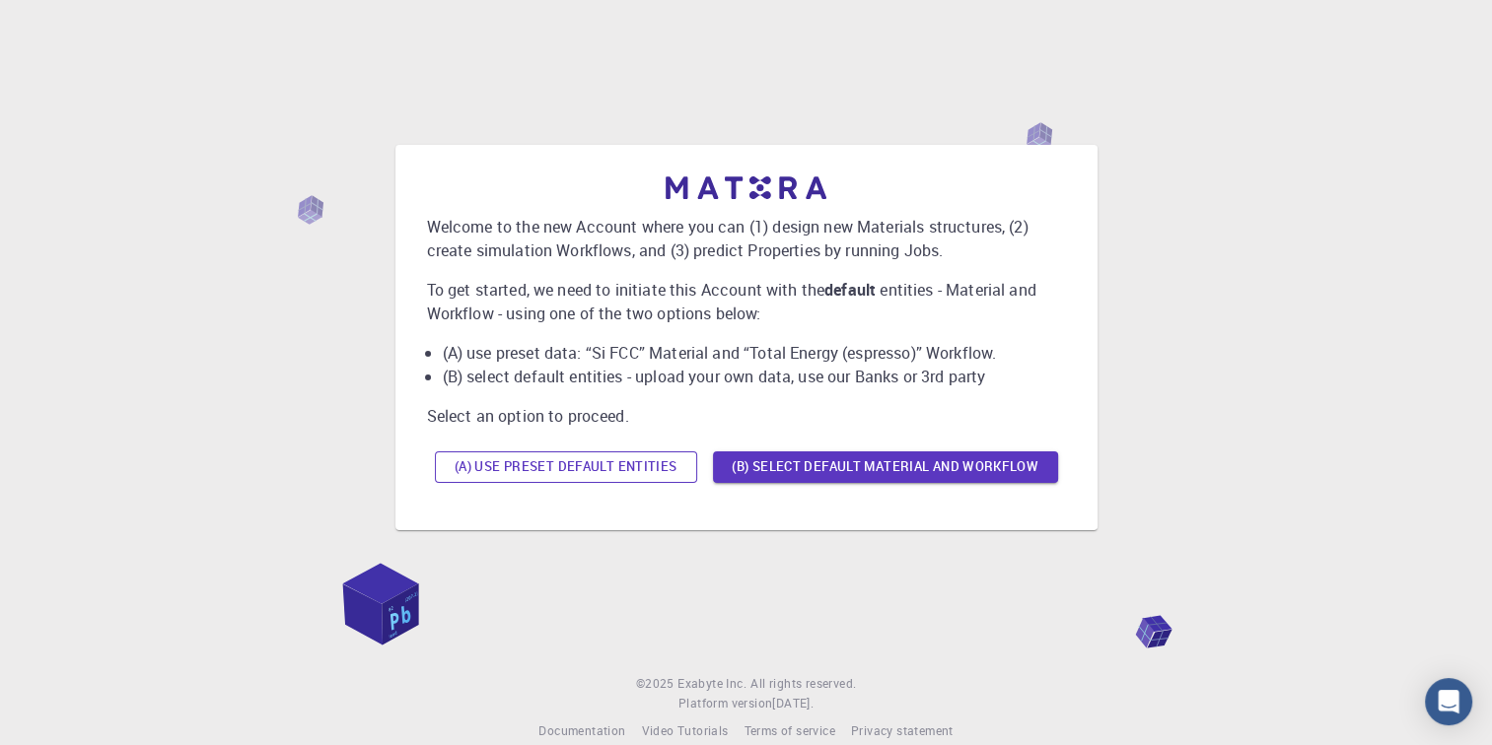
click at [548, 470] on button "(A) Use preset default entities" at bounding box center [566, 468] width 262 height 32
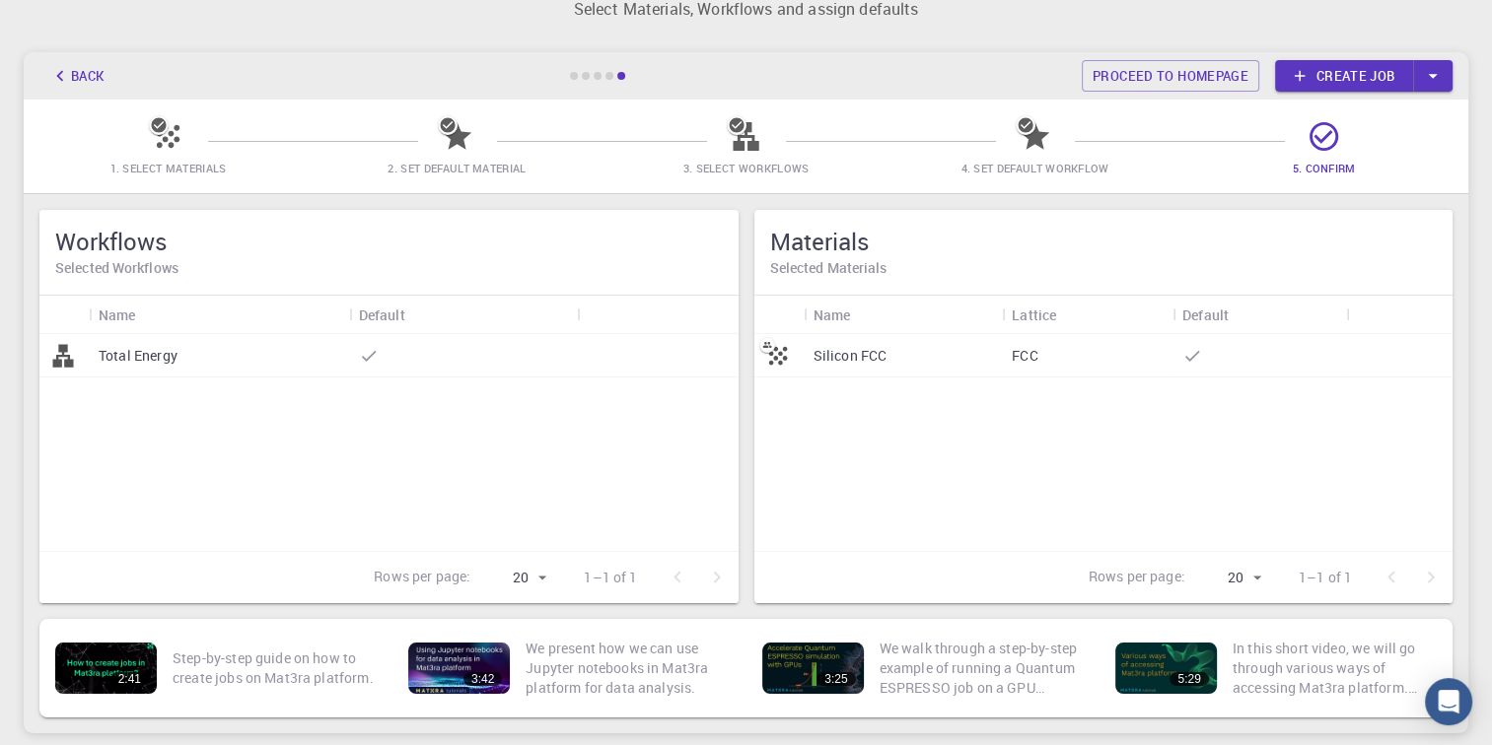
scroll to position [99, 0]
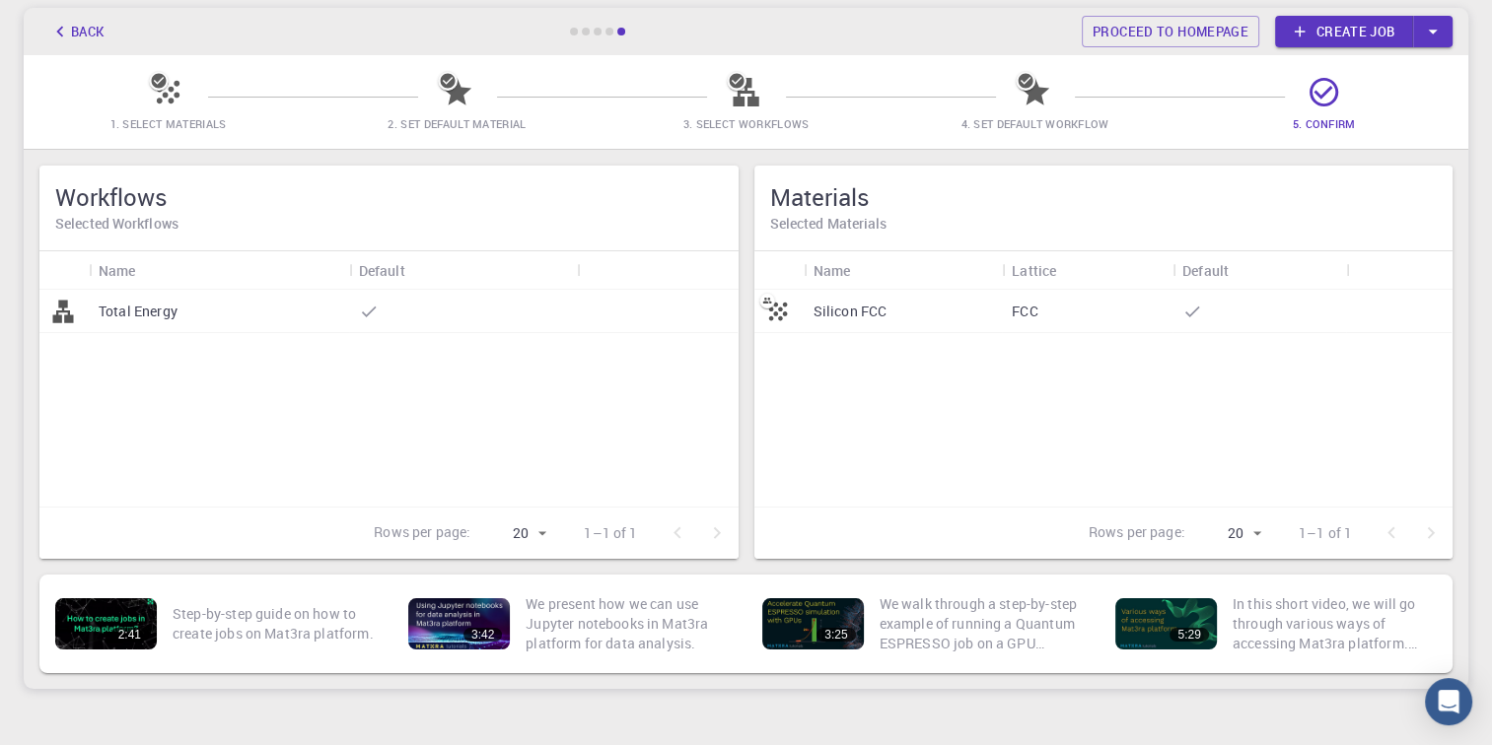
click at [539, 528] on body "Initial Account Setup for Sreejit Soman Select Materials, Workflows and assign …" at bounding box center [746, 372] width 1492 height 942
click at [810, 427] on div at bounding box center [746, 372] width 1492 height 745
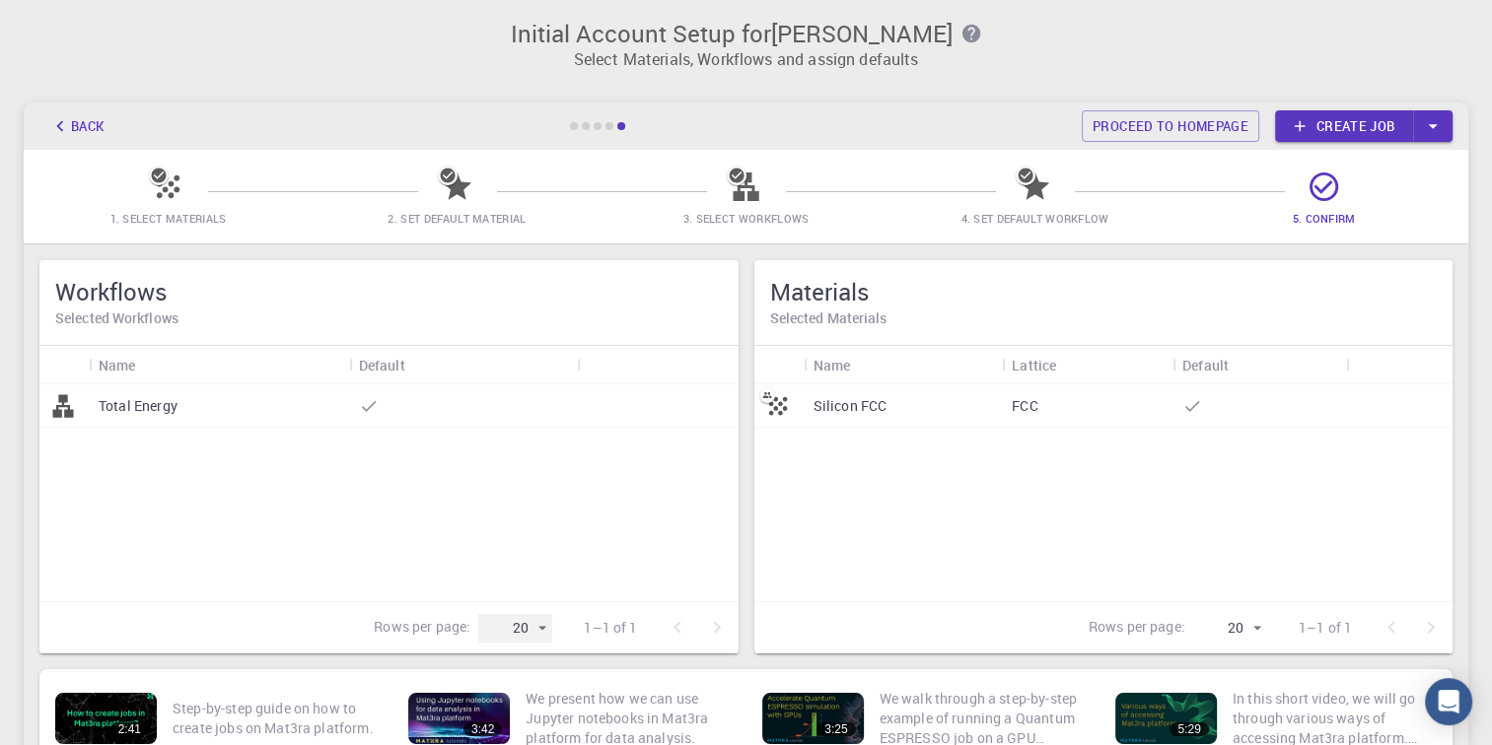
scroll to position [0, 0]
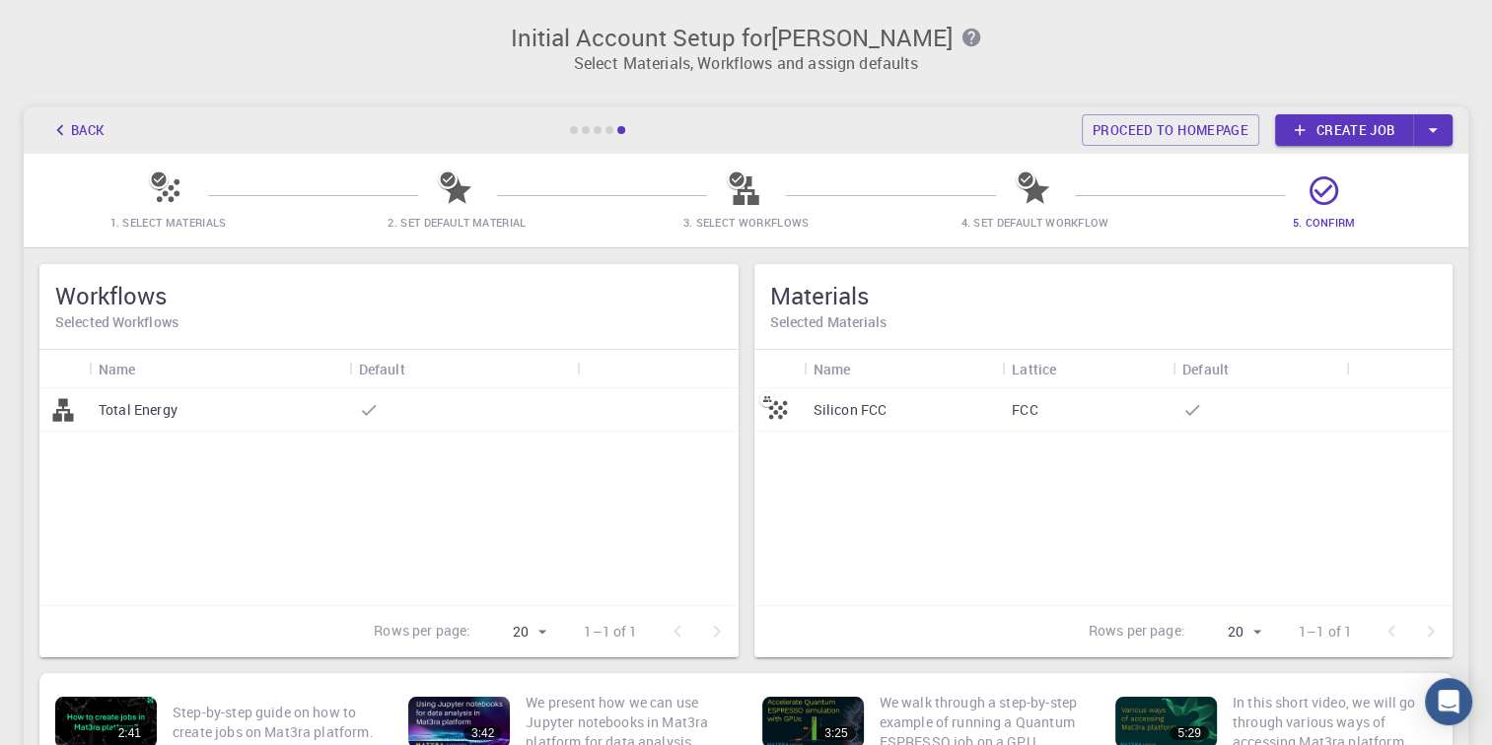
click at [810, 419] on div "Silicon FCC" at bounding box center [903, 409] width 199 height 43
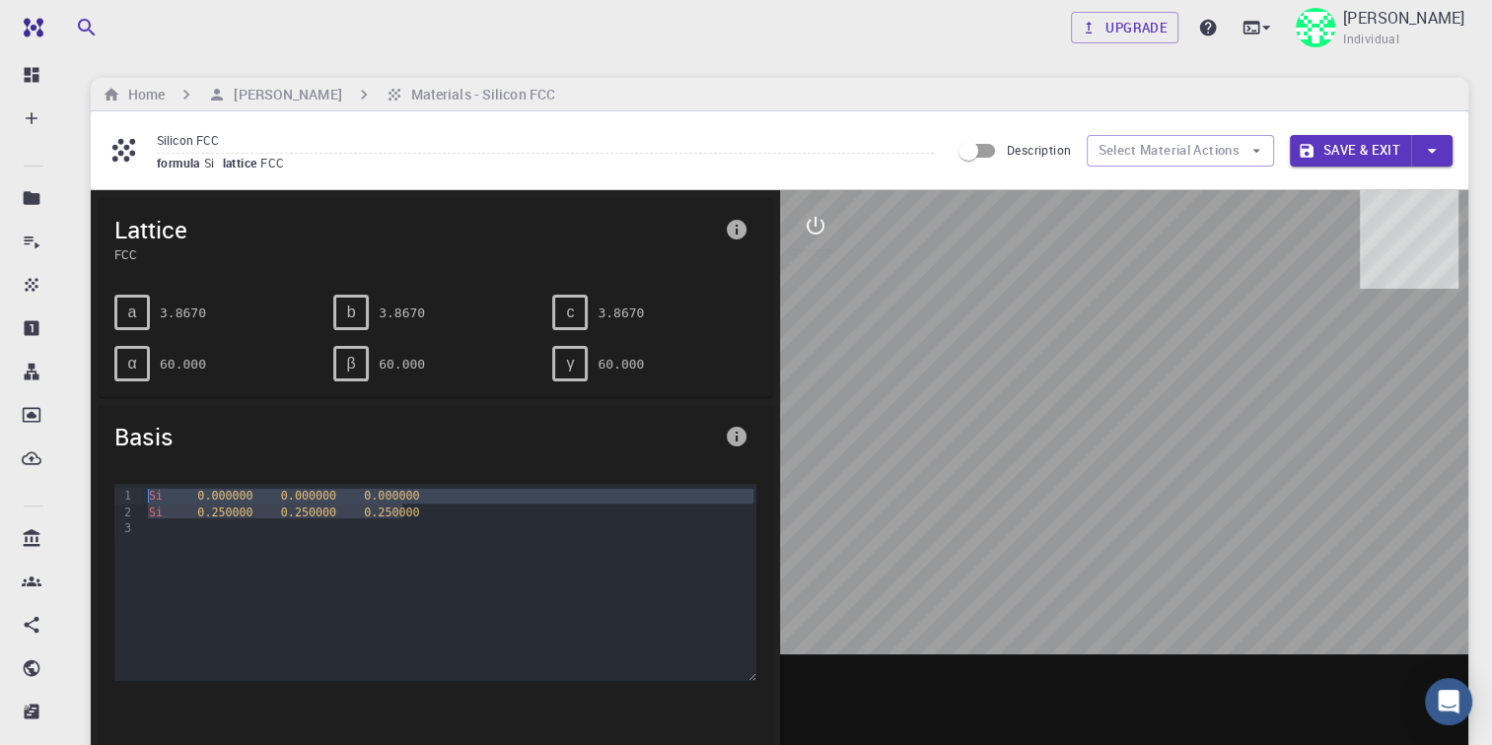
drag, startPoint x: 404, startPoint y: 507, endPoint x: 143, endPoint y: 491, distance: 261.8
click at [143, 491] on div "Si 0.000000 0.000000 0.000000 Si 0.250000 0.250000 0.250000" at bounding box center [449, 582] width 612 height 197
click at [606, 620] on div "Si 0.000000 0.000000 0.000000 Si 0.250000 0.250000 0.250000" at bounding box center [449, 582] width 612 height 197
drag, startPoint x: 147, startPoint y: 493, endPoint x: 402, endPoint y: 511, distance: 256.0
click at [402, 511] on div "Si 0.000000 0.000000 0.000000 Si 0.250000 0.250000 0.250000" at bounding box center [449, 582] width 612 height 197
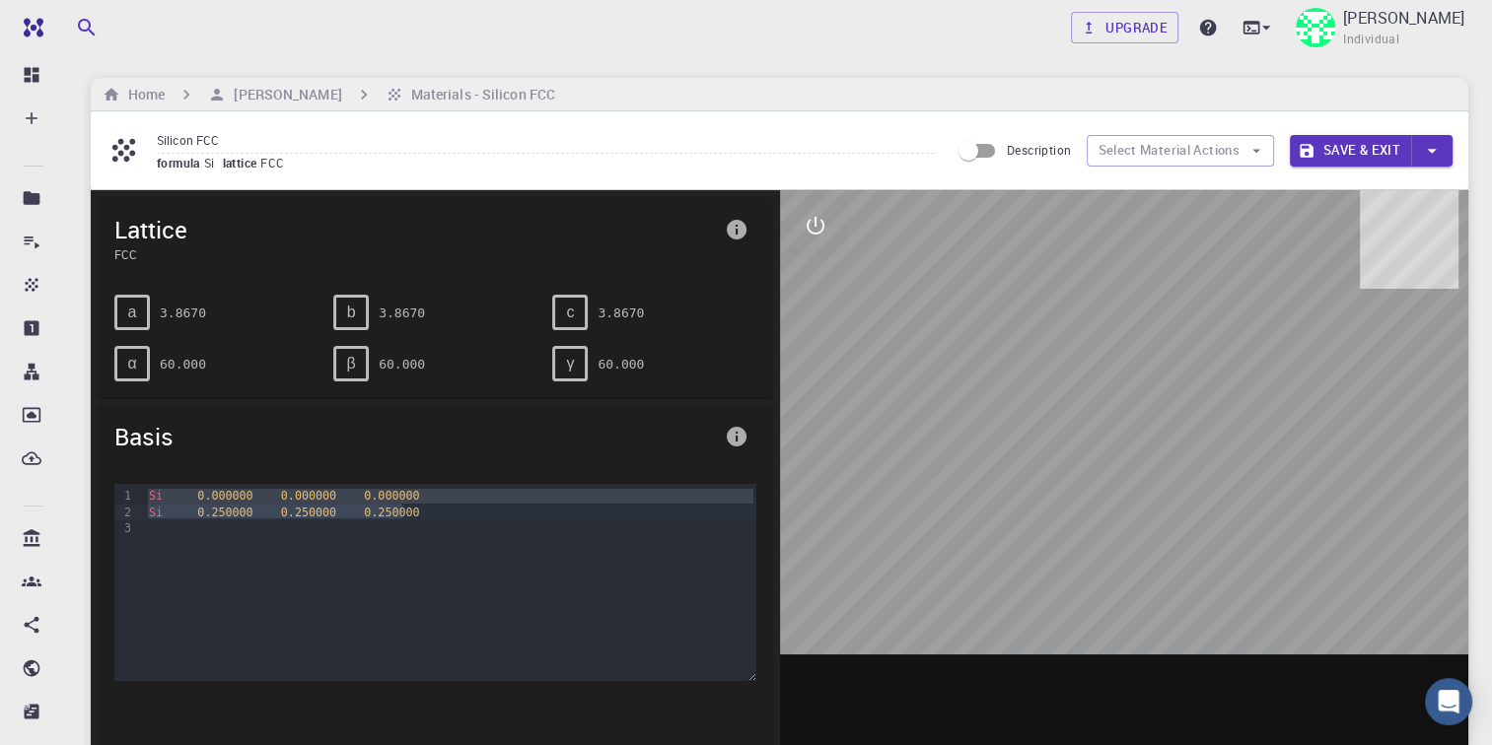
click at [840, 540] on div at bounding box center [1124, 496] width 689 height 613
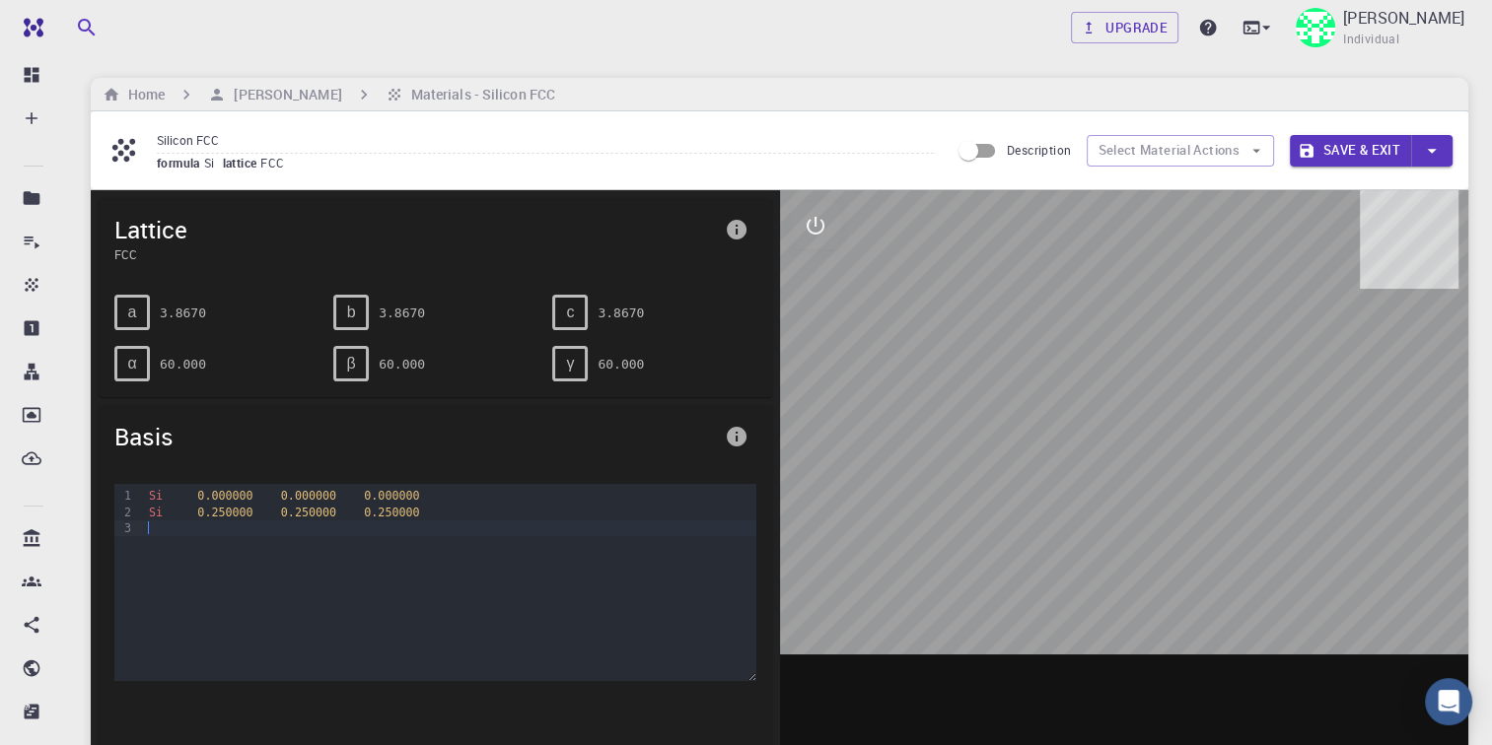
click at [370, 599] on div "Si 0.000000 0.000000 0.000000 Si 0.250000 0.250000 0.250000" at bounding box center [449, 582] width 612 height 197
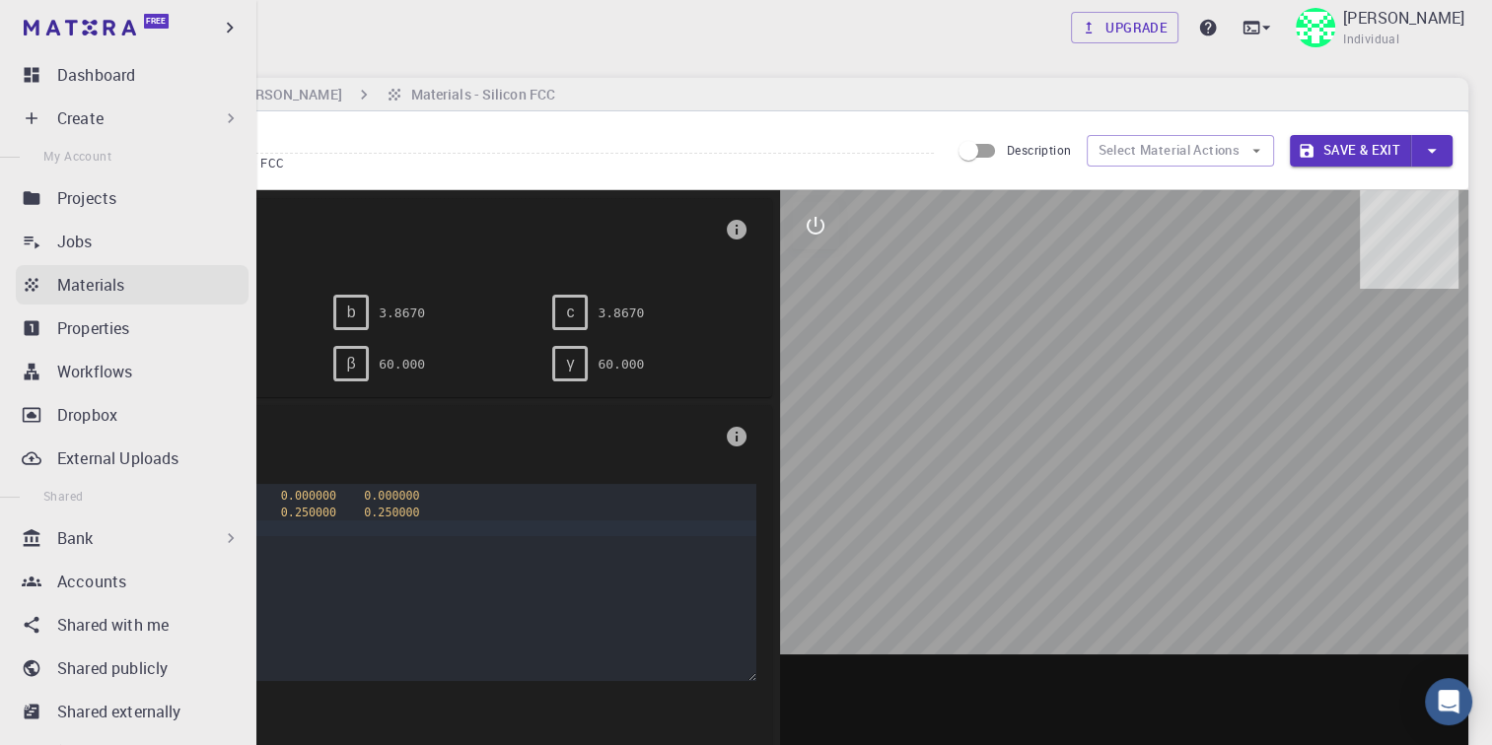
click at [39, 282] on icon at bounding box center [32, 285] width 20 height 20
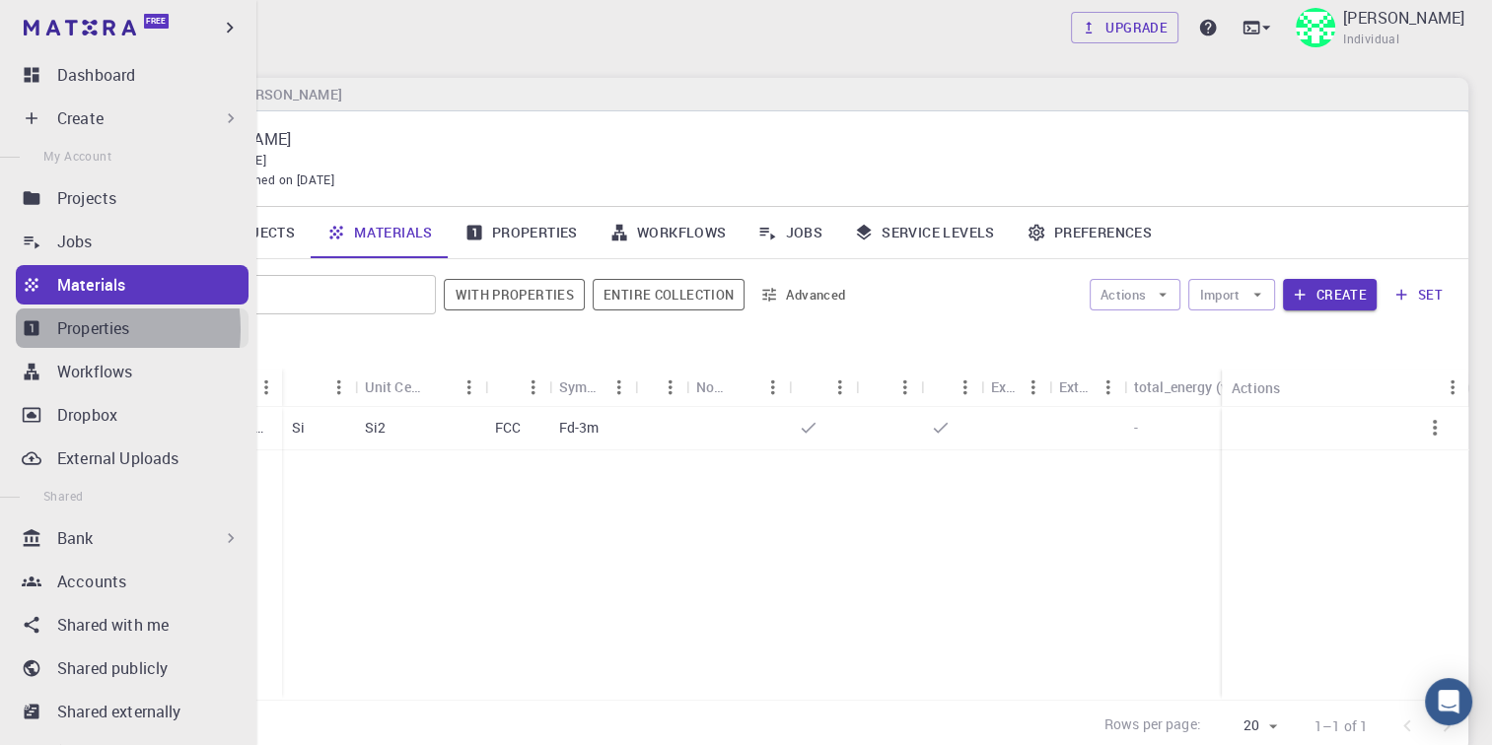
click at [69, 329] on p "Properties" at bounding box center [93, 328] width 73 height 24
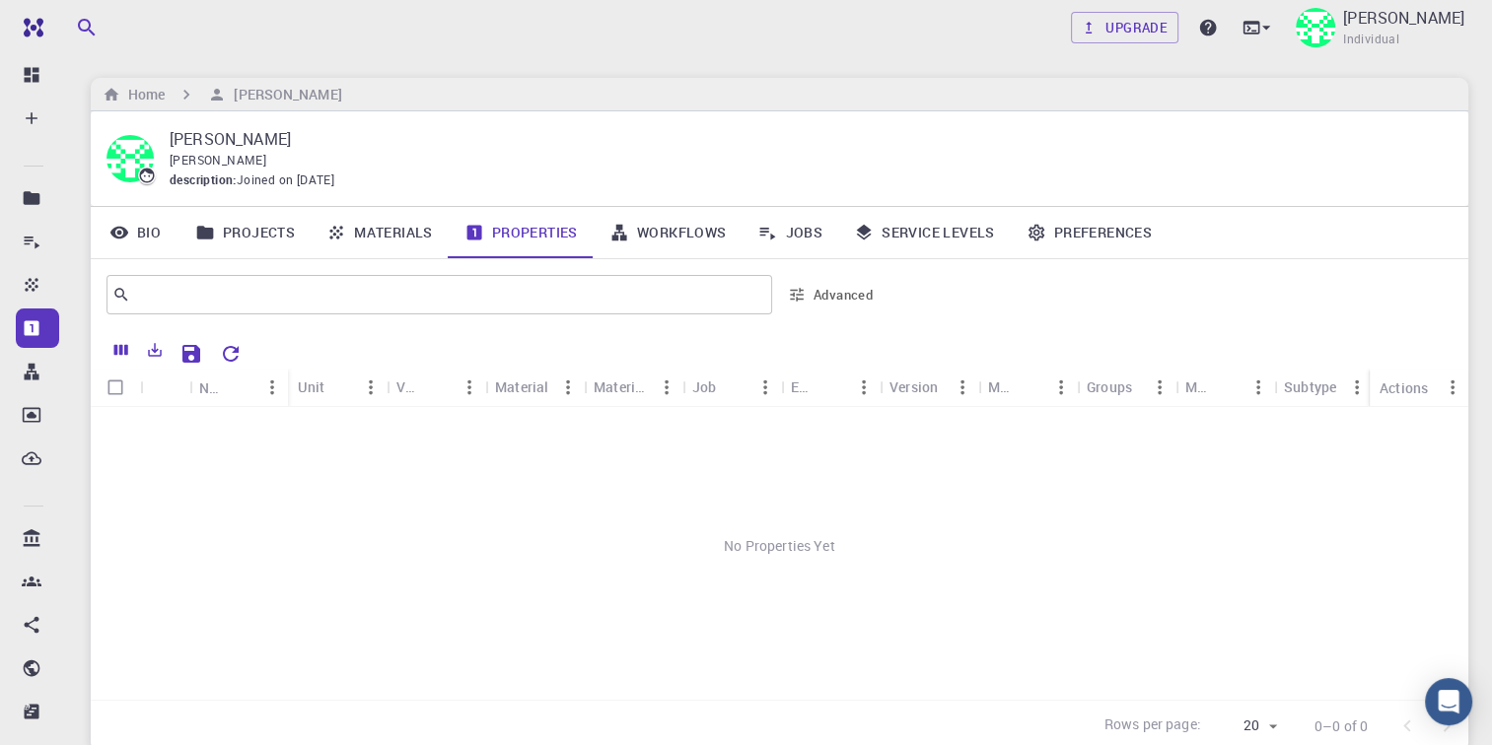
click at [392, 234] on link "Materials" at bounding box center [380, 232] width 138 height 51
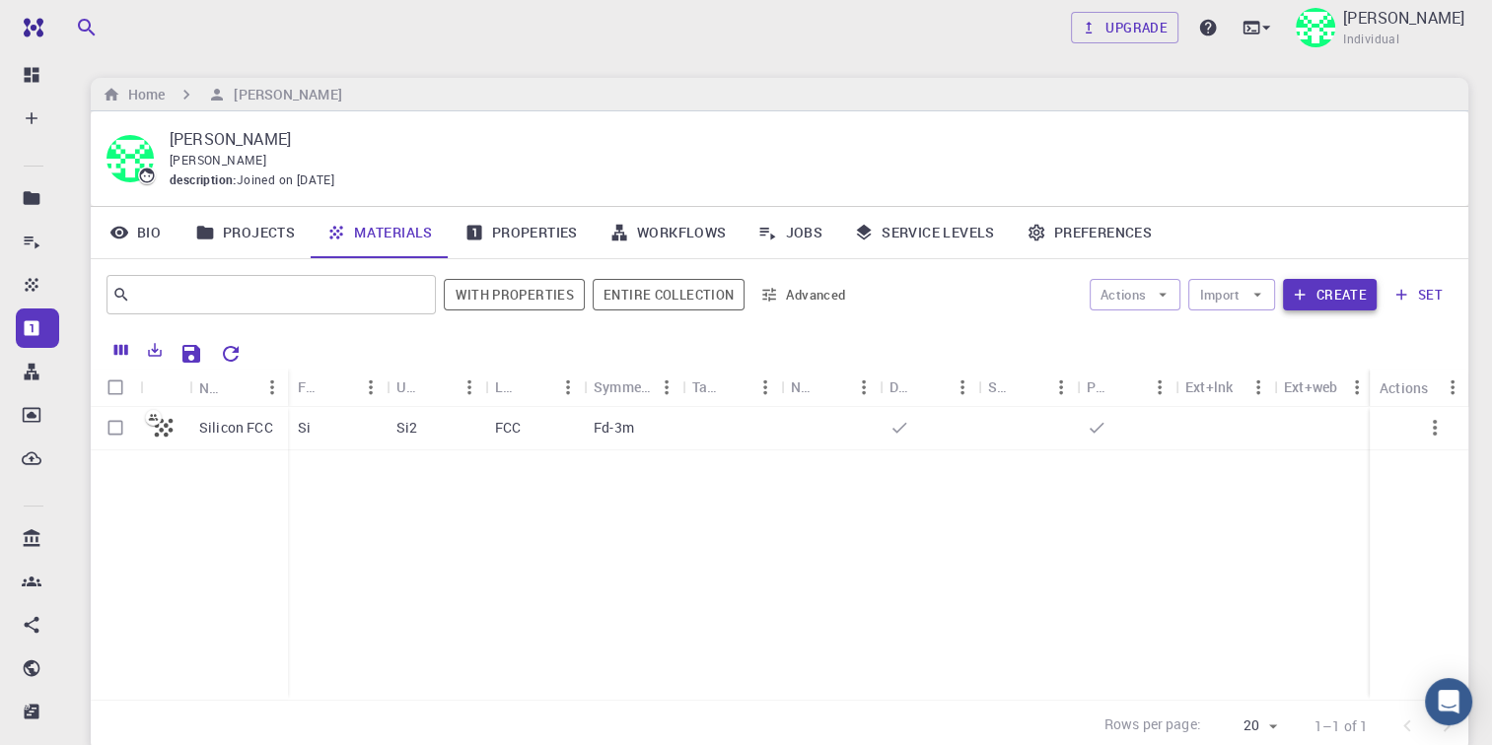
click at [1308, 298] on icon "button" at bounding box center [1300, 295] width 18 height 18
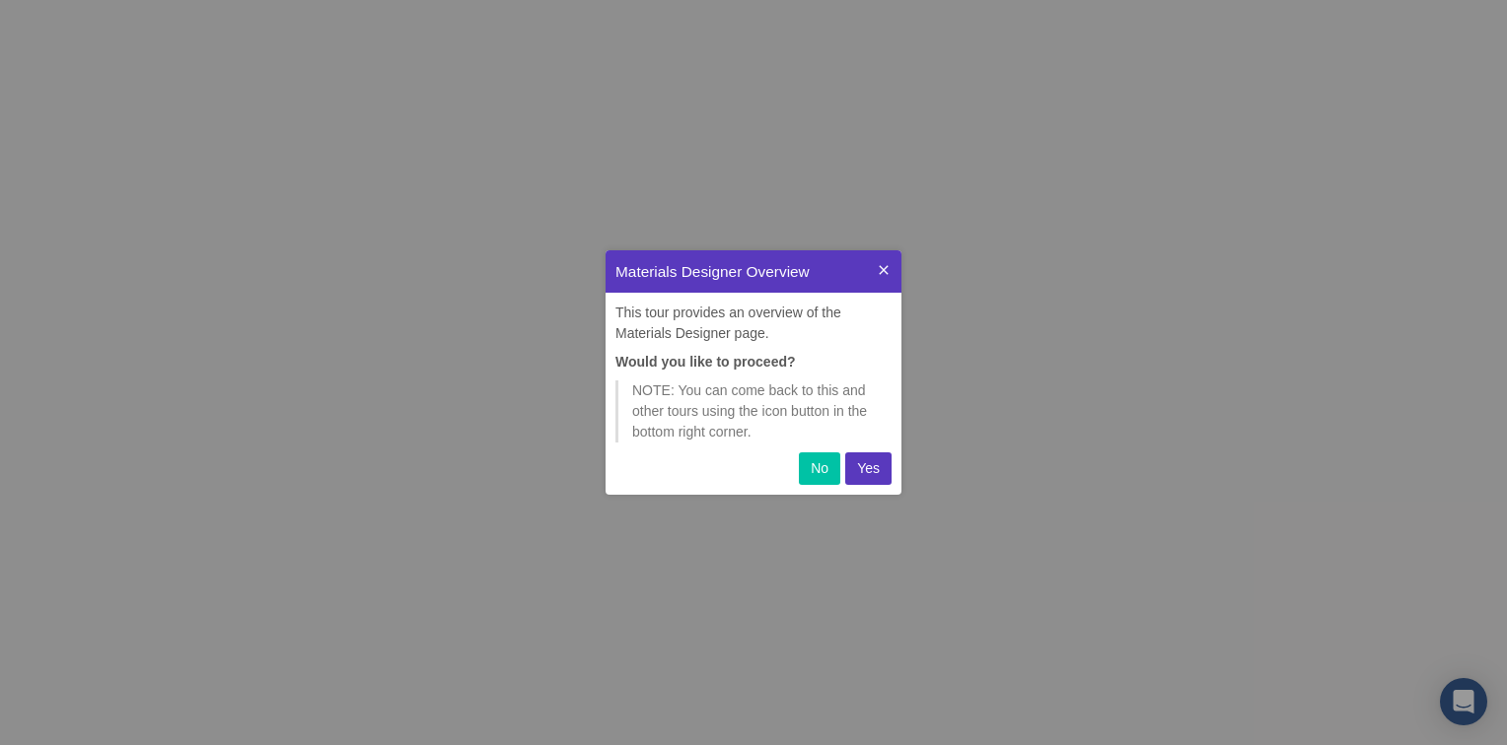
scroll to position [229, 280]
click at [869, 471] on p "Yes" at bounding box center [868, 468] width 23 height 21
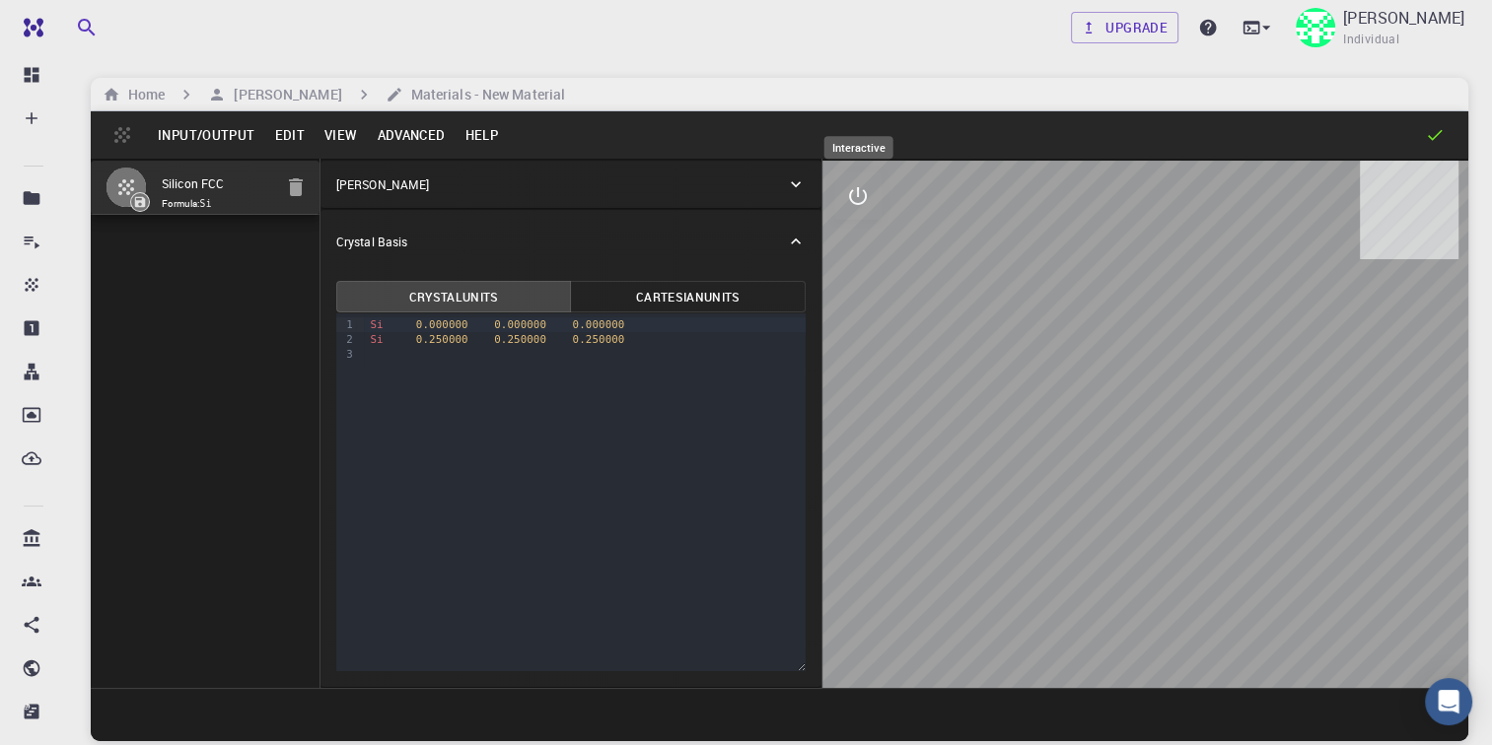
click at [868, 199] on icon "interactive" at bounding box center [858, 196] width 24 height 24
click at [864, 239] on icon "view" at bounding box center [858, 244] width 22 height 15
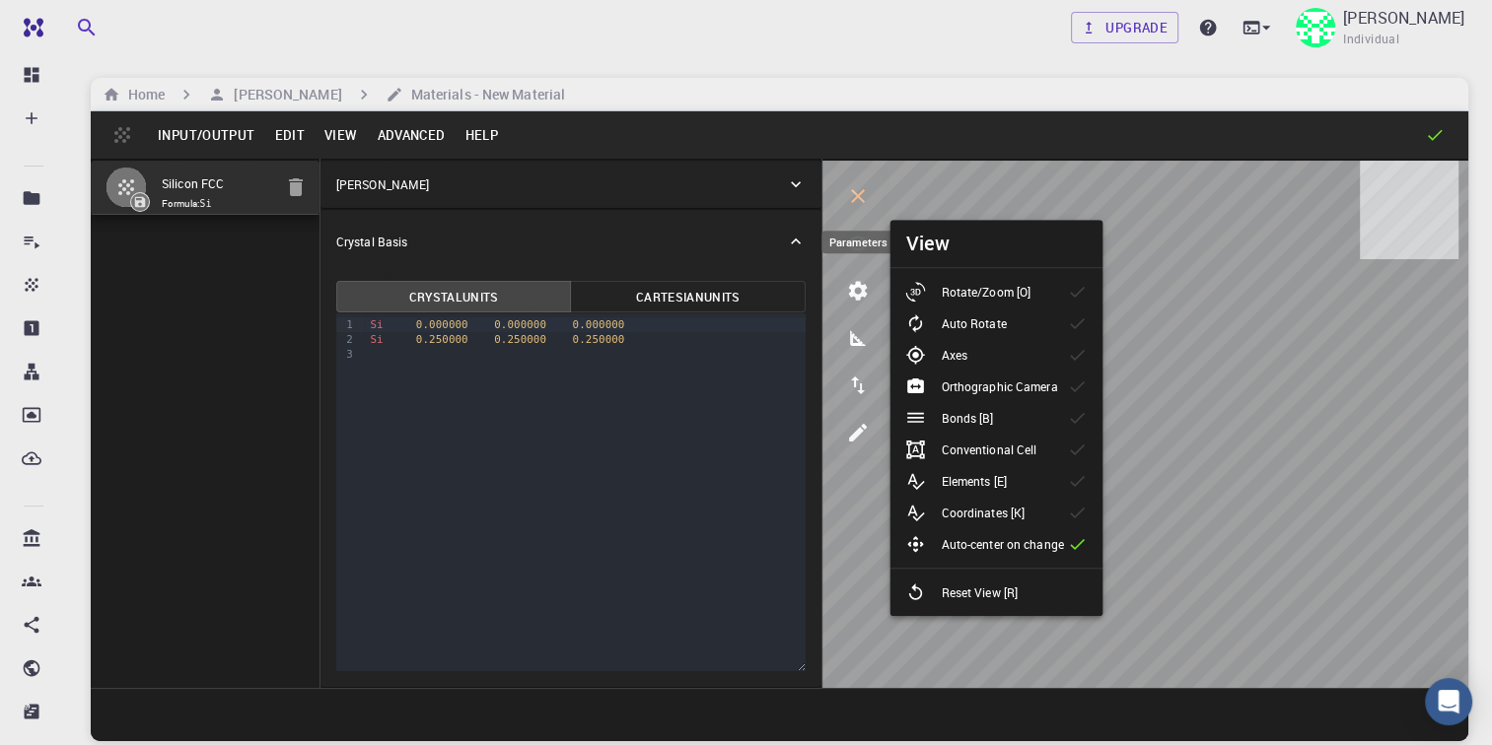
click at [858, 291] on icon "parameters" at bounding box center [858, 291] width 24 height 24
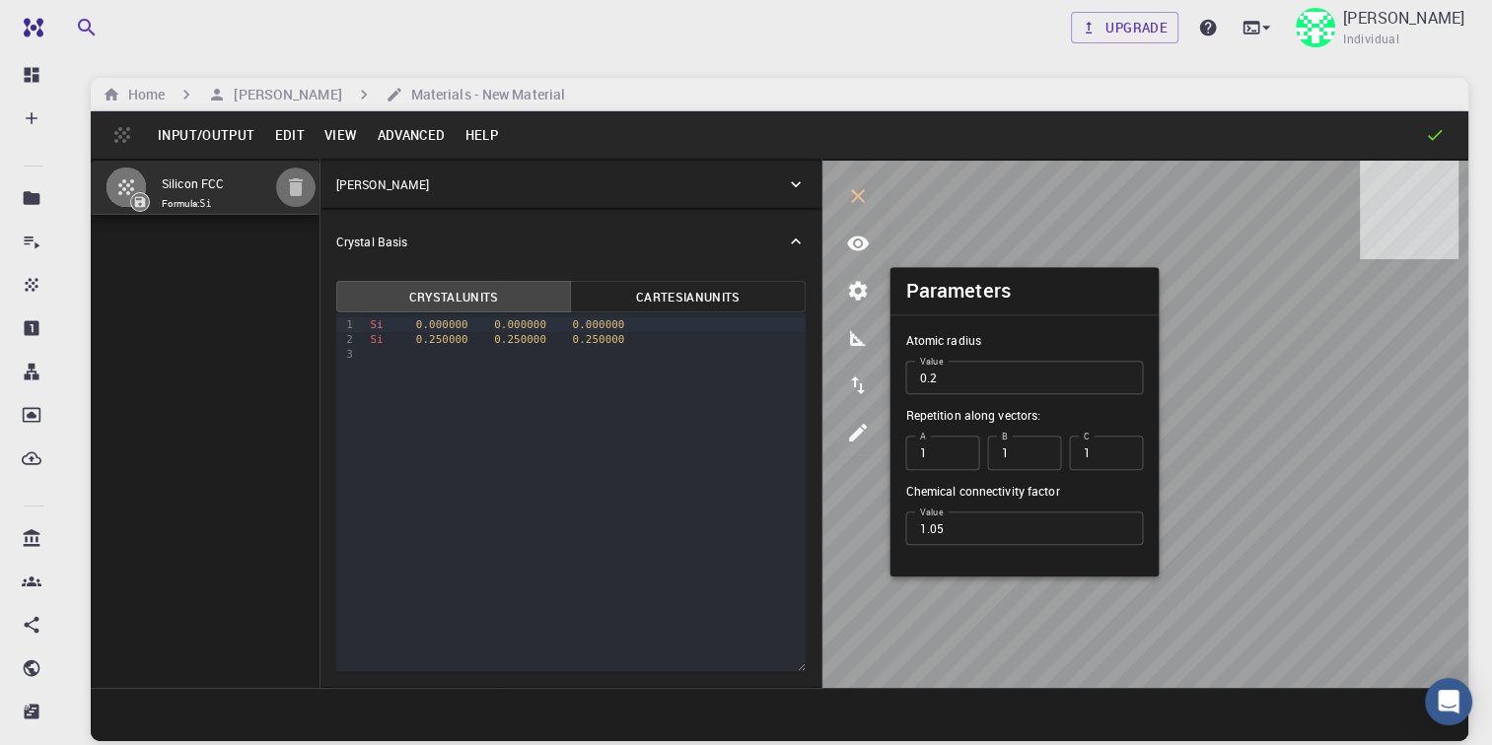
click at [299, 190] on icon "button" at bounding box center [296, 187] width 14 height 18
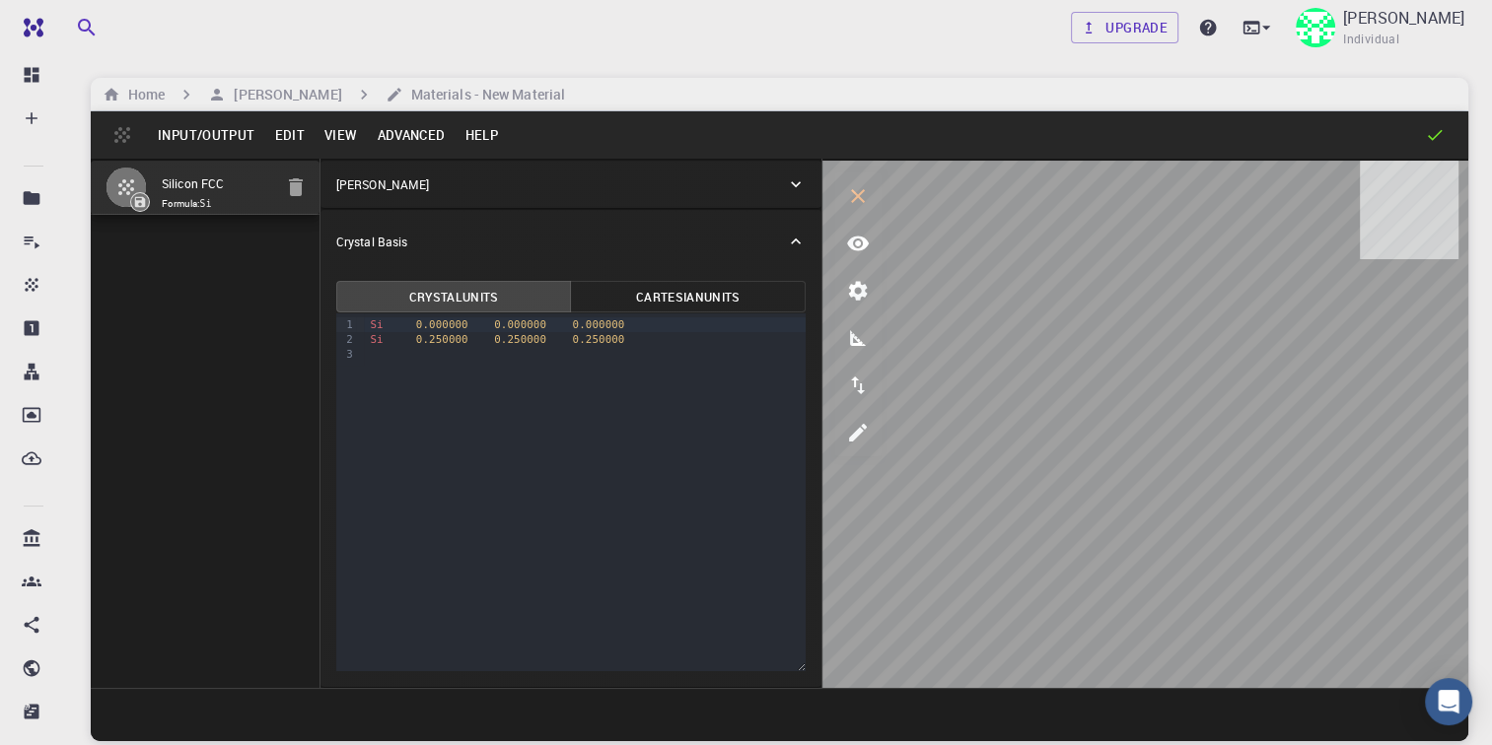
click at [611, 304] on button "Cartesian Units" at bounding box center [688, 297] width 236 height 32
click at [428, 301] on button "Crystal Units" at bounding box center [454, 297] width 236 height 32
click at [794, 241] on icon at bounding box center [796, 242] width 10 height 6
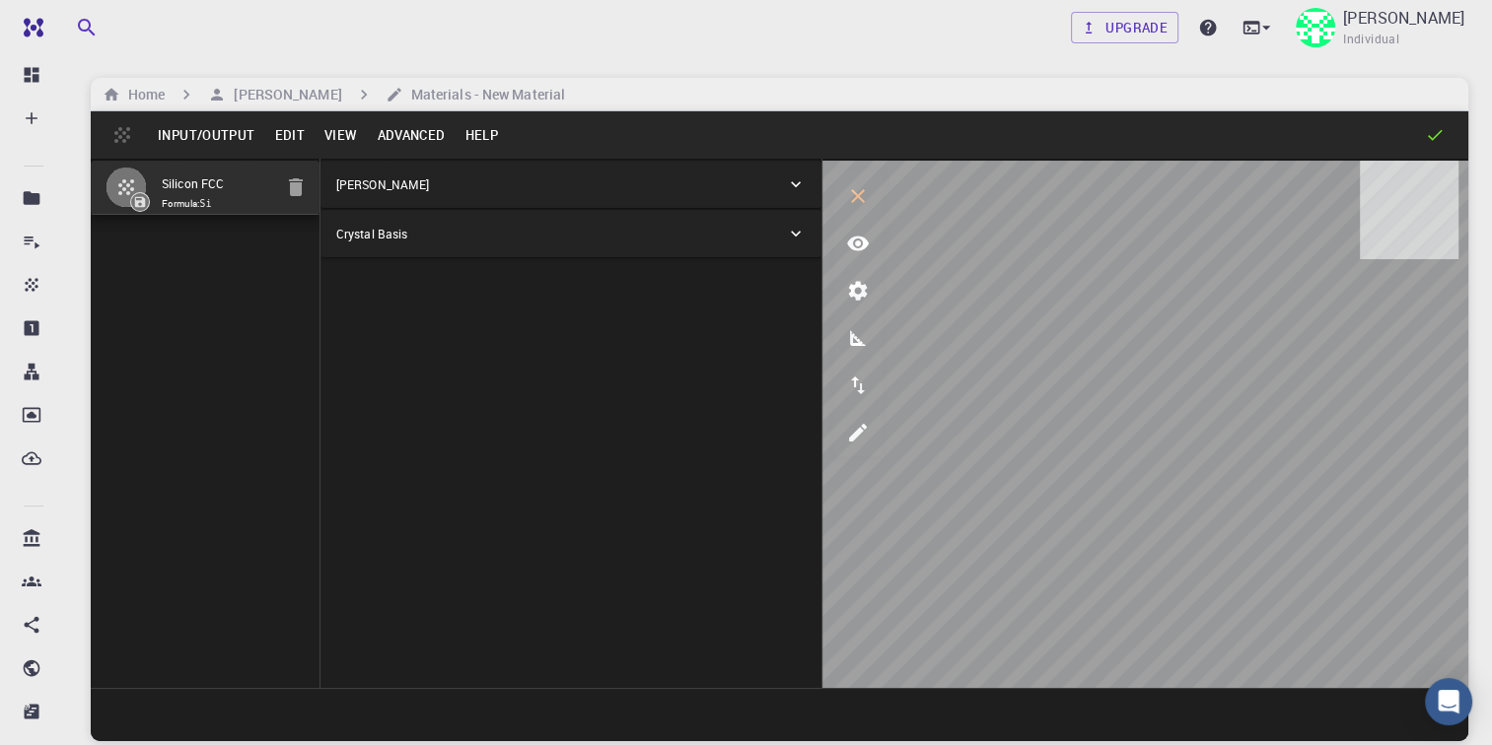
click at [793, 186] on icon at bounding box center [796, 185] width 20 height 20
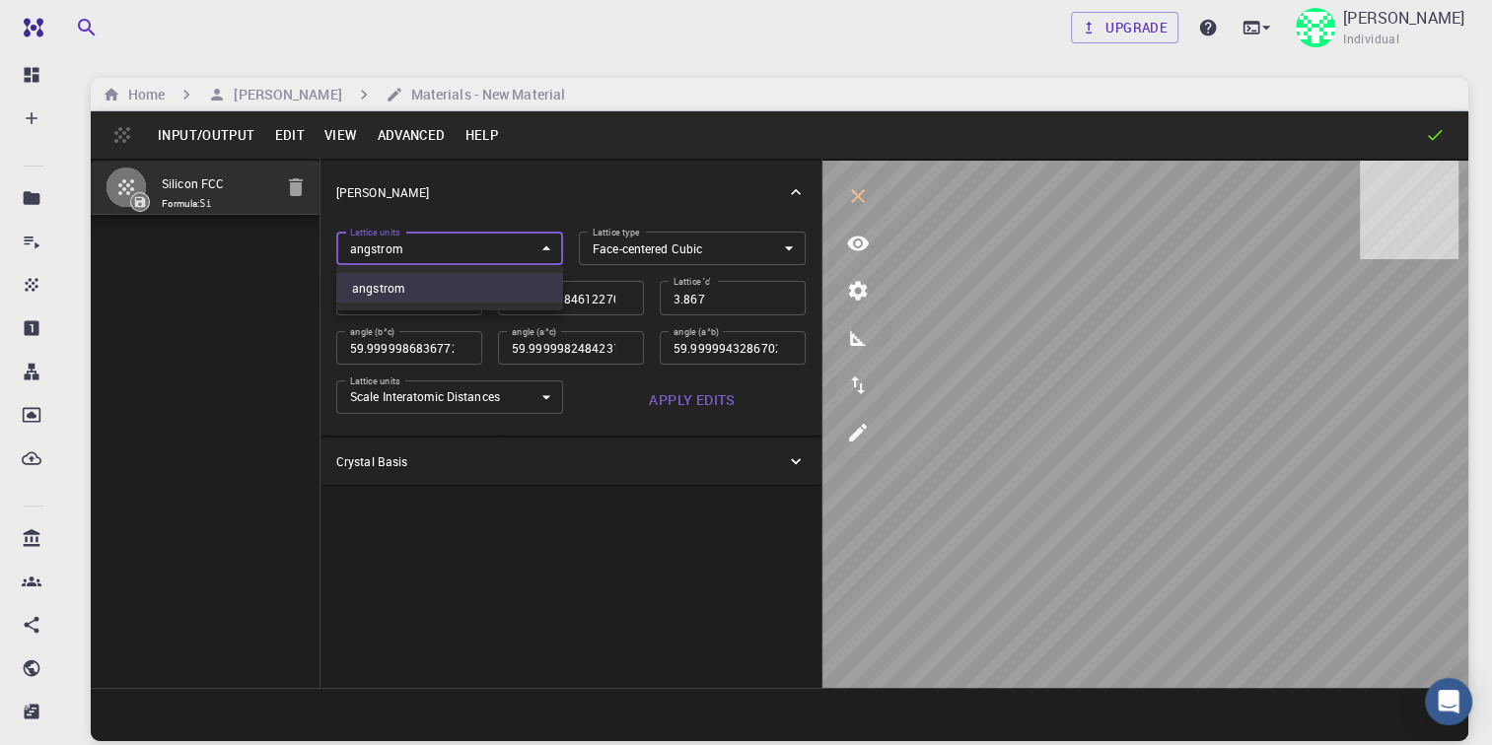
click at [556, 246] on body "Free Dashboard Create New Job New Material Create Material Upload File Import f…" at bounding box center [746, 447] width 1492 height 895
click at [749, 239] on div at bounding box center [746, 372] width 1492 height 745
click at [539, 393] on body "Free Dashboard Create New Job New Material Create Material Upload File Import f…" at bounding box center [746, 447] width 1492 height 895
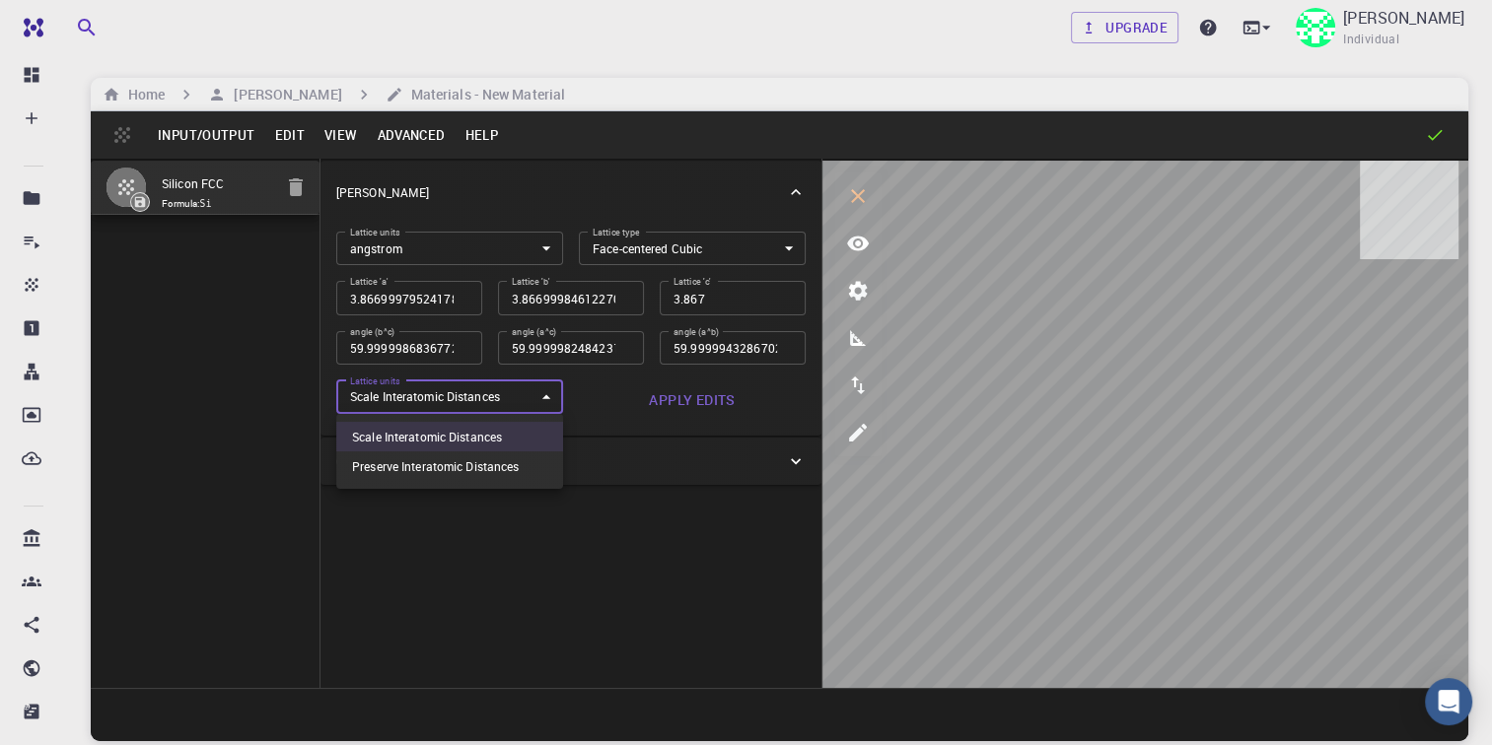
click at [506, 464] on li "Preserve Interatomic Distances" at bounding box center [449, 467] width 227 height 30
type input "1"
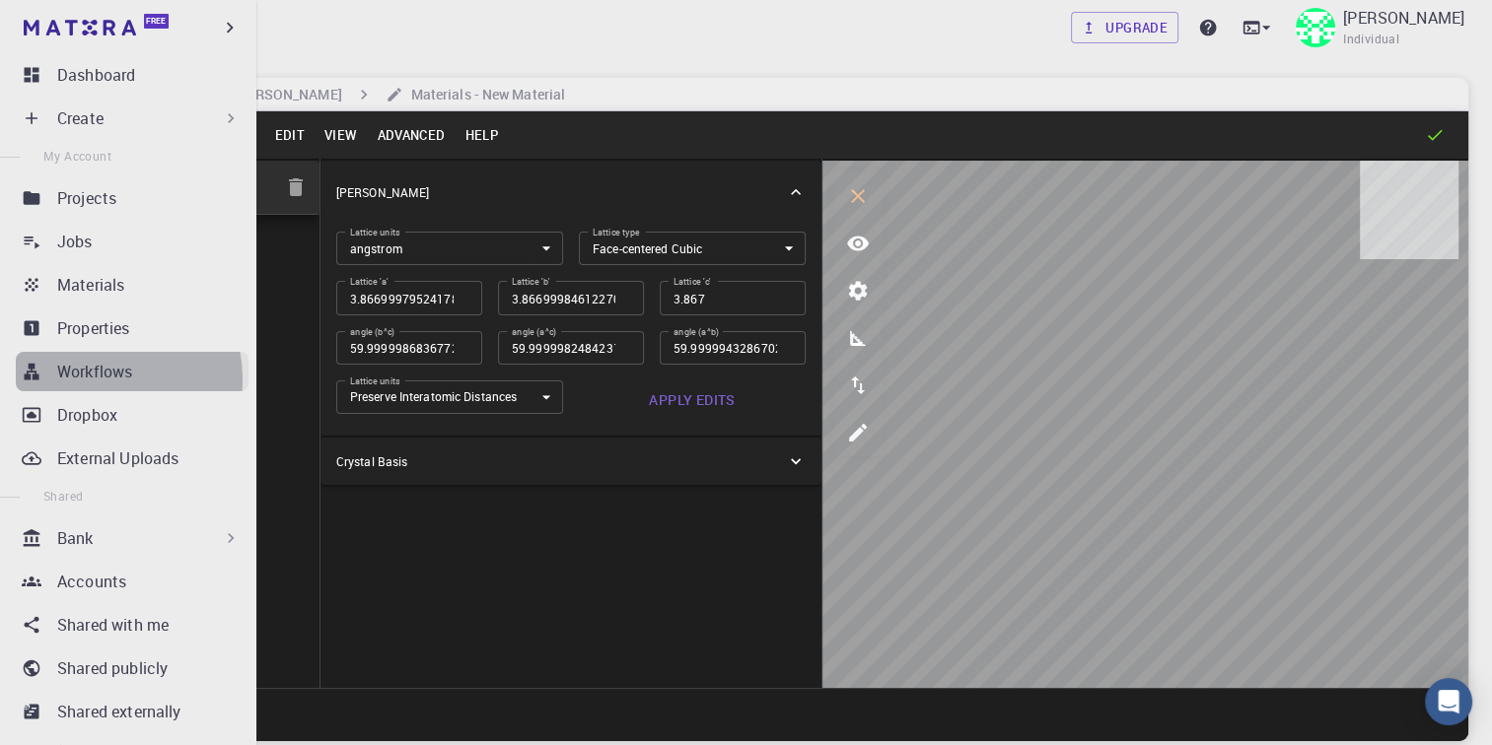
click at [91, 380] on p "Workflows" at bounding box center [94, 372] width 75 height 24
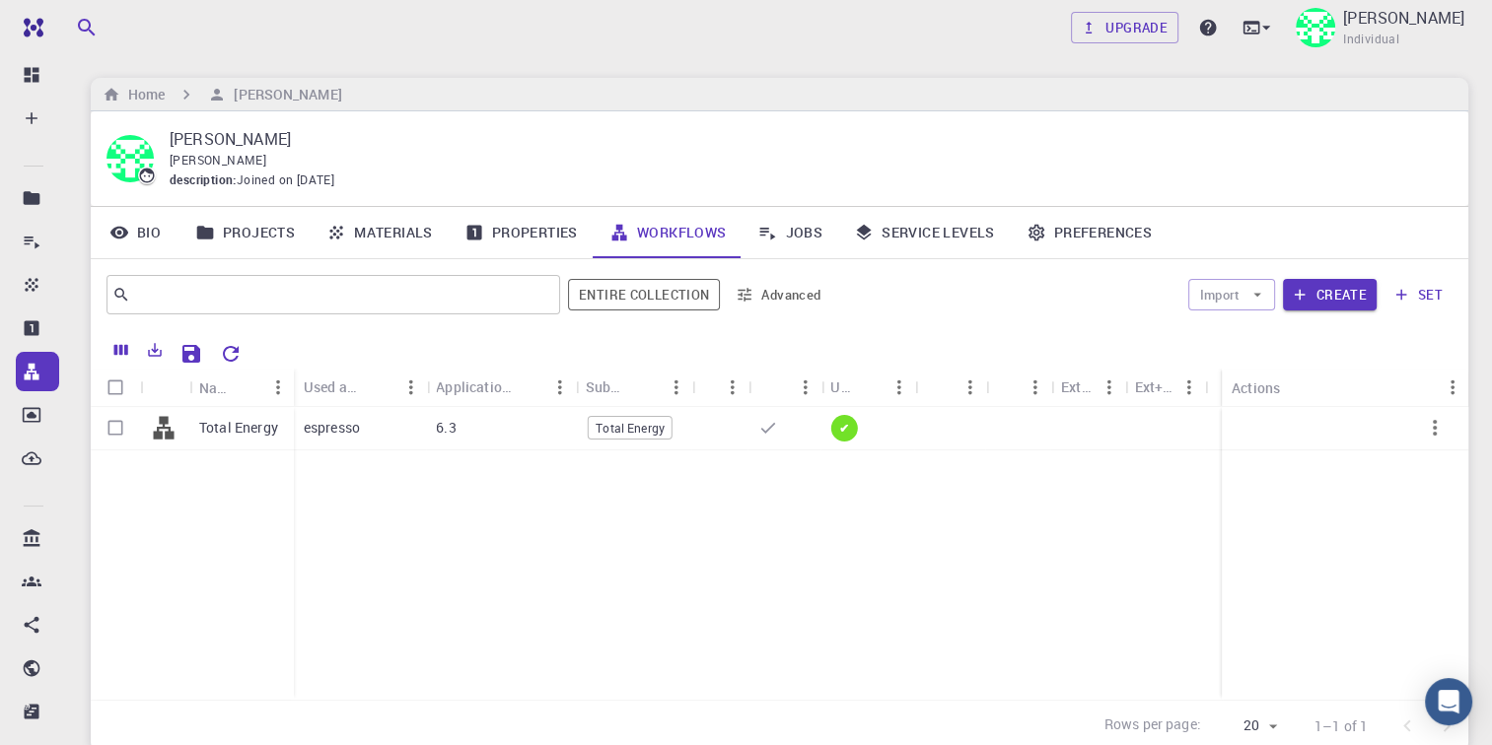
click at [209, 589] on div "Total Energy" at bounding box center [192, 553] width 203 height 293
click at [221, 351] on icon "Reset Explorer Settings" at bounding box center [231, 354] width 24 height 24
click at [801, 234] on link "Jobs" at bounding box center [789, 232] width 97 height 51
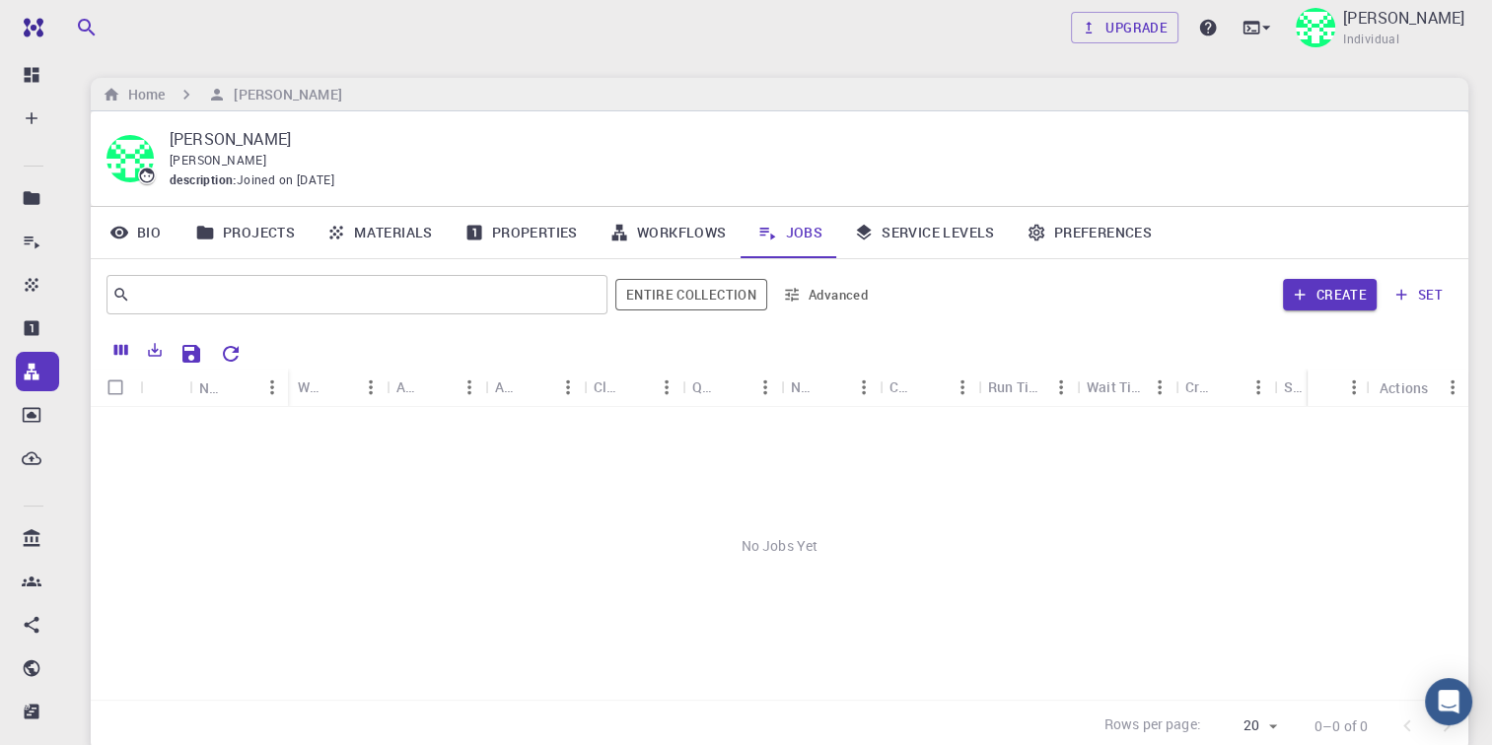
click at [907, 235] on link "Service Levels" at bounding box center [924, 232] width 173 height 51
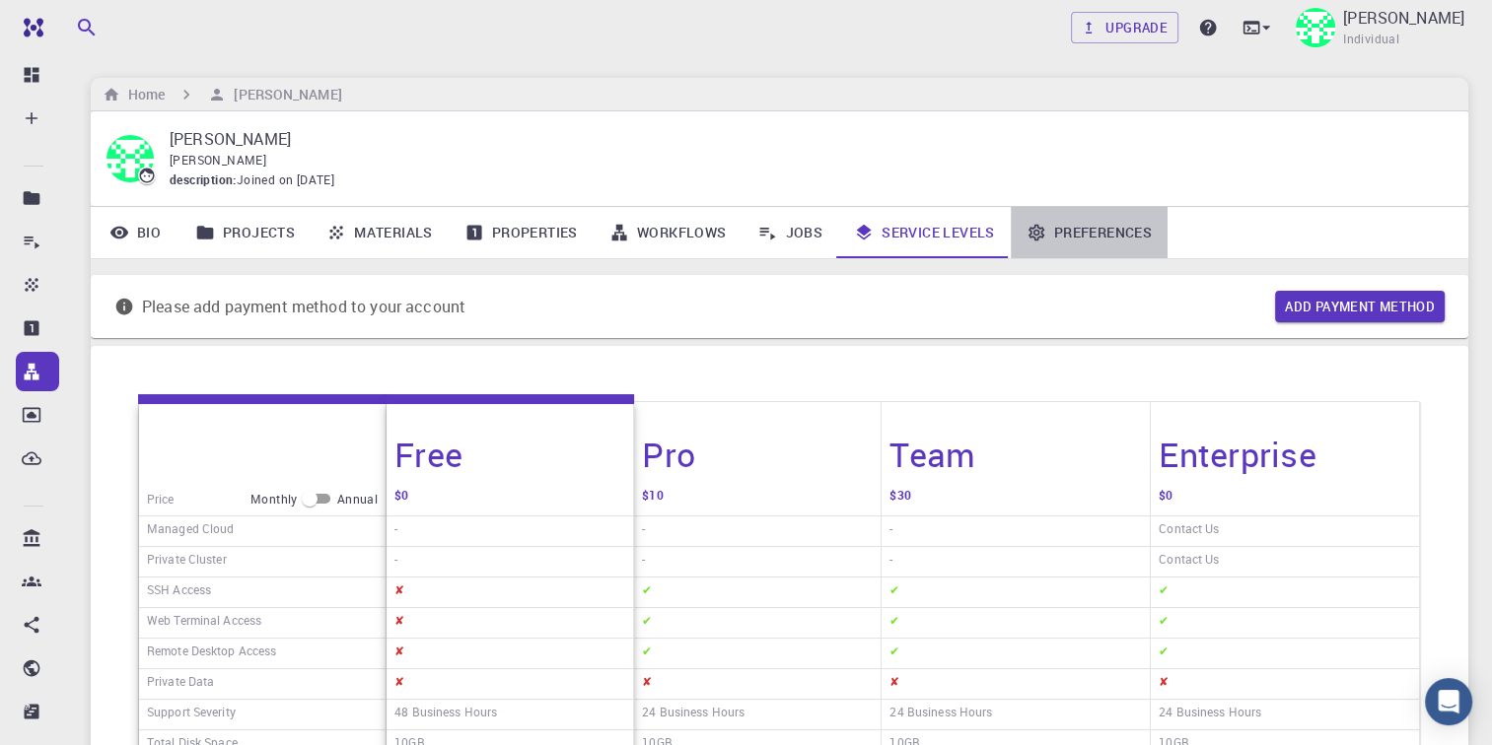
click at [1138, 234] on link "Preferences" at bounding box center [1089, 232] width 157 height 51
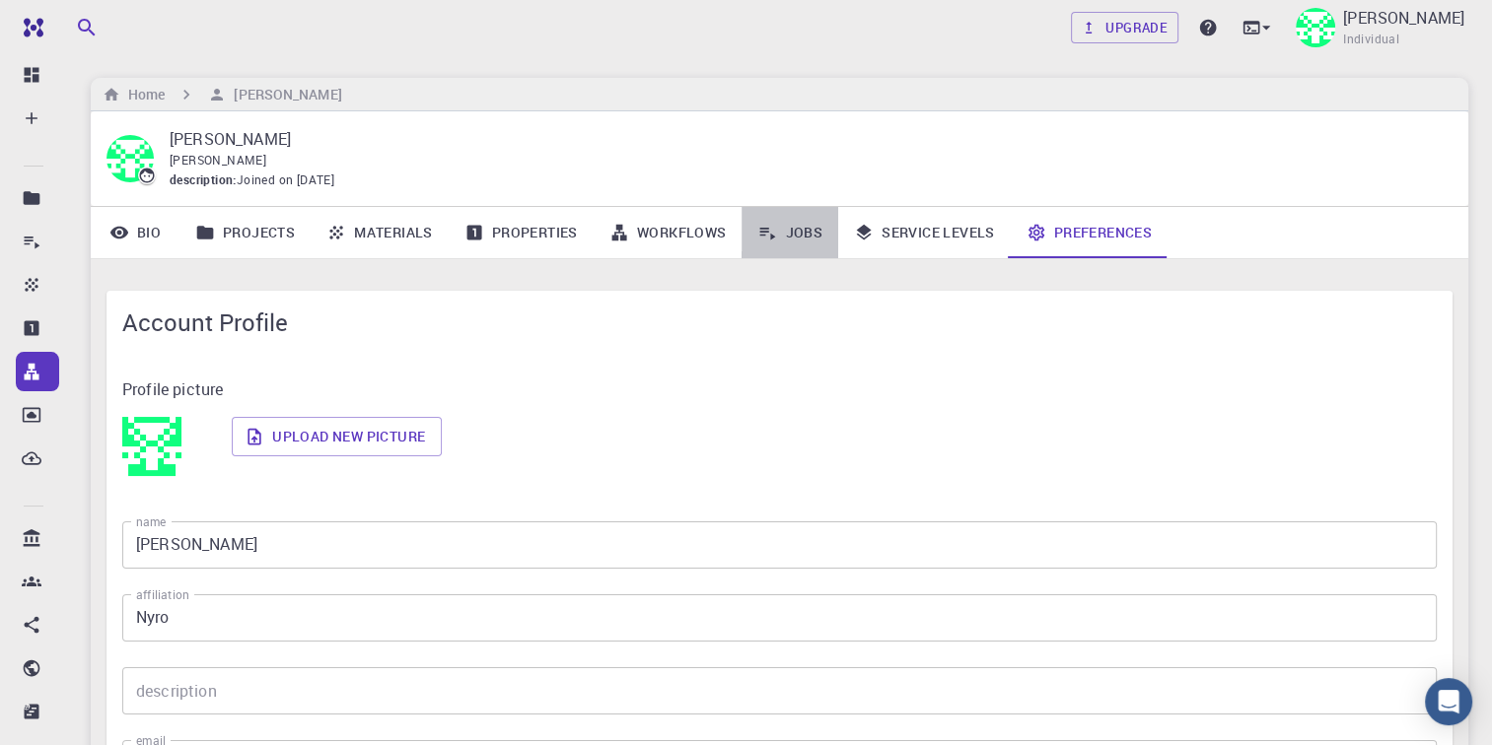
click at [781, 238] on link "Jobs" at bounding box center [789, 232] width 97 height 51
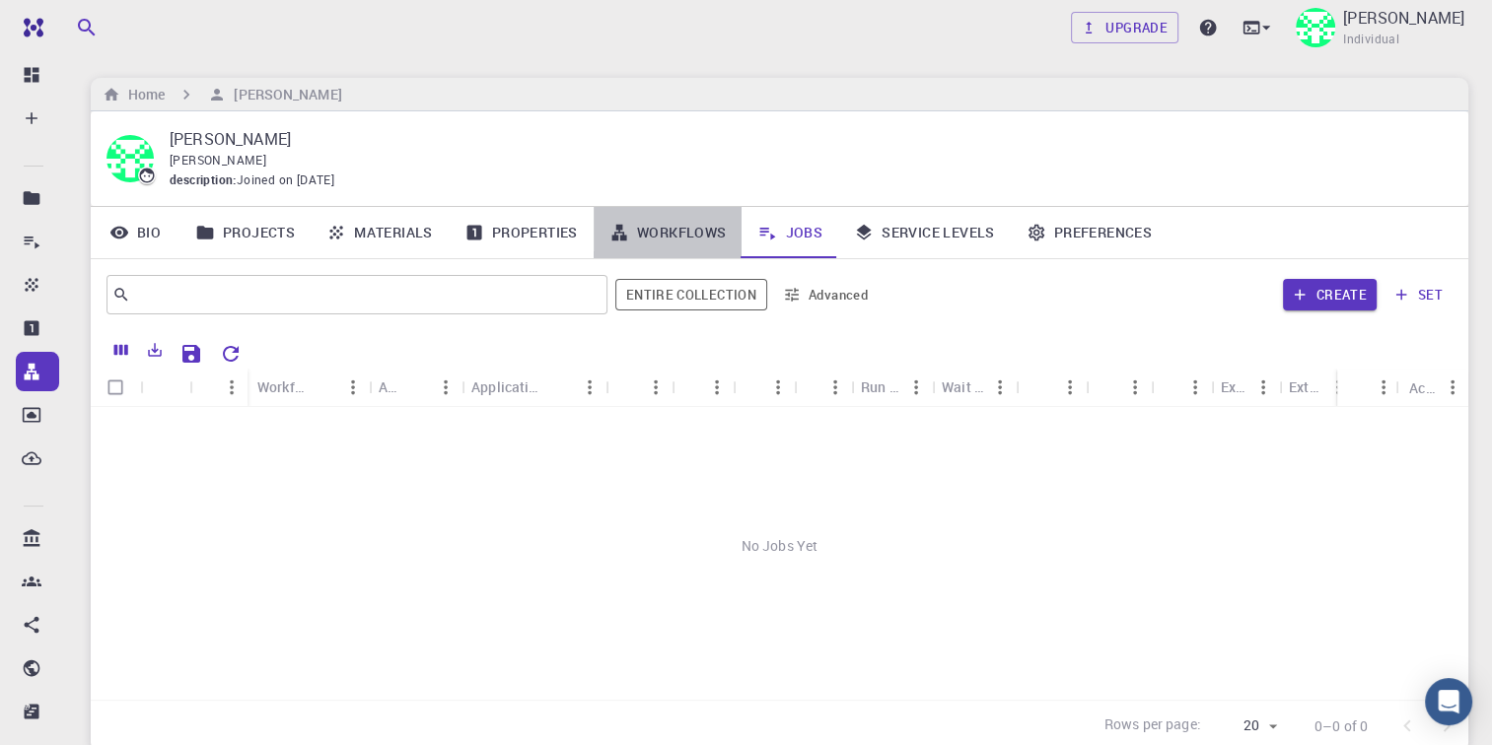
click at [689, 227] on link "Workflows" at bounding box center [668, 232] width 149 height 51
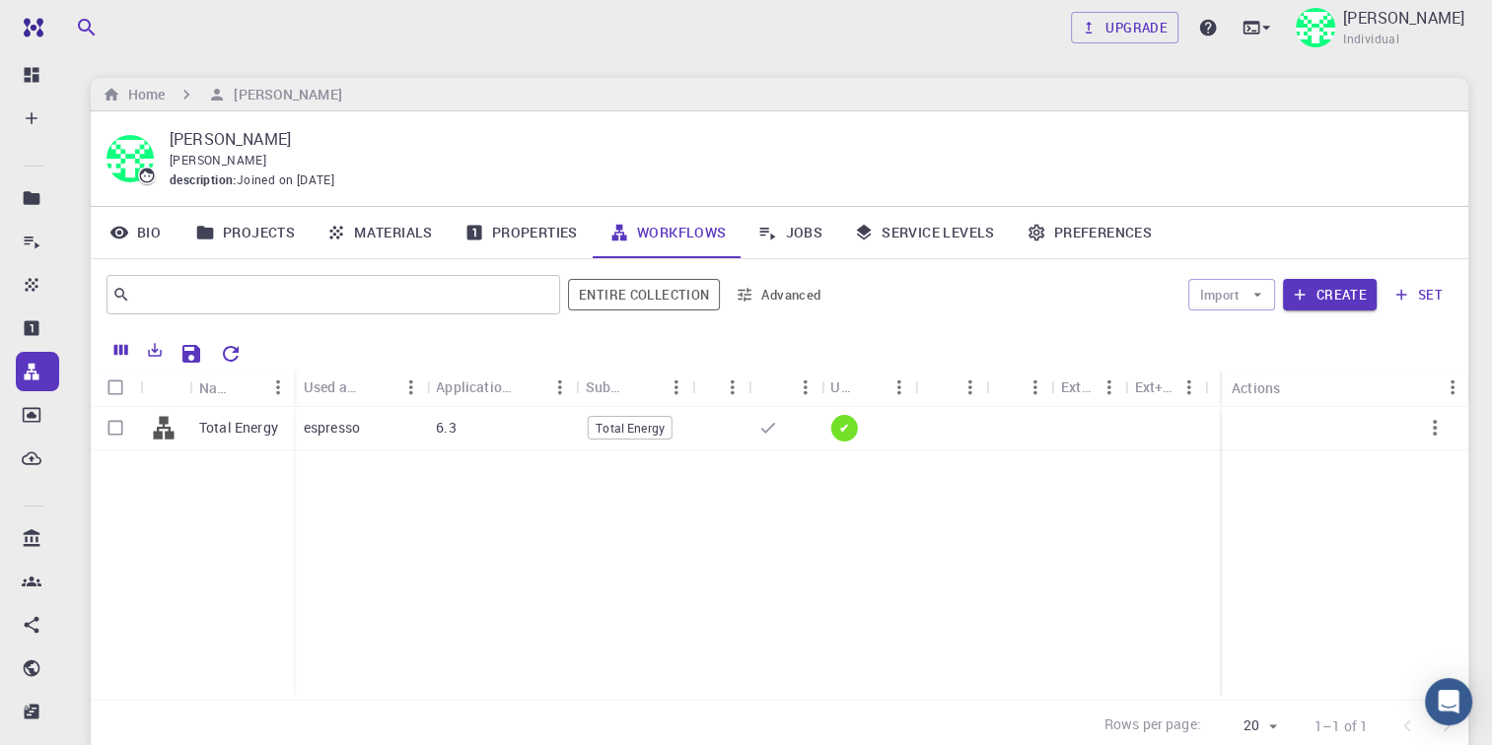
click at [535, 242] on link "Properties" at bounding box center [521, 232] width 145 height 51
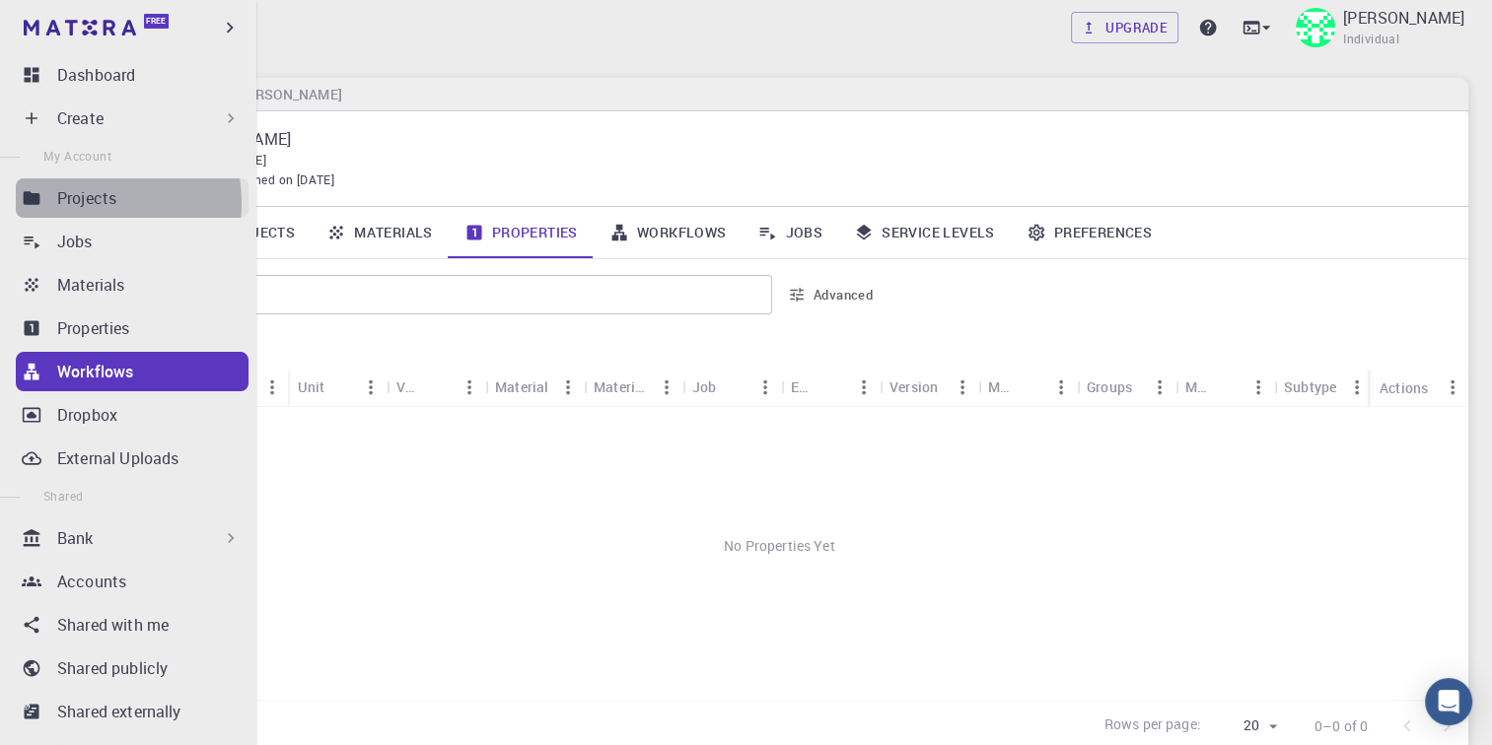
click at [83, 203] on p "Projects" at bounding box center [86, 198] width 59 height 24
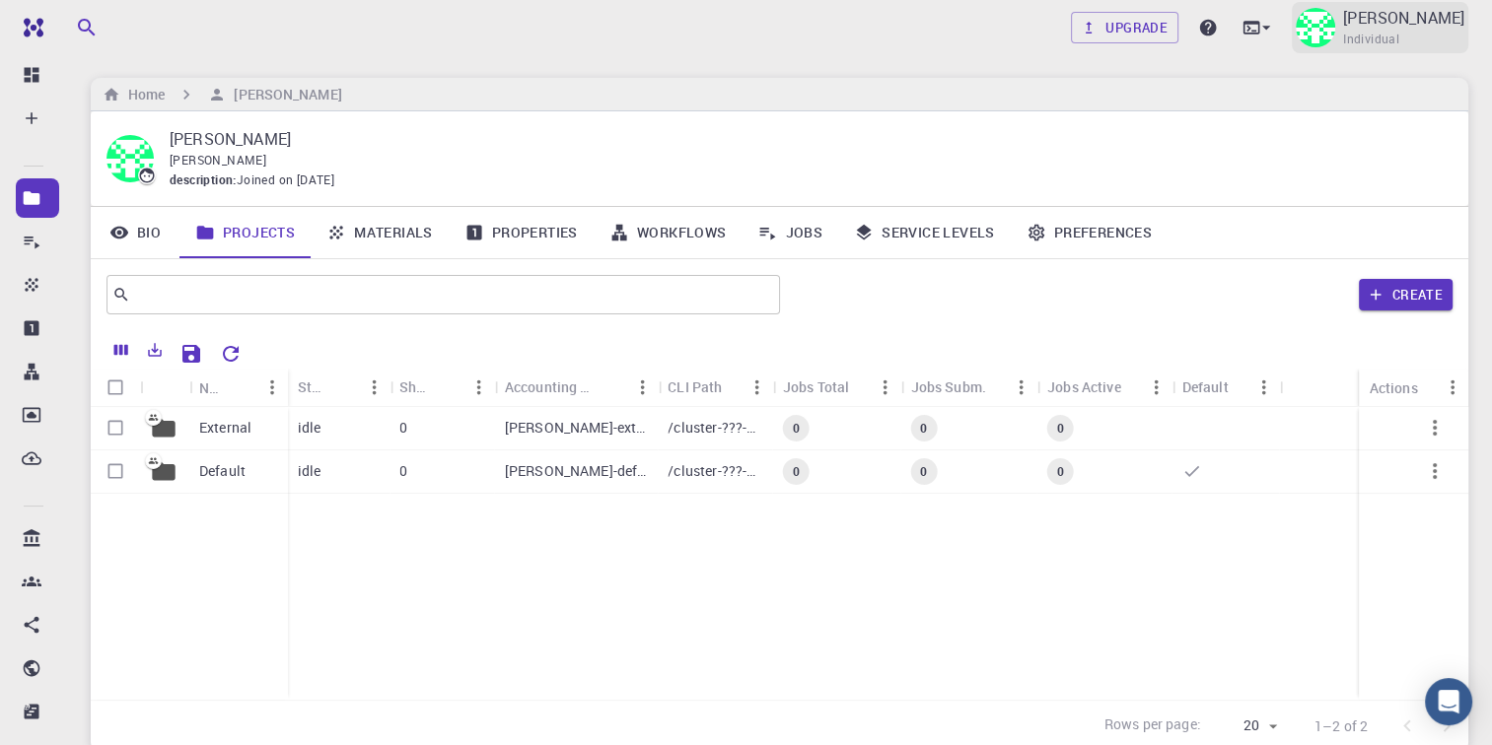
click at [1430, 37] on div "[PERSON_NAME] Individual" at bounding box center [1403, 27] width 121 height 43
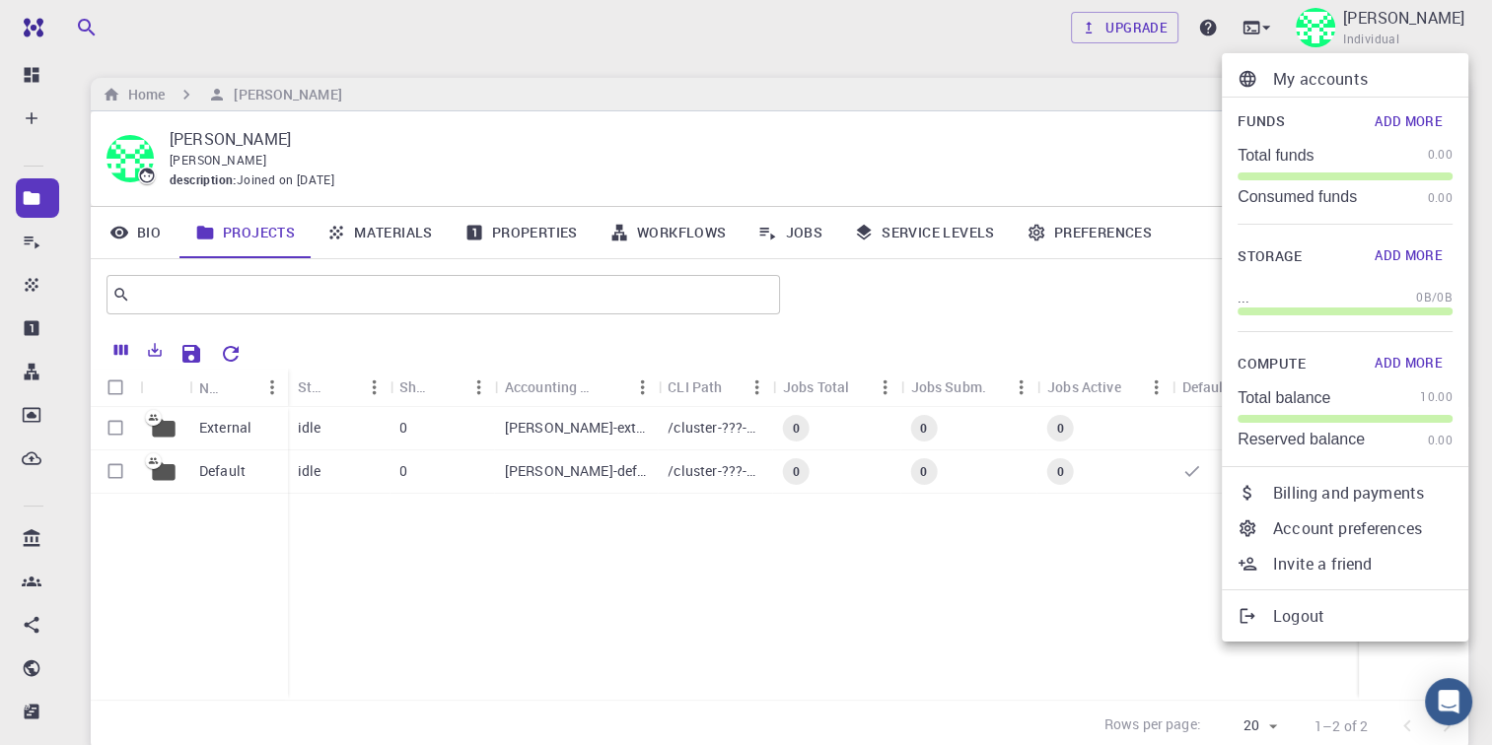
click at [1279, 625] on p "Logout" at bounding box center [1362, 616] width 179 height 24
